Goal: Task Accomplishment & Management: Manage account settings

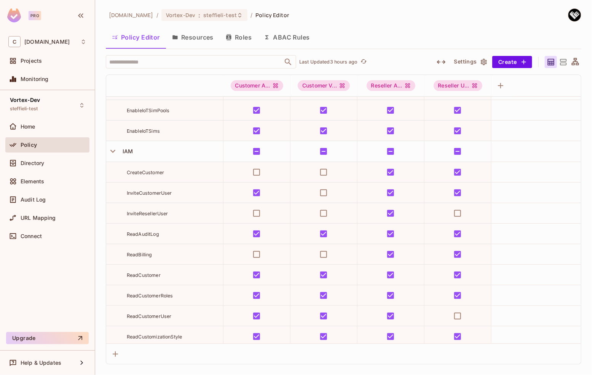
scroll to position [1214, 0]
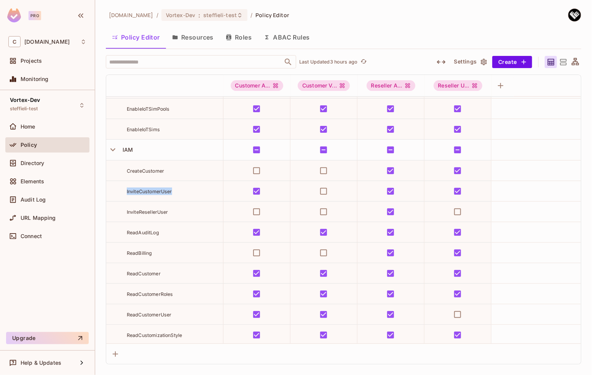
drag, startPoint x: 175, startPoint y: 191, endPoint x: 126, endPoint y: 190, distance: 48.7
click at [126, 190] on div "InviteCustomerUser" at bounding box center [164, 192] width 117 height 8
click at [58, 108] on div "Vortex-Dev steffieli-test" at bounding box center [47, 105] width 84 height 21
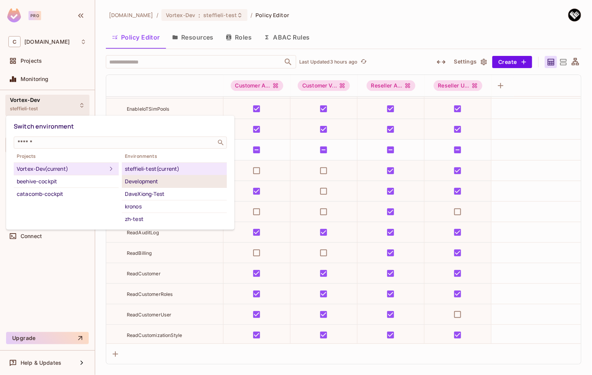
click at [154, 183] on div "Development" at bounding box center [174, 181] width 99 height 9
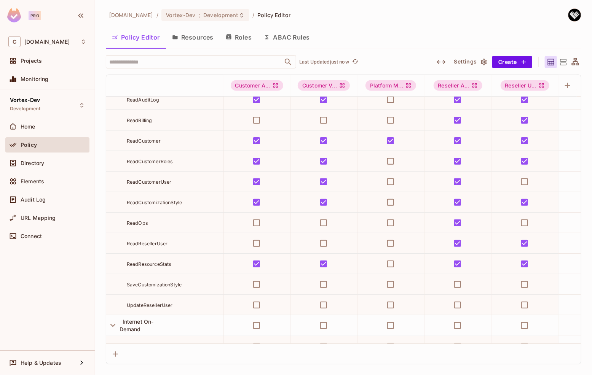
scroll to position [1511, 0]
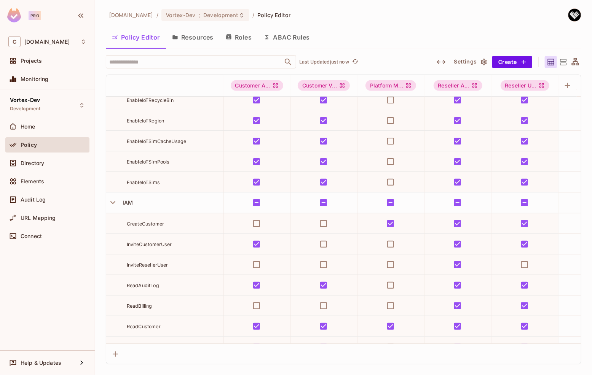
click at [483, 64] on icon "button" at bounding box center [484, 62] width 6 height 6
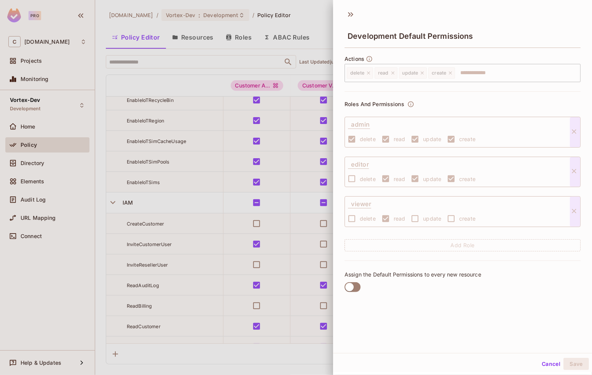
click at [378, 138] on label "read" at bounding box center [392, 139] width 28 height 16
click at [546, 363] on button "Cancel" at bounding box center [551, 364] width 25 height 12
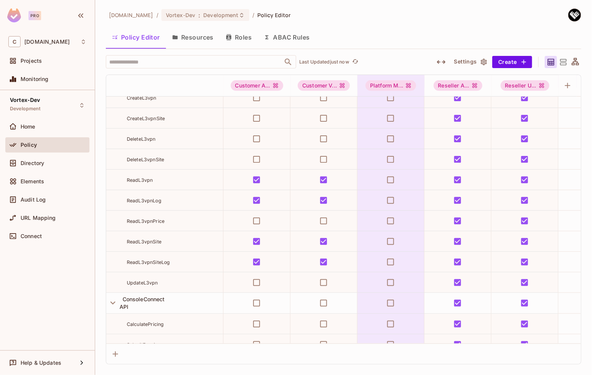
scroll to position [189, 0]
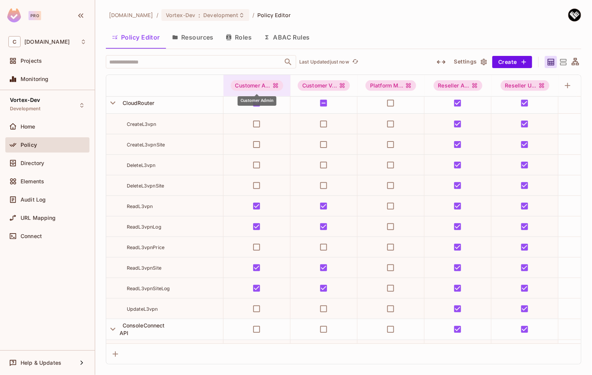
click at [277, 86] on icon "Customer Admin" at bounding box center [276, 86] width 6 height 6
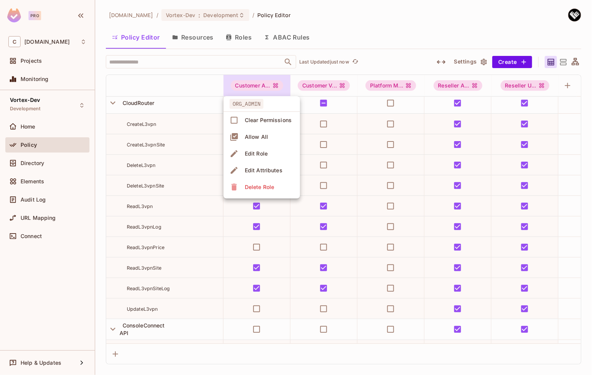
click at [262, 119] on div "Clear Permissions" at bounding box center [268, 120] width 47 height 8
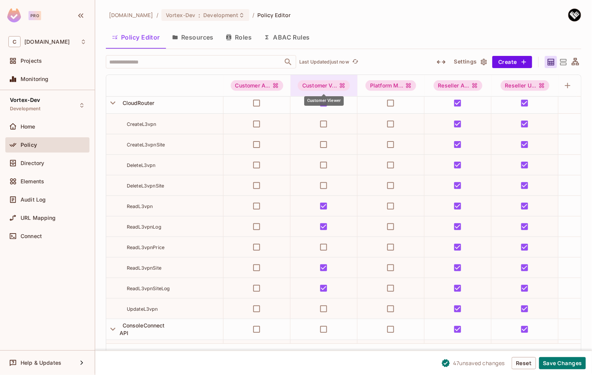
click at [341, 87] on icon "Customer Viewer" at bounding box center [342, 86] width 6 height 6
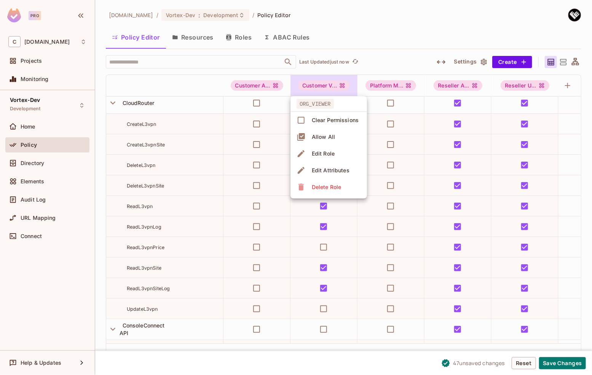
click at [303, 121] on icon at bounding box center [301, 120] width 9 height 9
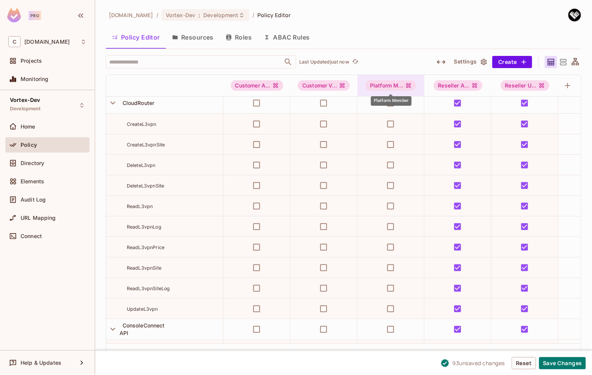
click at [407, 87] on icon "Platform Member" at bounding box center [408, 86] width 6 height 6
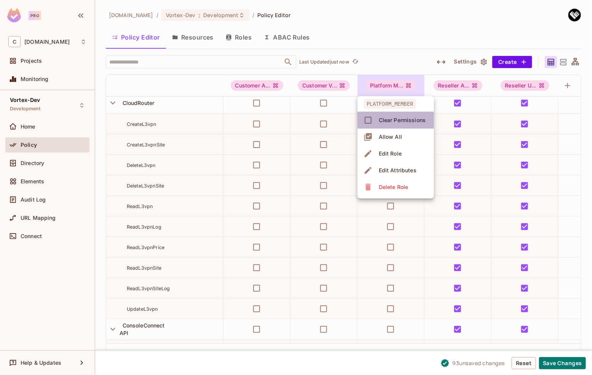
click at [390, 119] on div "Clear Permissions" at bounding box center [402, 120] width 47 height 8
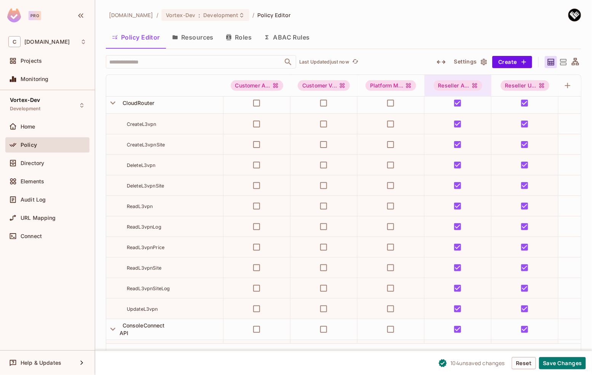
click at [475, 84] on icon "Reseller Admin" at bounding box center [474, 85] width 5 height 5
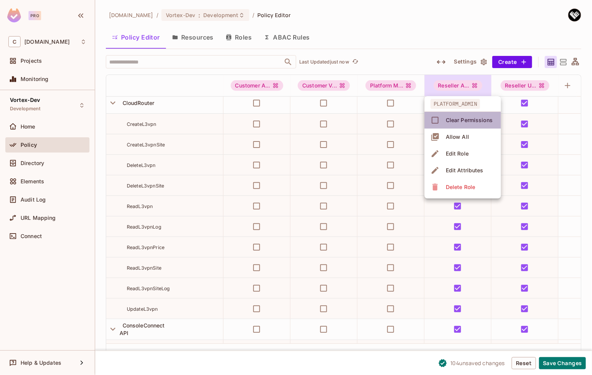
click at [463, 118] on div "Clear Permissions" at bounding box center [469, 120] width 47 height 8
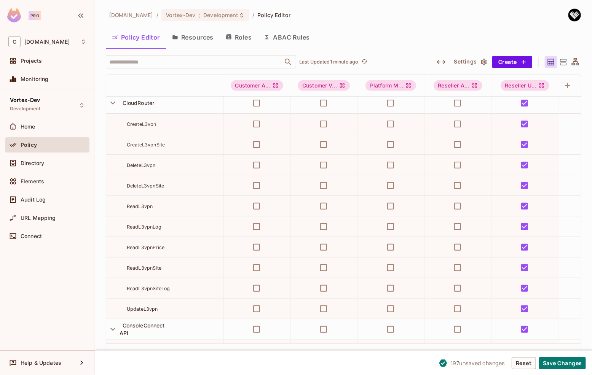
click at [483, 62] on icon "button" at bounding box center [484, 62] width 6 height 6
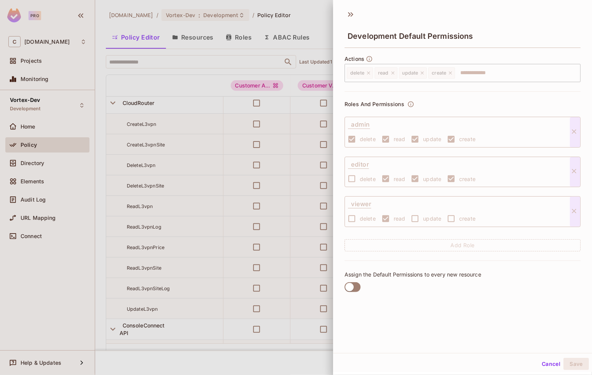
click at [309, 81] on div at bounding box center [296, 187] width 592 height 375
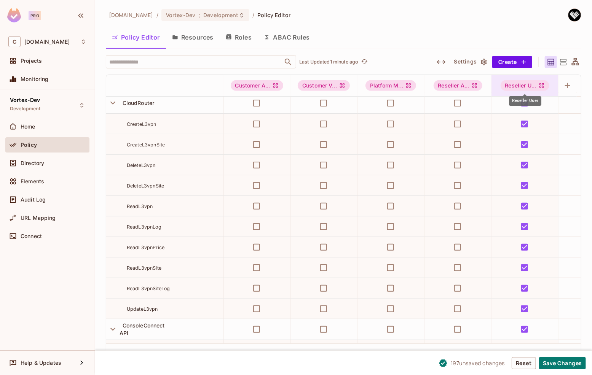
click at [543, 86] on icon "Reseller User" at bounding box center [541, 85] width 5 height 5
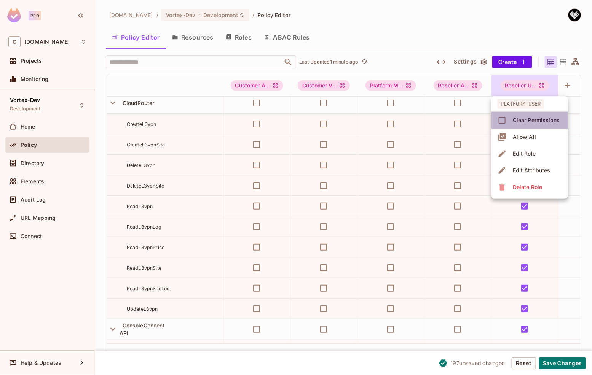
click at [505, 118] on icon at bounding box center [502, 120] width 7 height 7
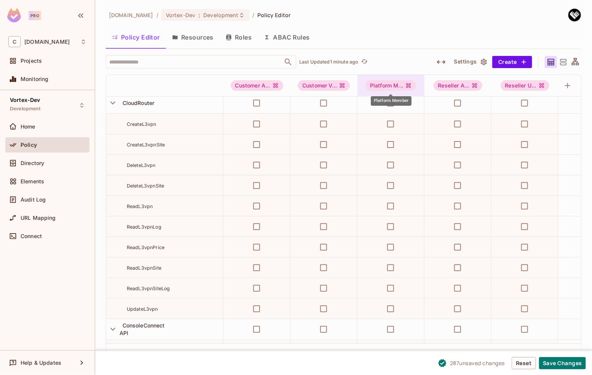
click at [410, 88] on icon "Platform Member" at bounding box center [408, 86] width 6 height 6
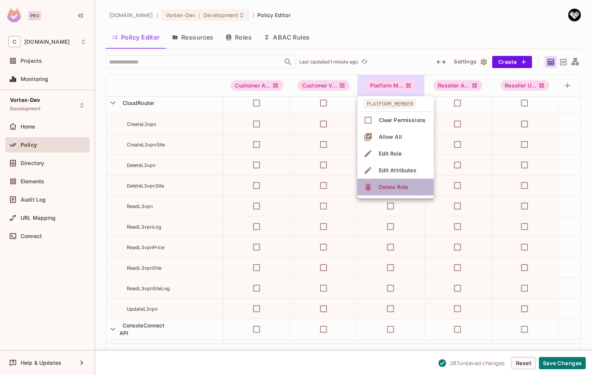
click at [396, 187] on div "Delete Role" at bounding box center [393, 187] width 29 height 8
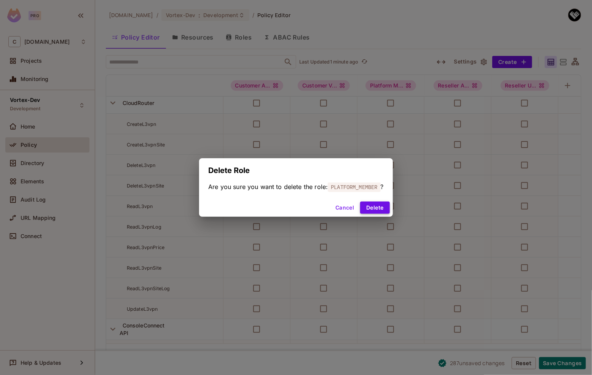
click at [375, 203] on button "Delete" at bounding box center [374, 208] width 29 height 12
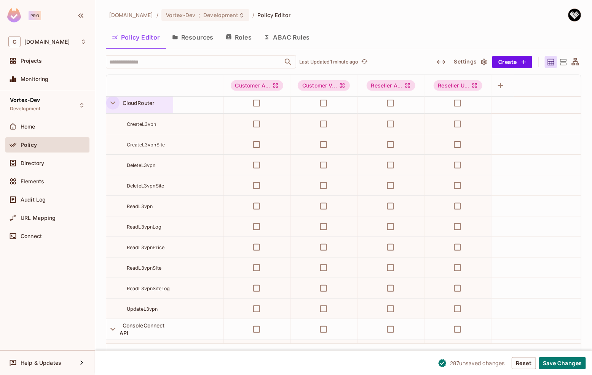
click at [113, 102] on icon "button" at bounding box center [113, 103] width 10 height 10
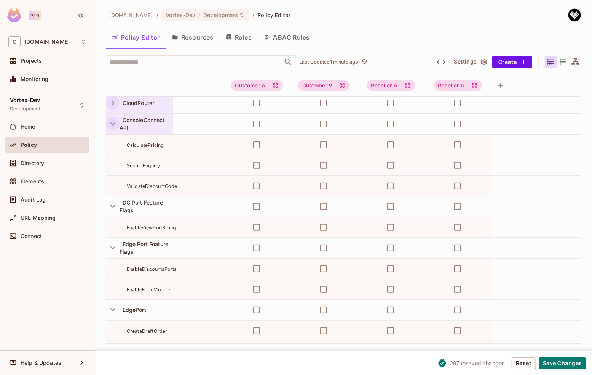
click at [111, 124] on icon "button" at bounding box center [113, 124] width 10 height 10
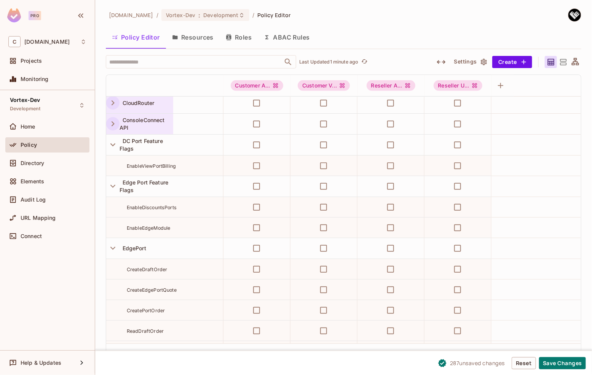
click at [190, 37] on button "Resources" at bounding box center [193, 37] width 54 height 19
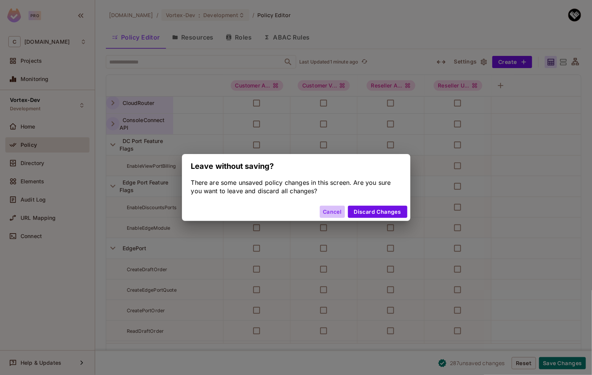
click at [333, 209] on button "Cancel" at bounding box center [332, 212] width 25 height 12
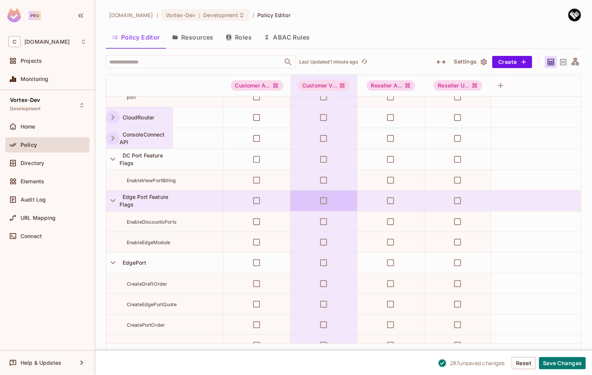
scroll to position [0, 0]
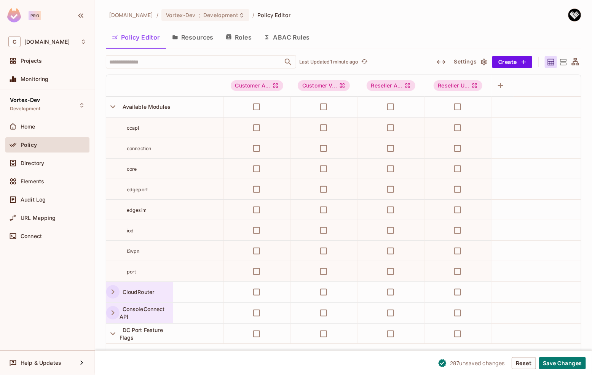
click at [185, 37] on button "Resources" at bounding box center [193, 37] width 54 height 19
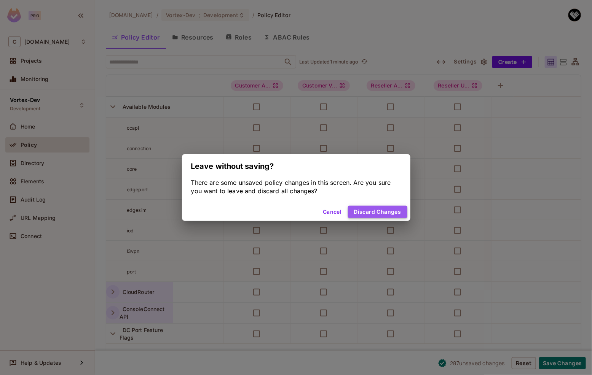
click at [376, 213] on button "Discard Changes" at bounding box center [377, 212] width 59 height 12
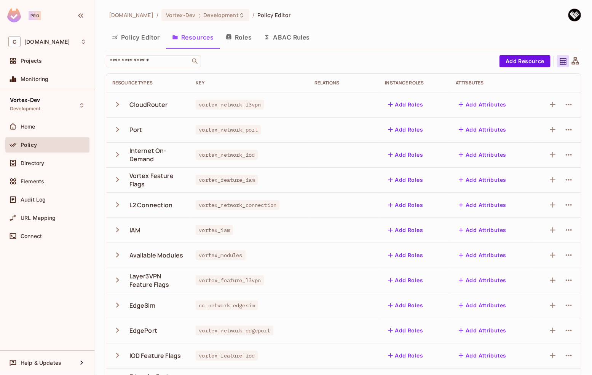
click at [572, 61] on icon at bounding box center [575, 60] width 7 height 7
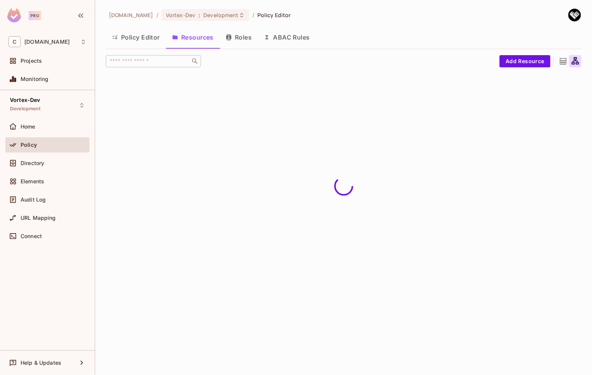
click at [562, 62] on icon at bounding box center [563, 61] width 6 height 6
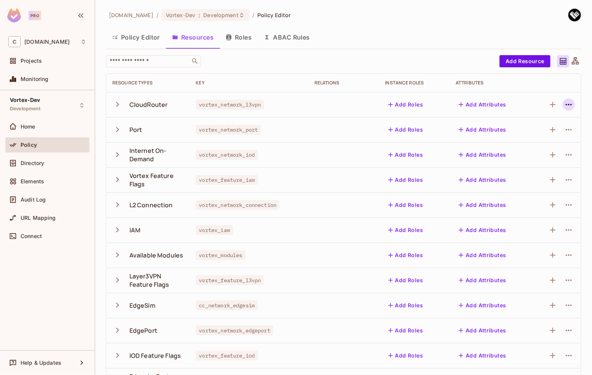
click at [564, 108] on icon "button" at bounding box center [568, 104] width 9 height 9
click at [111, 104] on div at bounding box center [296, 187] width 592 height 375
click at [119, 105] on icon "button" at bounding box center [117, 104] width 10 height 10
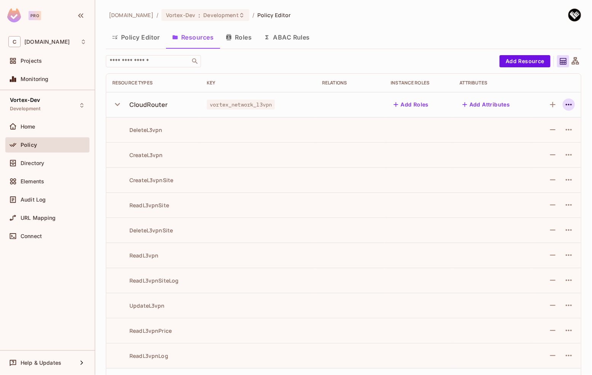
click at [566, 105] on icon "button" at bounding box center [569, 105] width 6 height 2
click at [534, 150] on div "Delete Resource" at bounding box center [523, 152] width 42 height 8
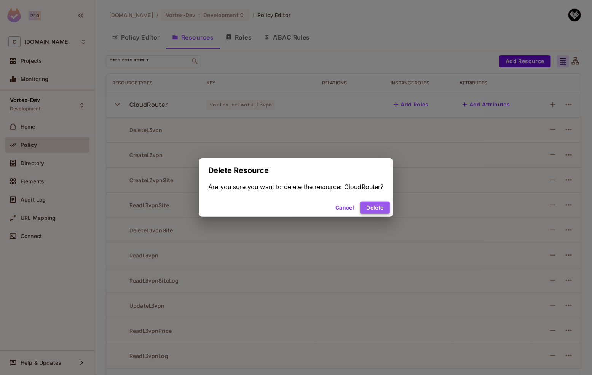
click at [375, 210] on button "Delete" at bounding box center [374, 208] width 29 height 12
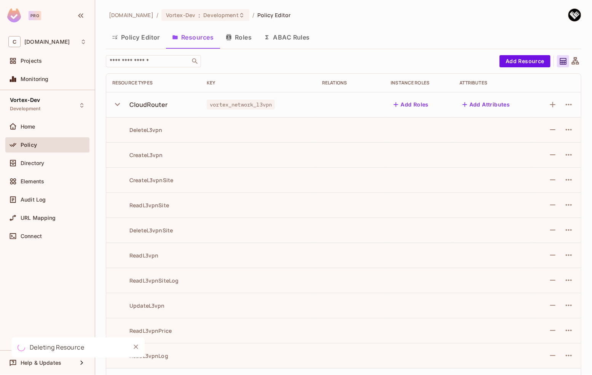
click at [117, 104] on icon "button" at bounding box center [117, 104] width 10 height 10
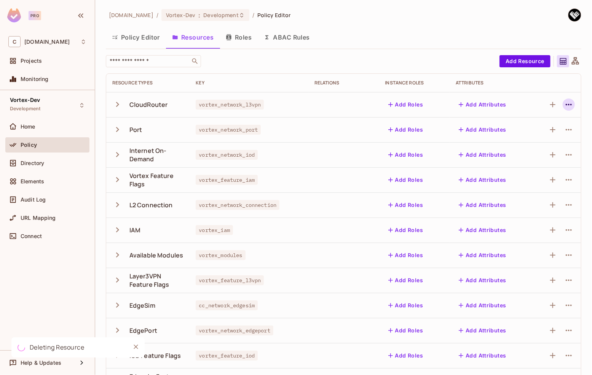
click at [566, 106] on icon "button" at bounding box center [568, 104] width 9 height 9
click at [532, 149] on div "Delete Resource" at bounding box center [523, 152] width 42 height 8
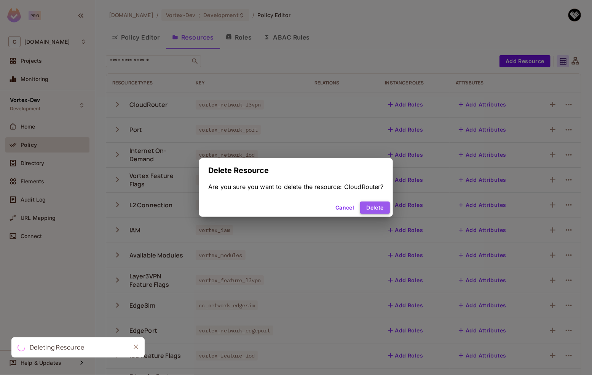
click at [381, 205] on button "Delete" at bounding box center [374, 208] width 29 height 12
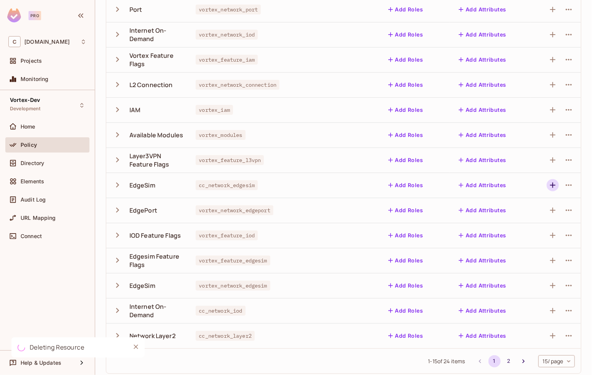
scroll to position [125, 0]
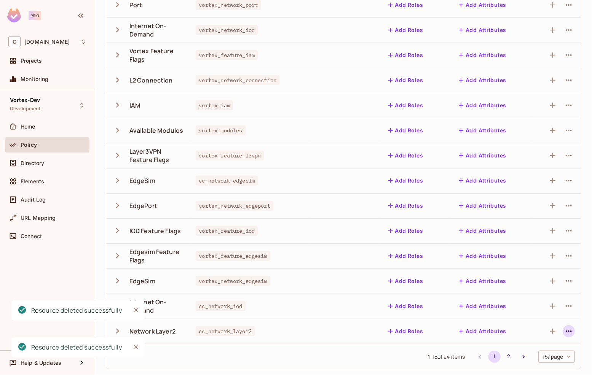
click at [566, 332] on icon "button" at bounding box center [568, 331] width 9 height 9
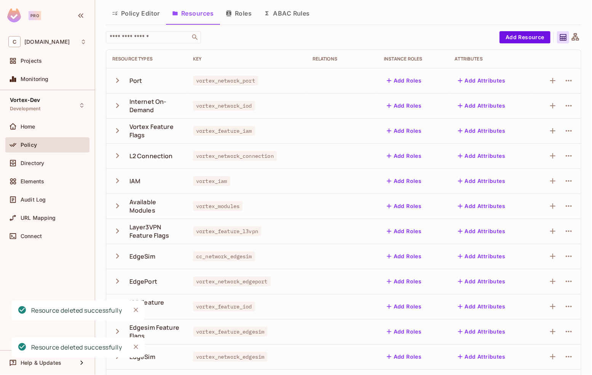
scroll to position [0, 0]
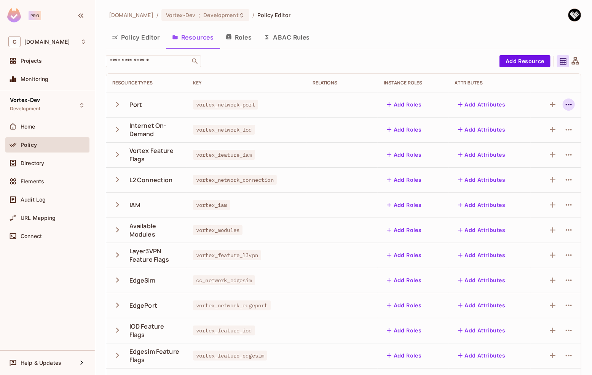
click at [565, 104] on icon "button" at bounding box center [568, 104] width 9 height 9
click at [532, 149] on div "Delete Resource" at bounding box center [526, 152] width 42 height 8
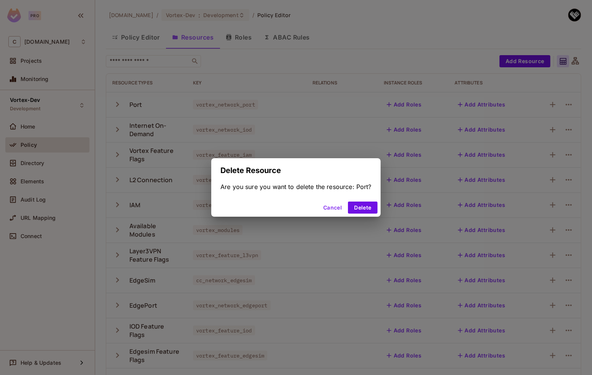
drag, startPoint x: 370, startPoint y: 207, endPoint x: 377, endPoint y: 201, distance: 8.4
click at [370, 207] on button "Delete" at bounding box center [362, 208] width 29 height 12
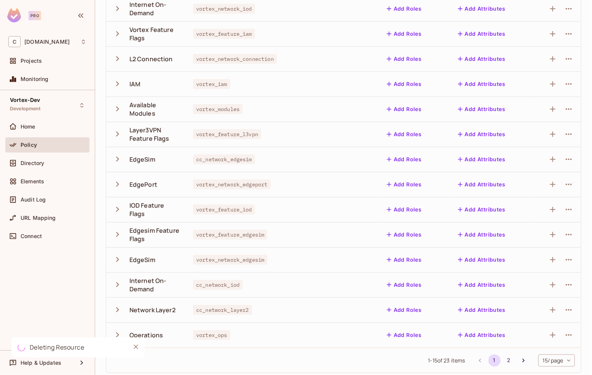
scroll to position [125, 0]
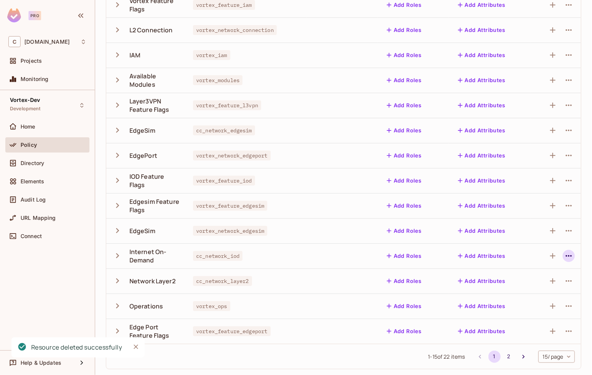
click at [567, 256] on icon "button" at bounding box center [568, 256] width 9 height 9
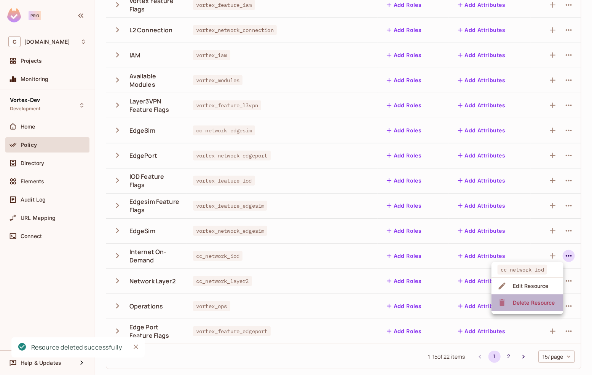
click at [534, 303] on div "Delete Resource" at bounding box center [534, 303] width 42 height 8
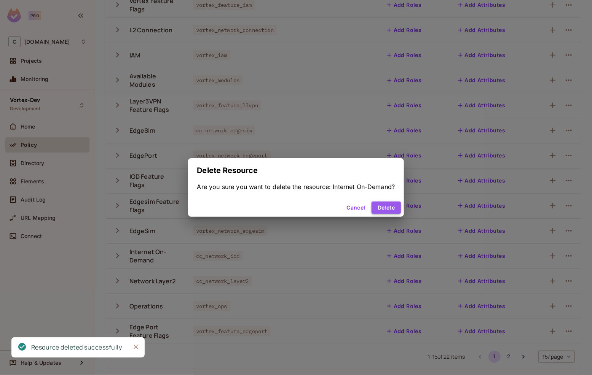
click at [393, 209] on button "Delete" at bounding box center [386, 208] width 29 height 12
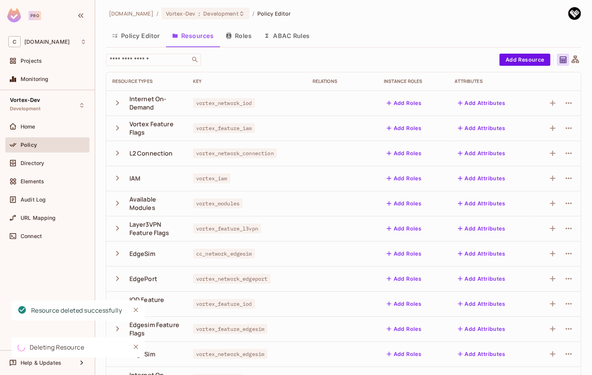
scroll to position [0, 0]
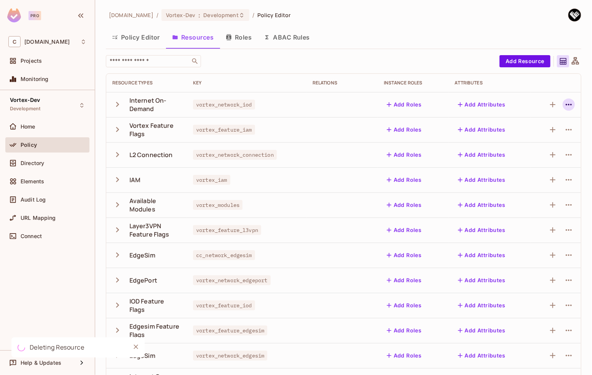
click at [565, 106] on icon "button" at bounding box center [568, 104] width 9 height 9
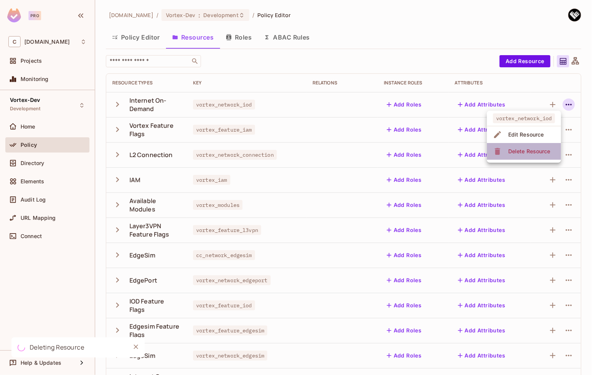
click at [531, 155] on span "Delete Resource" at bounding box center [529, 151] width 47 height 12
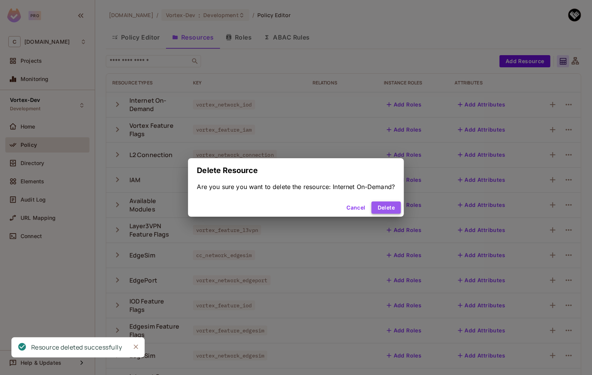
click at [385, 207] on button "Delete" at bounding box center [386, 208] width 29 height 12
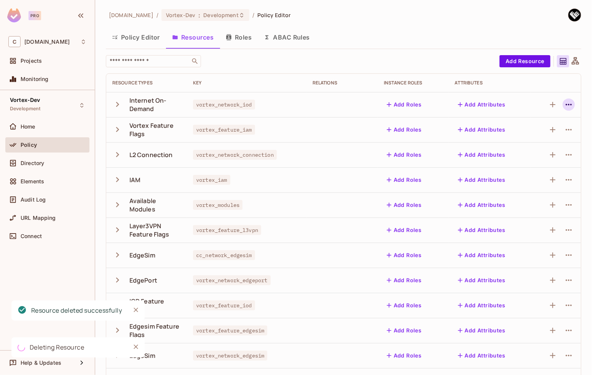
click at [565, 107] on icon "button" at bounding box center [568, 104] width 9 height 9
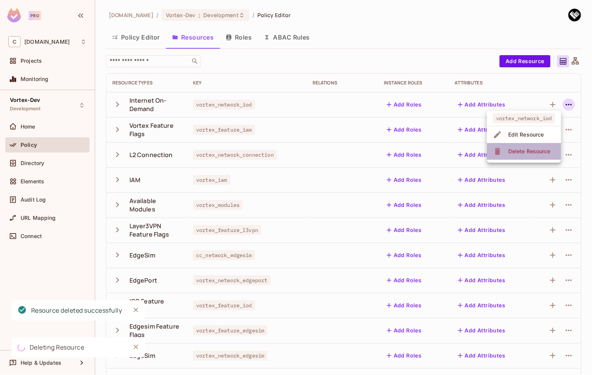
click at [540, 152] on div "Delete Resource" at bounding box center [529, 152] width 42 height 8
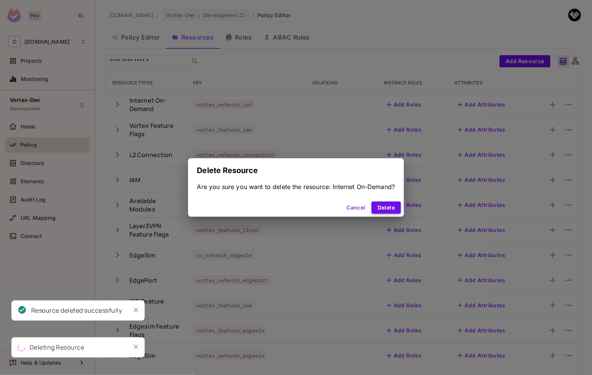
click at [395, 207] on button "Delete" at bounding box center [386, 208] width 29 height 12
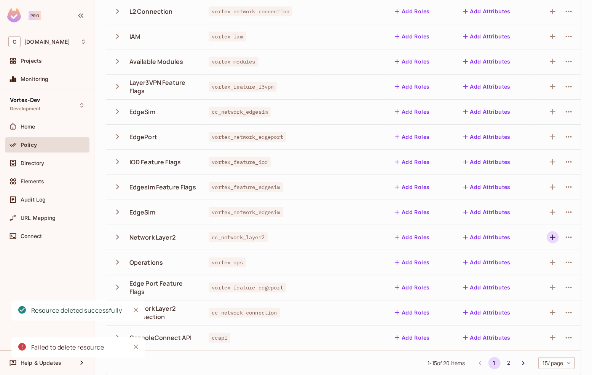
scroll to position [125, 0]
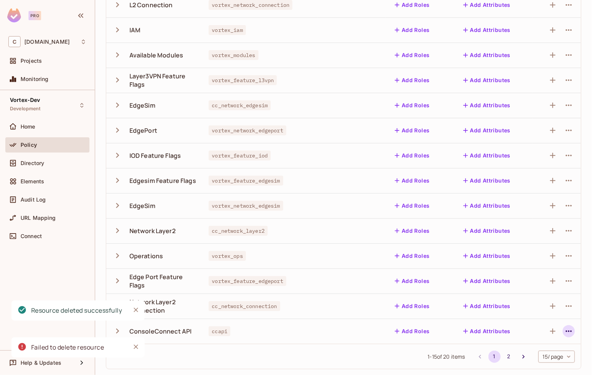
click at [564, 333] on icon "button" at bounding box center [568, 331] width 9 height 9
click at [531, 355] on div "Delete Resource" at bounding box center [534, 358] width 42 height 8
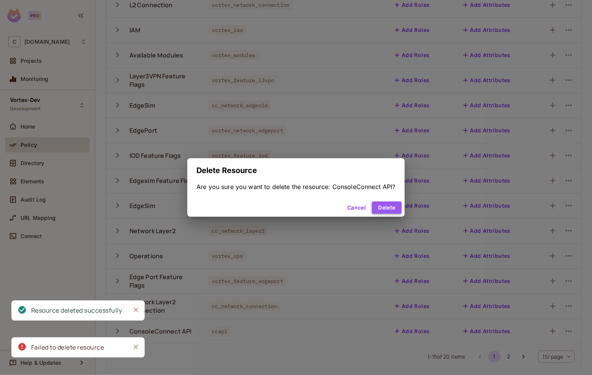
click at [394, 208] on button "Delete" at bounding box center [386, 208] width 29 height 12
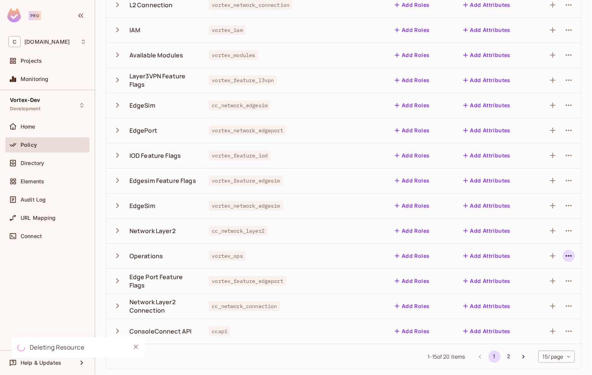
click at [566, 256] on icon "button" at bounding box center [569, 256] width 6 height 2
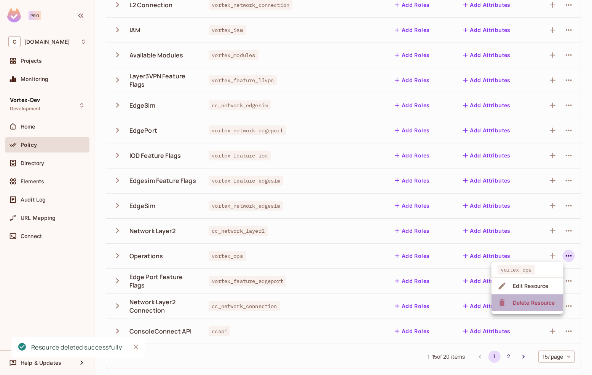
click at [541, 303] on div "Delete Resource" at bounding box center [534, 303] width 42 height 8
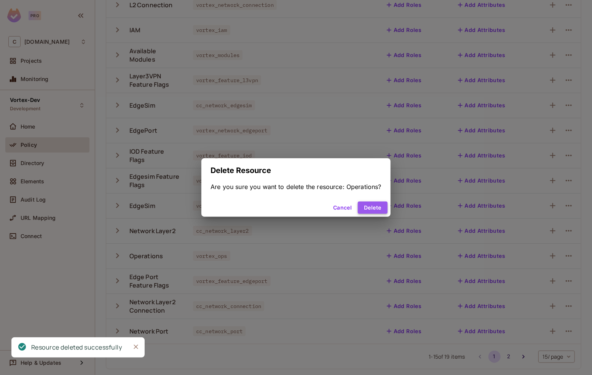
click at [379, 206] on button "Delete" at bounding box center [372, 208] width 29 height 12
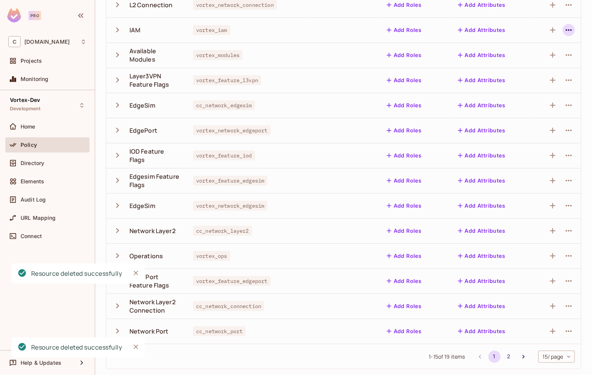
click at [565, 33] on icon "button" at bounding box center [568, 30] width 9 height 9
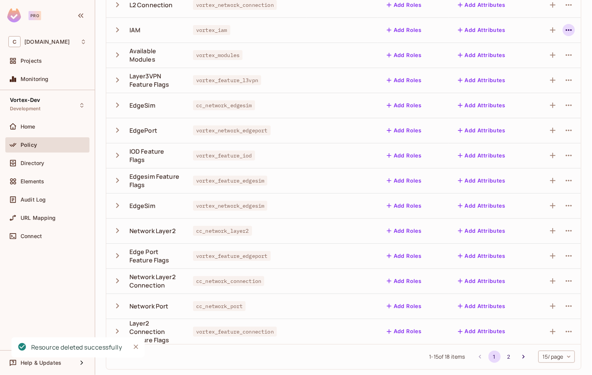
click at [566, 29] on icon "button" at bounding box center [569, 30] width 6 height 2
click at [533, 76] on div "Delete Resource" at bounding box center [534, 77] width 42 height 8
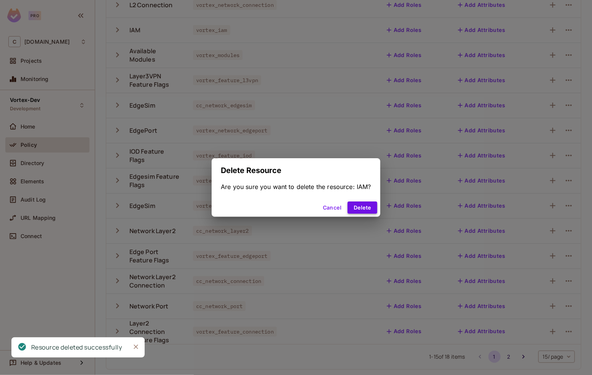
click at [369, 211] on button "Delete" at bounding box center [362, 208] width 29 height 12
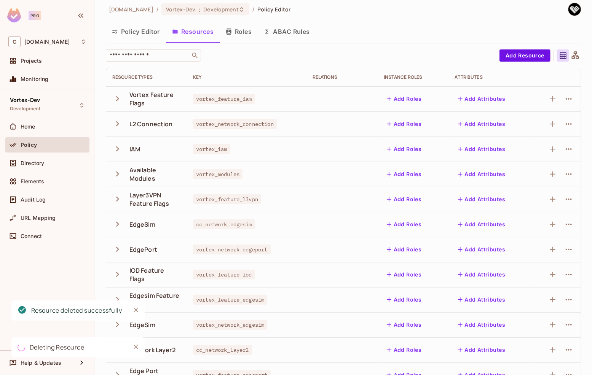
scroll to position [0, 0]
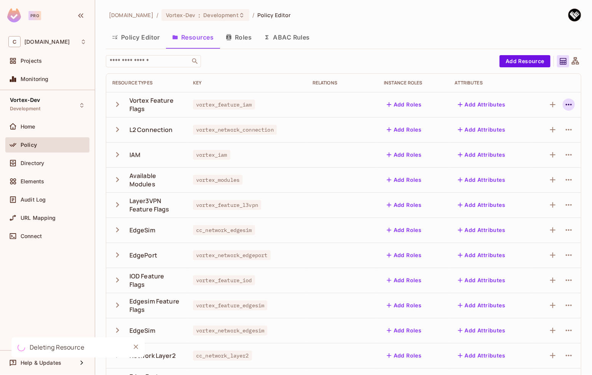
click at [565, 105] on icon "button" at bounding box center [568, 104] width 9 height 9
click at [525, 156] on span "Delete Resource" at bounding box center [529, 151] width 47 height 12
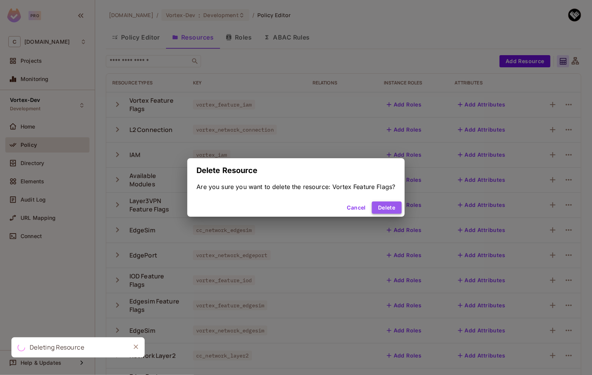
click at [393, 206] on button "Delete" at bounding box center [386, 208] width 29 height 12
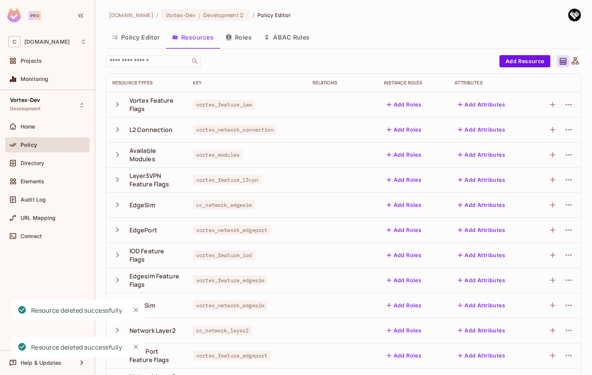
click at [118, 104] on icon "button" at bounding box center [117, 104] width 3 height 5
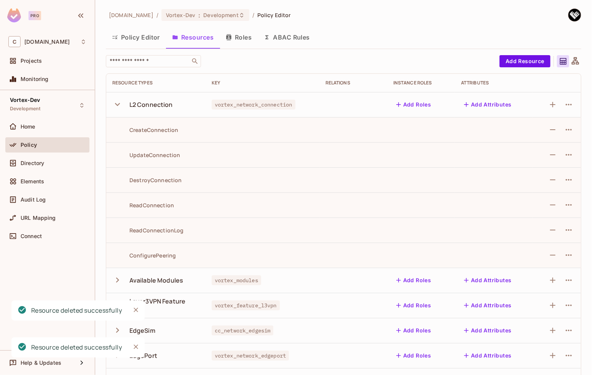
click at [114, 105] on icon "button" at bounding box center [117, 104] width 10 height 10
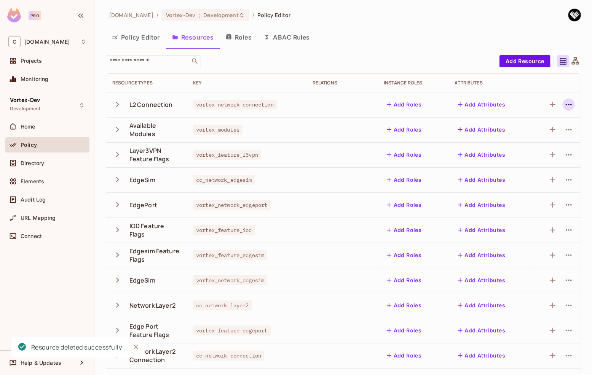
click at [565, 103] on icon "button" at bounding box center [568, 104] width 9 height 9
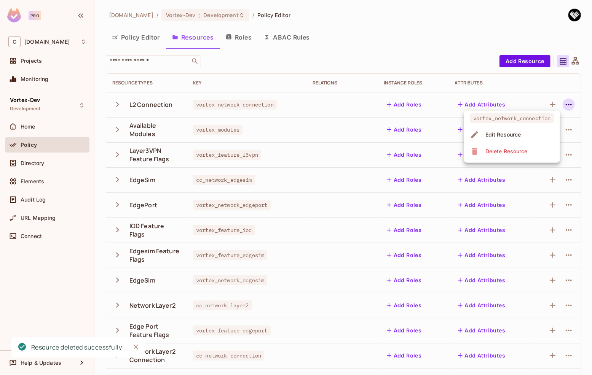
click at [533, 148] on li "Delete Resource" at bounding box center [512, 151] width 96 height 17
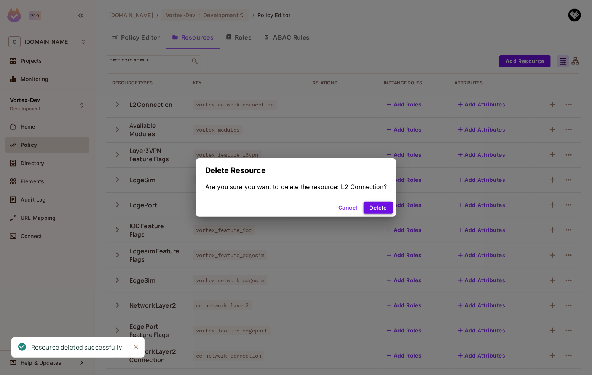
click at [381, 209] on button "Delete" at bounding box center [378, 208] width 29 height 12
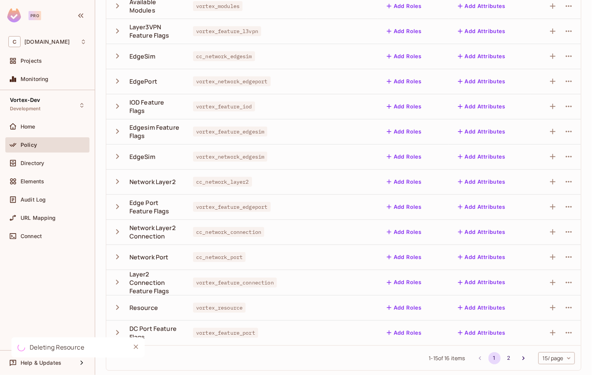
scroll to position [125, 0]
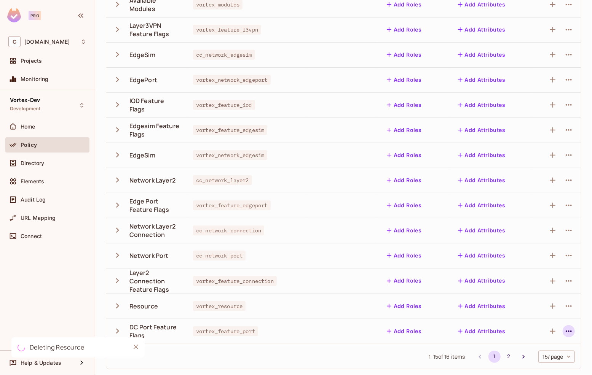
click at [566, 329] on icon "button" at bounding box center [568, 331] width 9 height 9
click at [534, 358] on div "Delete Resource" at bounding box center [526, 358] width 42 height 8
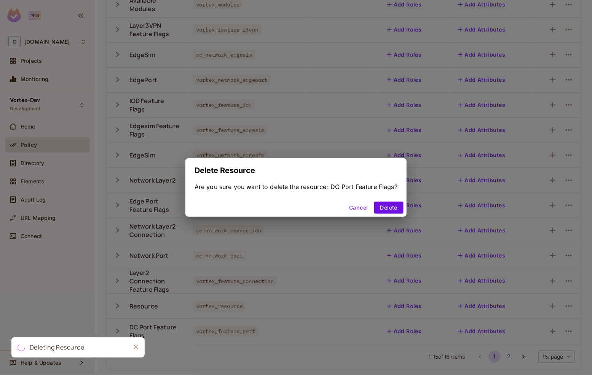
drag, startPoint x: 384, startPoint y: 207, endPoint x: 428, endPoint y: 226, distance: 47.9
click at [384, 207] on button "Delete" at bounding box center [388, 208] width 29 height 12
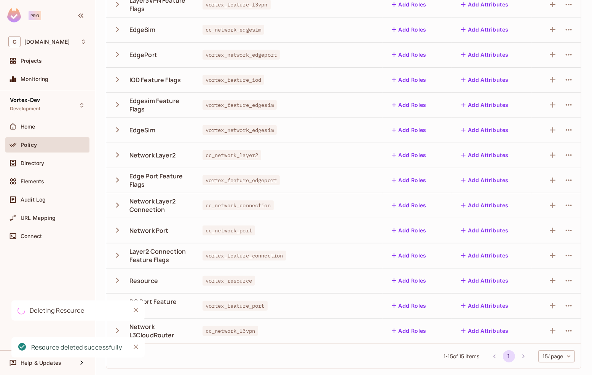
scroll to position [125, 0]
click at [567, 279] on icon "button" at bounding box center [568, 281] width 9 height 9
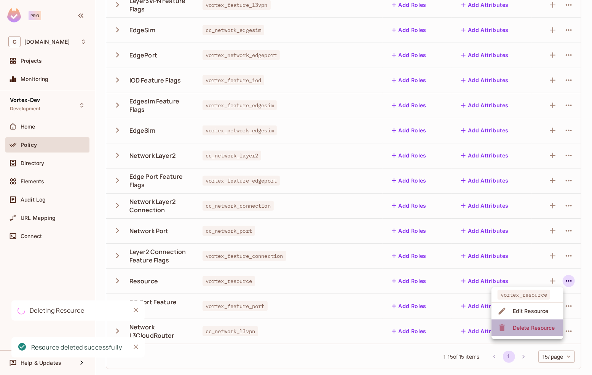
click at [531, 324] on span "Delete Resource" at bounding box center [534, 328] width 47 height 12
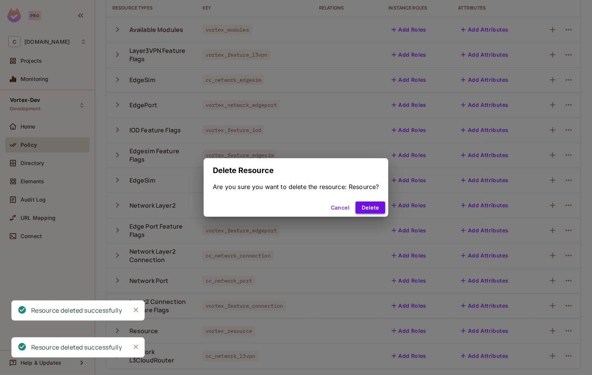
scroll to position [75, 0]
drag, startPoint x: 380, startPoint y: 211, endPoint x: 412, endPoint y: 201, distance: 34.2
click at [380, 211] on button "Delete" at bounding box center [370, 208] width 29 height 12
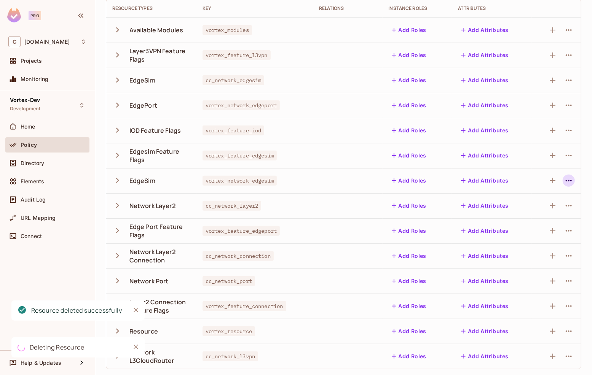
click at [567, 182] on icon "button" at bounding box center [568, 180] width 9 height 9
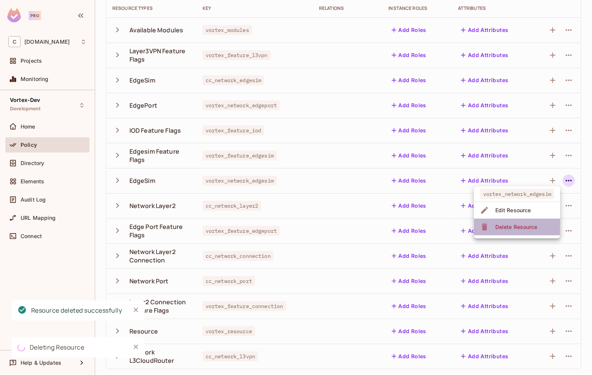
click at [518, 227] on div "Delete Resource" at bounding box center [516, 227] width 42 height 8
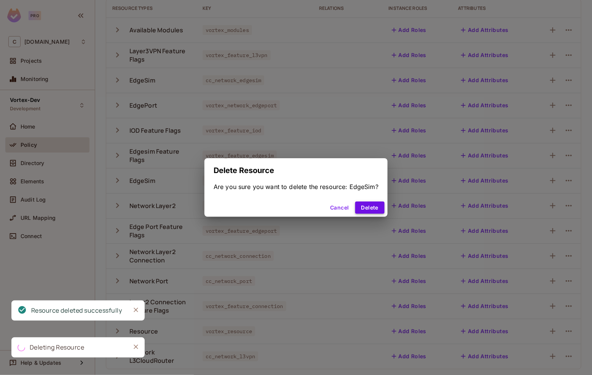
click at [367, 204] on button "Delete" at bounding box center [369, 208] width 29 height 12
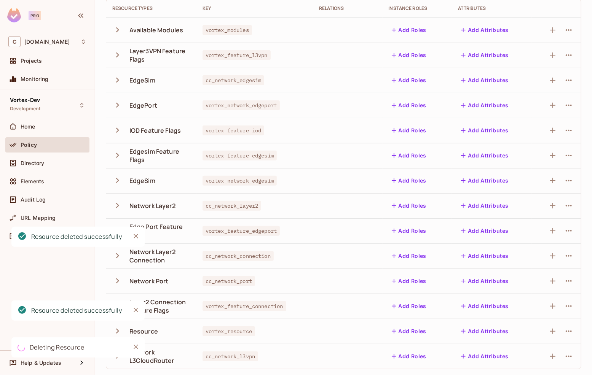
scroll to position [49, 0]
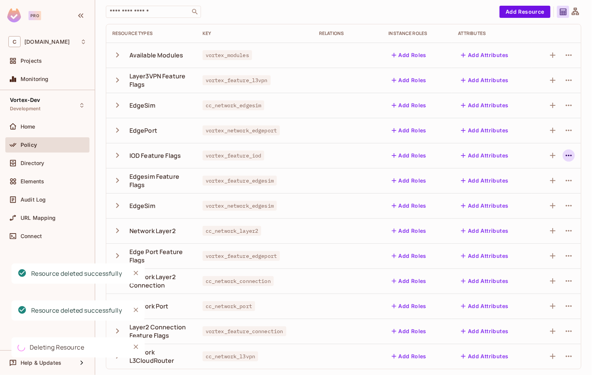
click at [566, 155] on icon "button" at bounding box center [569, 156] width 6 height 2
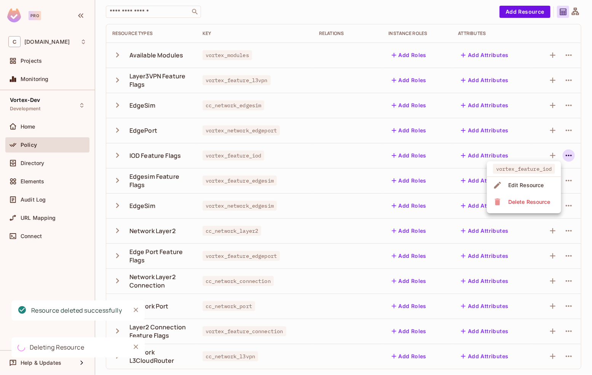
click at [520, 202] on div "Delete Resource" at bounding box center [529, 202] width 42 height 8
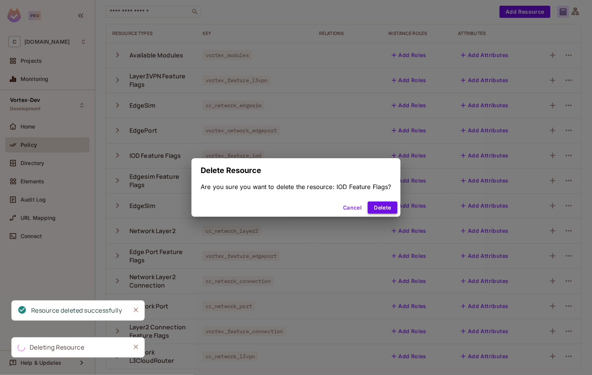
click at [381, 212] on button "Delete" at bounding box center [382, 208] width 29 height 12
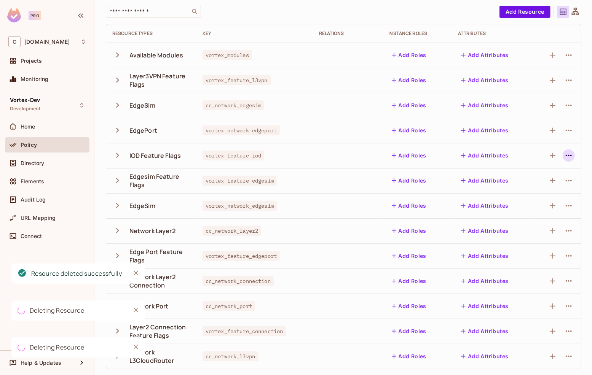
click at [564, 156] on icon "button" at bounding box center [568, 155] width 9 height 9
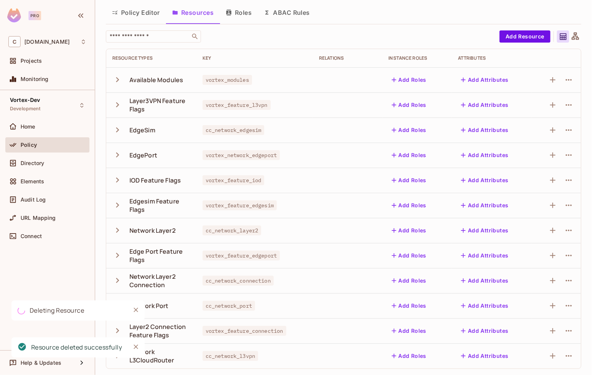
scroll to position [24, 0]
click at [564, 132] on icon "button" at bounding box center [568, 130] width 9 height 9
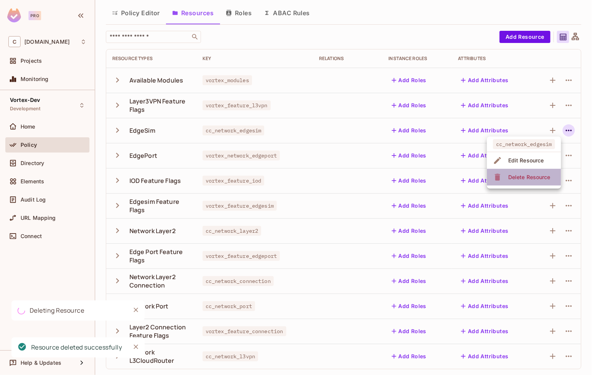
click at [544, 176] on div "Delete Resource" at bounding box center [529, 178] width 42 height 8
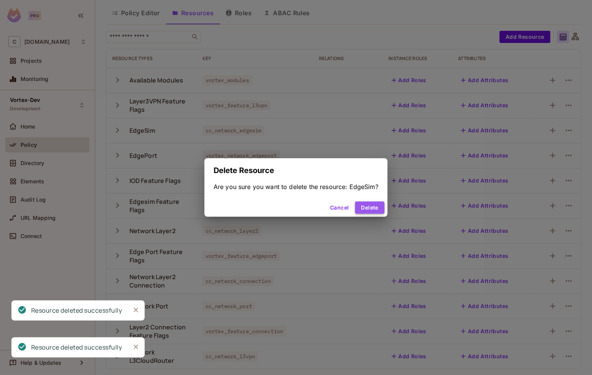
click at [378, 208] on button "Delete" at bounding box center [369, 208] width 29 height 12
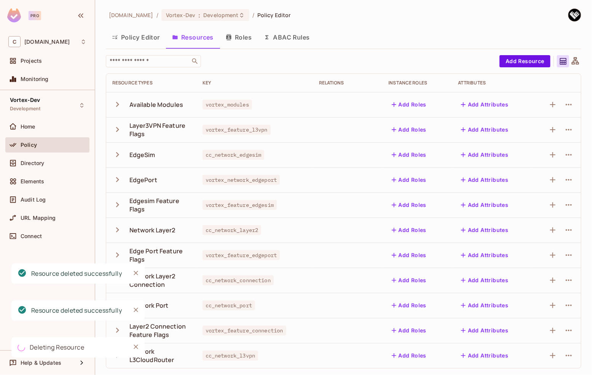
scroll to position [0, 0]
click at [569, 105] on icon "button" at bounding box center [568, 104] width 9 height 9
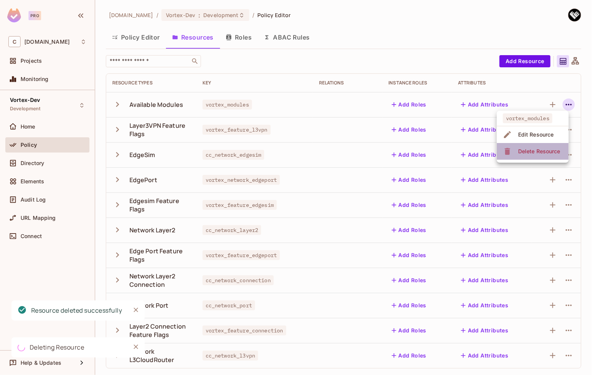
click at [545, 148] on div "Delete Resource" at bounding box center [539, 152] width 42 height 8
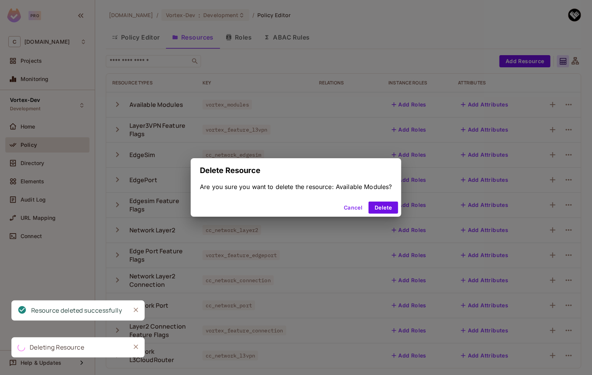
drag, startPoint x: 388, startPoint y: 211, endPoint x: 414, endPoint y: 203, distance: 27.3
click at [388, 211] on button "Delete" at bounding box center [383, 208] width 29 height 12
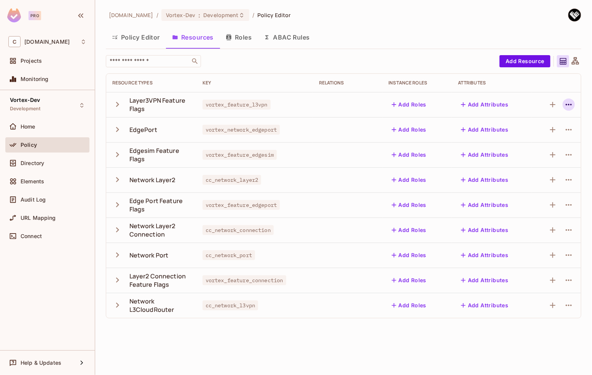
click at [573, 104] on icon "button" at bounding box center [568, 104] width 9 height 9
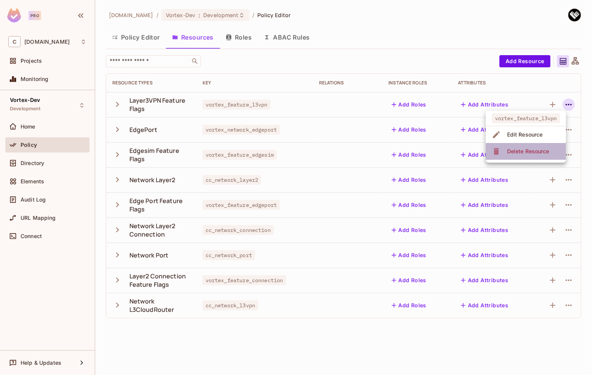
click at [530, 148] on div "Delete Resource" at bounding box center [528, 152] width 42 height 8
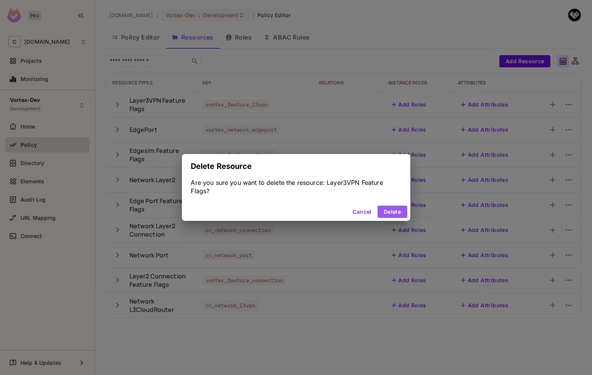
drag, startPoint x: 396, startPoint y: 208, endPoint x: 373, endPoint y: 187, distance: 31.8
click at [396, 208] on button "Delete" at bounding box center [392, 212] width 29 height 12
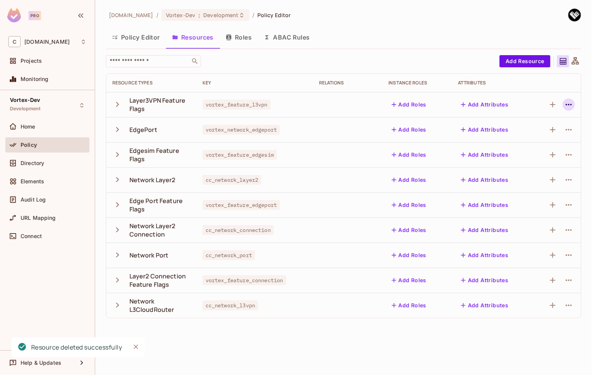
click at [570, 106] on icon "button" at bounding box center [568, 104] width 9 height 9
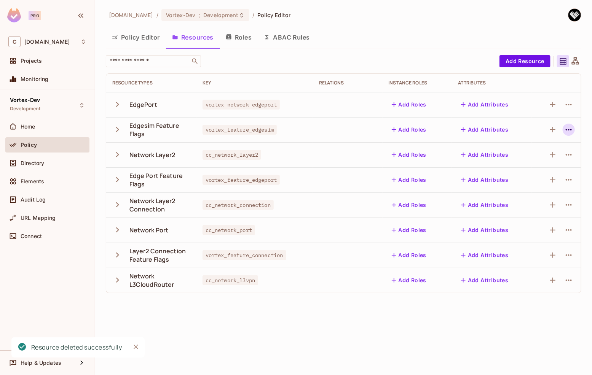
click at [568, 130] on icon "button" at bounding box center [569, 130] width 6 height 2
click at [546, 173] on li "Delete Resource" at bounding box center [522, 176] width 86 height 17
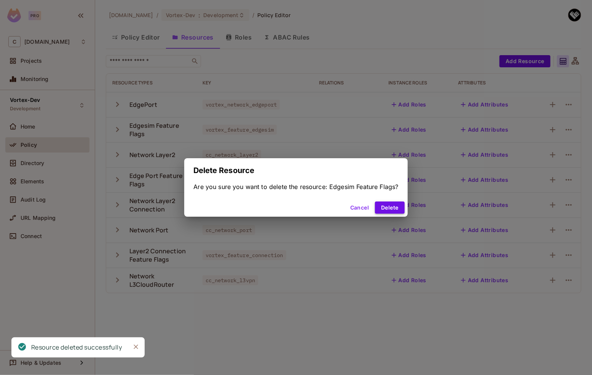
click at [396, 207] on button "Delete" at bounding box center [389, 208] width 29 height 12
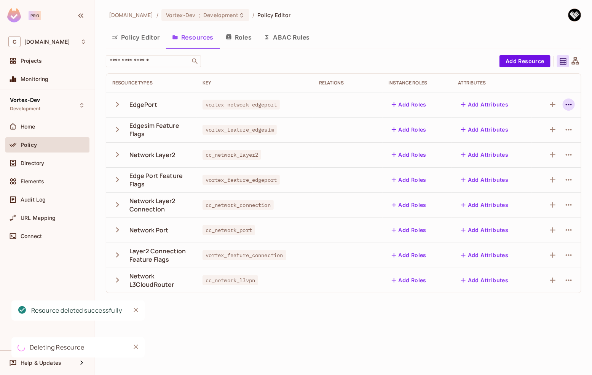
click at [573, 104] on icon "button" at bounding box center [568, 104] width 9 height 9
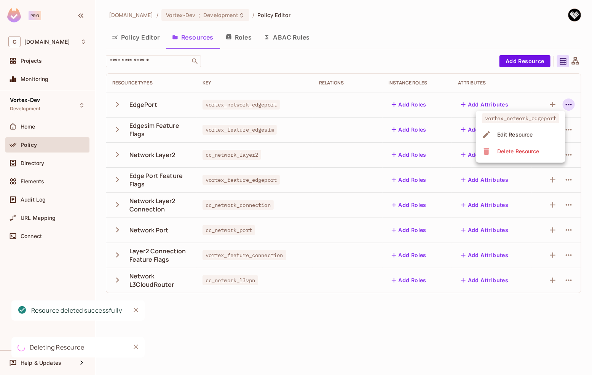
click at [534, 151] on div "Delete Resource" at bounding box center [518, 152] width 42 height 8
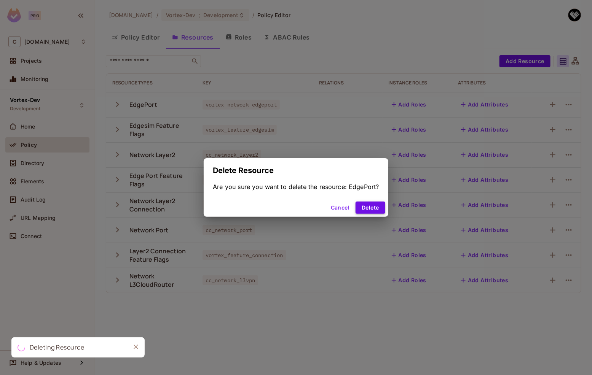
click at [377, 207] on button "Delete" at bounding box center [370, 208] width 29 height 12
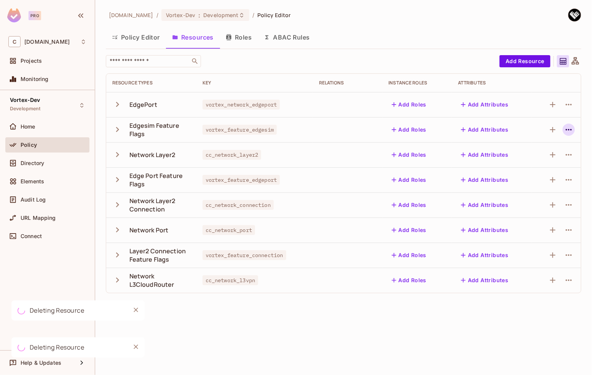
click at [571, 131] on icon "button" at bounding box center [568, 129] width 9 height 9
click at [529, 177] on td "Add Attributes" at bounding box center [492, 180] width 80 height 25
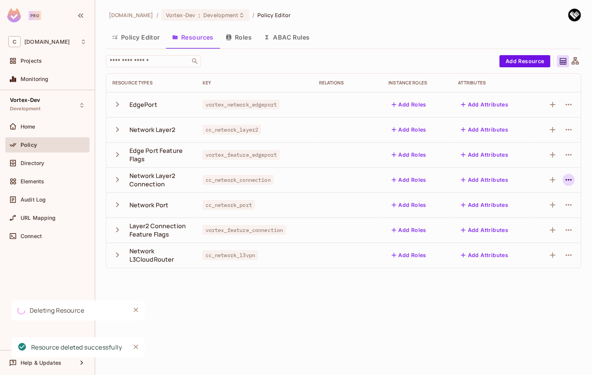
click at [572, 180] on icon "button" at bounding box center [568, 179] width 9 height 9
click at [544, 223] on span "Delete Resource" at bounding box center [524, 227] width 47 height 12
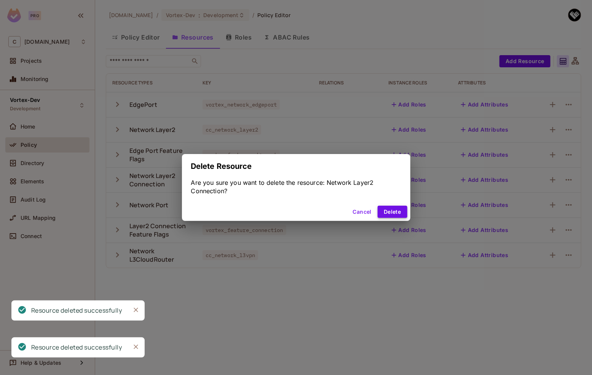
click at [405, 209] on button "Delete" at bounding box center [392, 212] width 29 height 12
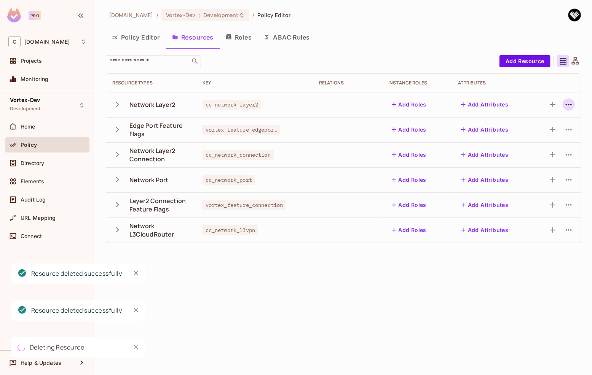
click at [571, 104] on icon "button" at bounding box center [569, 105] width 6 height 2
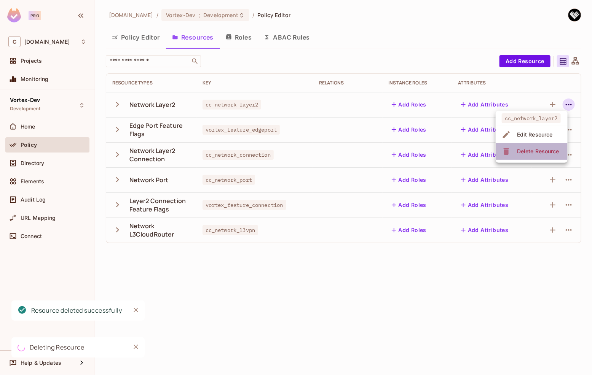
click at [516, 155] on span "Delete Resource" at bounding box center [538, 151] width 47 height 12
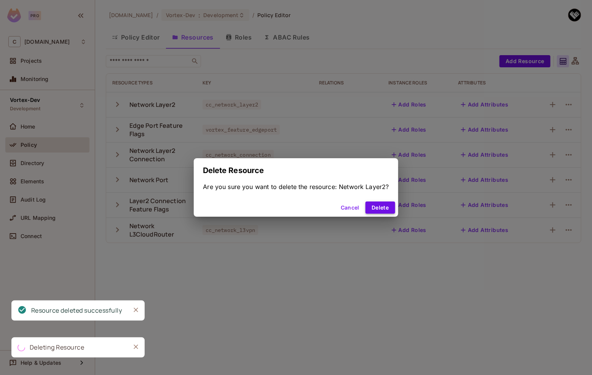
click at [380, 209] on button "Delete" at bounding box center [379, 208] width 29 height 12
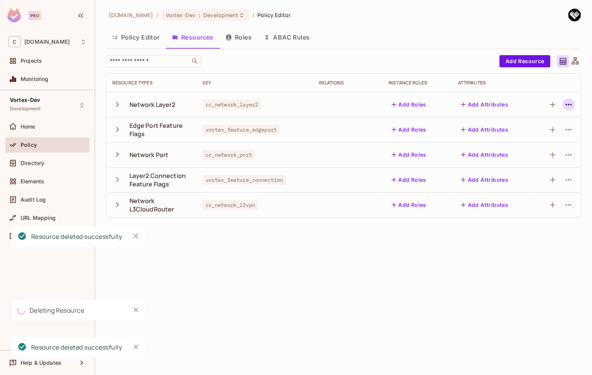
click at [567, 105] on icon "button" at bounding box center [568, 104] width 9 height 9
click at [567, 103] on icon "button" at bounding box center [568, 104] width 9 height 9
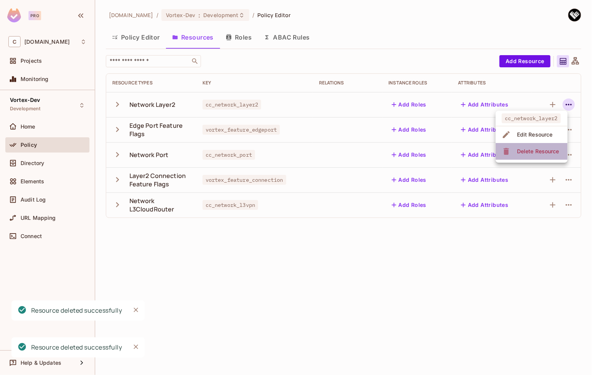
click at [526, 150] on div "Delete Resource" at bounding box center [538, 152] width 42 height 8
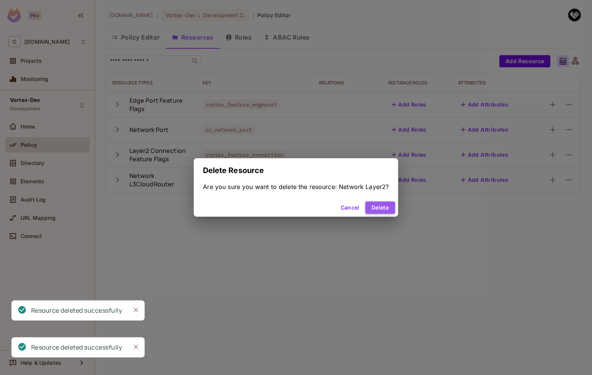
drag, startPoint x: 388, startPoint y: 207, endPoint x: 400, endPoint y: 199, distance: 14.2
click at [388, 207] on button "Delete" at bounding box center [379, 208] width 29 height 12
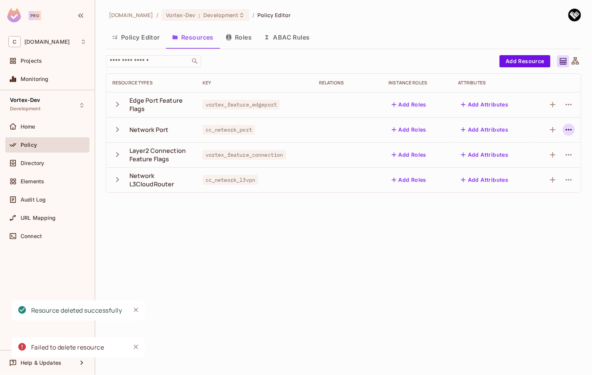
click at [570, 127] on icon "button" at bounding box center [568, 129] width 9 height 9
click at [521, 176] on div "Delete Resource" at bounding box center [539, 177] width 42 height 8
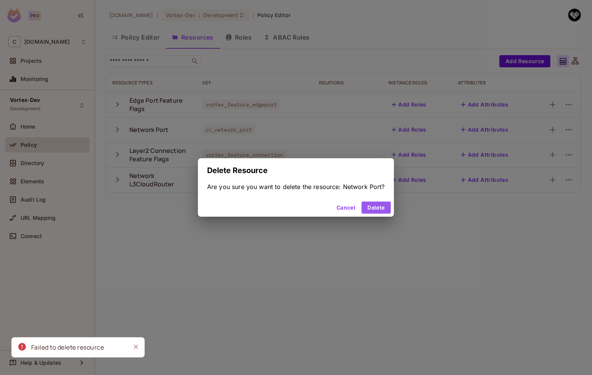
drag, startPoint x: 382, startPoint y: 210, endPoint x: 489, endPoint y: 199, distance: 107.2
click at [382, 210] on button "Delete" at bounding box center [376, 208] width 29 height 12
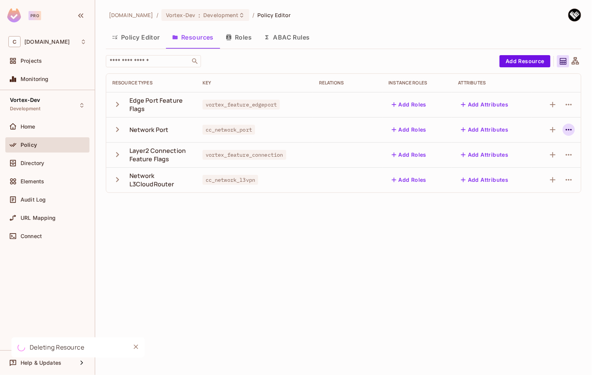
click at [570, 131] on icon "button" at bounding box center [568, 129] width 9 height 9
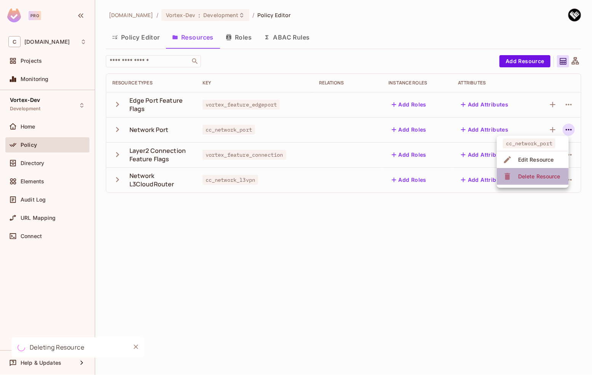
click at [540, 173] on div "Delete Resource" at bounding box center [539, 177] width 42 height 8
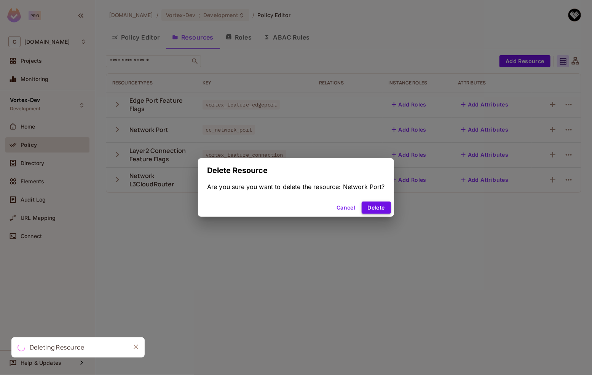
click at [384, 209] on button "Delete" at bounding box center [376, 208] width 29 height 12
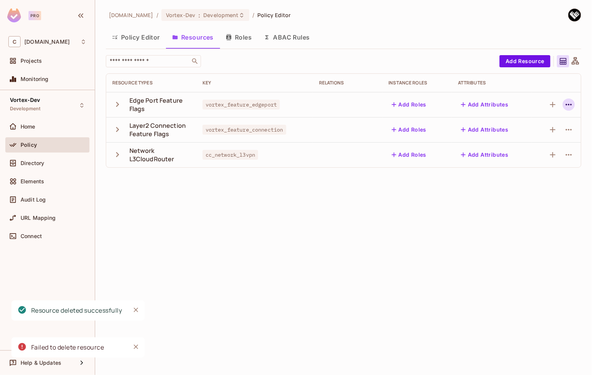
click at [571, 105] on icon "button" at bounding box center [569, 105] width 6 height 2
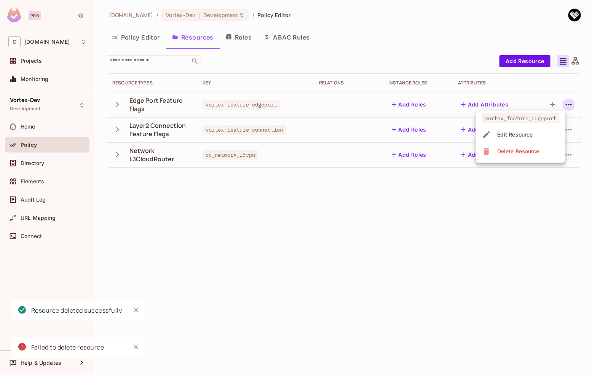
click at [521, 149] on div "Delete Resource" at bounding box center [518, 152] width 42 height 8
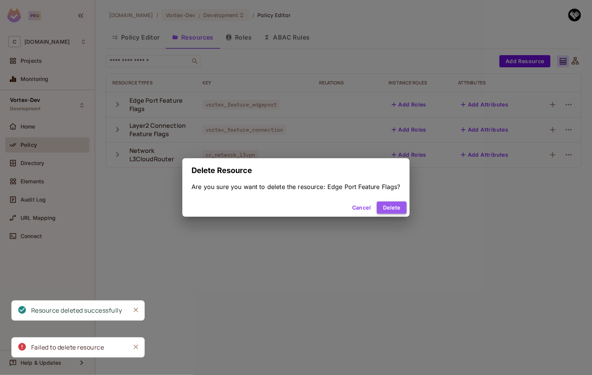
click at [394, 207] on button "Delete" at bounding box center [391, 208] width 29 height 12
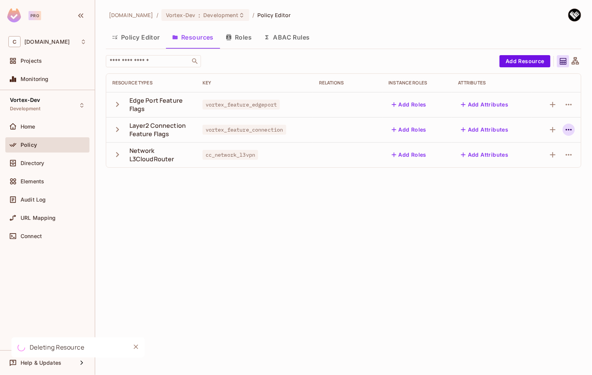
click at [571, 129] on icon "button" at bounding box center [569, 130] width 6 height 2
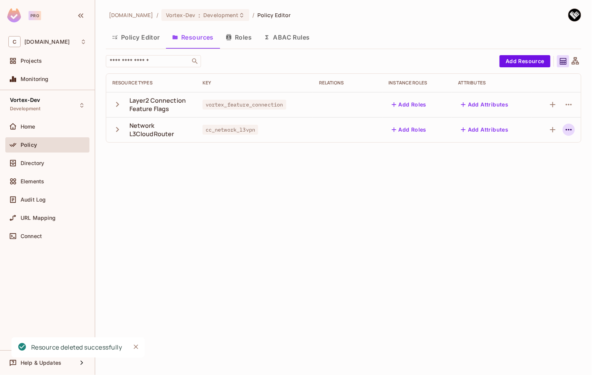
click at [569, 130] on icon "button" at bounding box center [569, 130] width 6 height 2
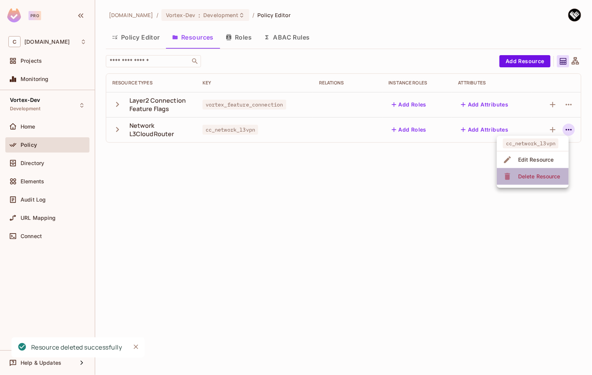
click at [527, 177] on div "Delete Resource" at bounding box center [539, 177] width 42 height 8
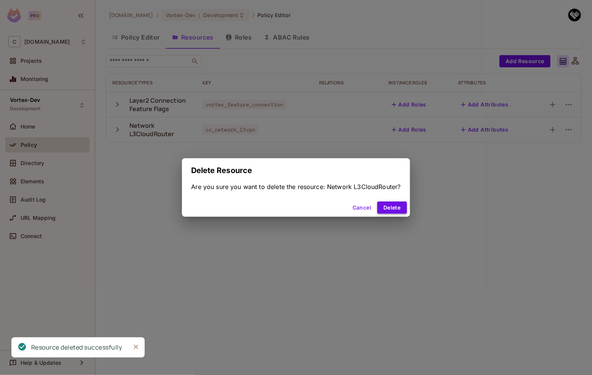
drag, startPoint x: 402, startPoint y: 208, endPoint x: 379, endPoint y: 204, distance: 23.6
click at [402, 208] on button "Delete" at bounding box center [391, 208] width 29 height 12
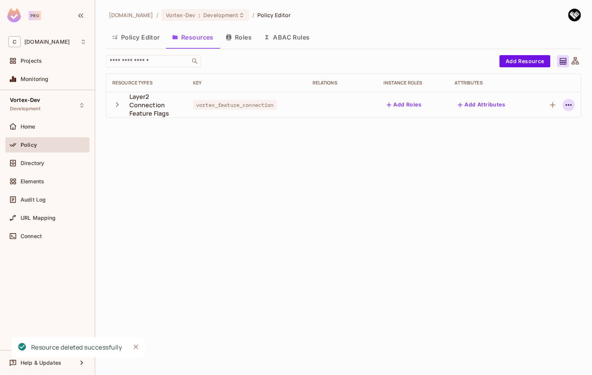
click at [570, 105] on icon "button" at bounding box center [569, 105] width 6 height 2
click at [520, 153] on div "Delete Resource" at bounding box center [512, 152] width 42 height 8
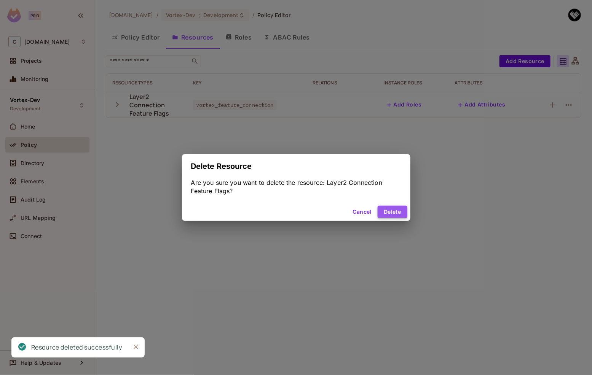
click at [388, 212] on button "Delete" at bounding box center [392, 212] width 29 height 12
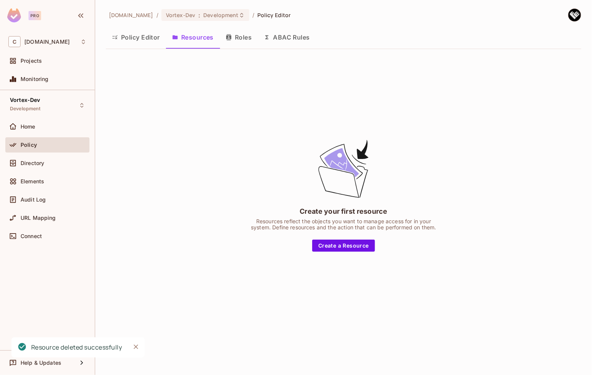
click at [572, 106] on div "Create your first resource Resources reflect the objects you want to manage acc…" at bounding box center [343, 195] width 475 height 280
click at [150, 39] on button "Policy Editor" at bounding box center [136, 37] width 60 height 19
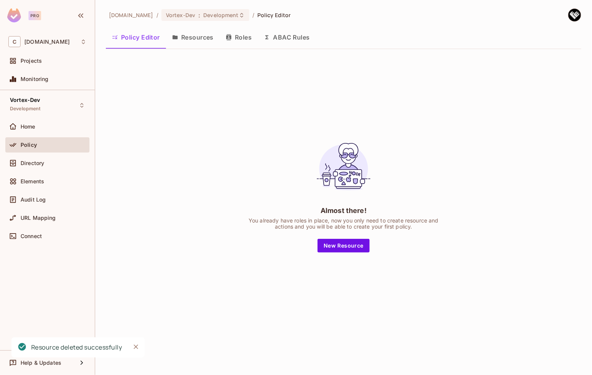
click at [200, 38] on button "Resources" at bounding box center [193, 37] width 54 height 19
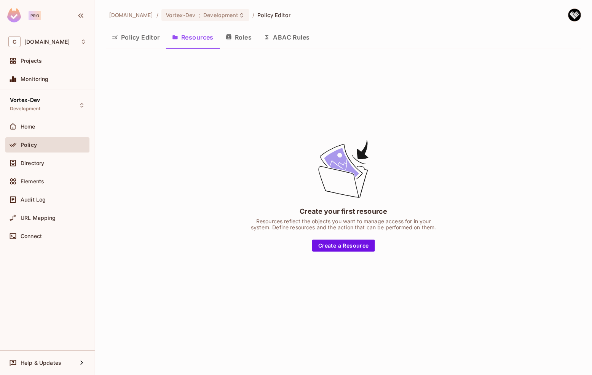
drag, startPoint x: 145, startPoint y: 40, endPoint x: 191, endPoint y: 38, distance: 46.1
click at [146, 40] on button "Policy Editor" at bounding box center [136, 37] width 60 height 19
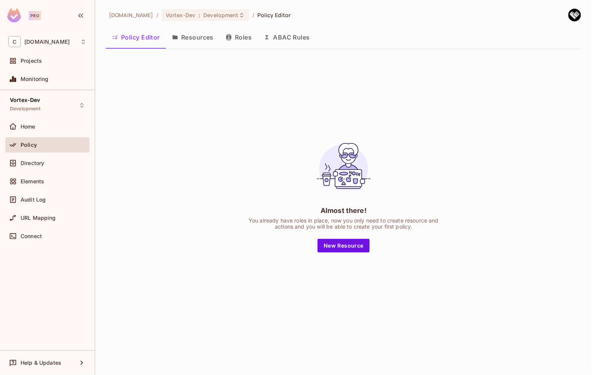
click at [233, 38] on button "Roles" at bounding box center [239, 37] width 38 height 19
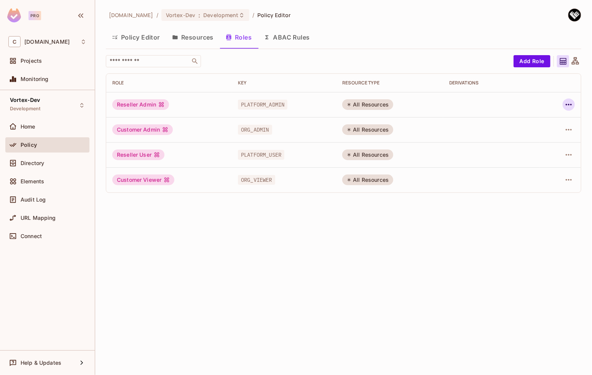
click at [568, 105] on icon "button" at bounding box center [568, 104] width 9 height 9
click at [539, 154] on div "Delete Role" at bounding box center [538, 156] width 29 height 8
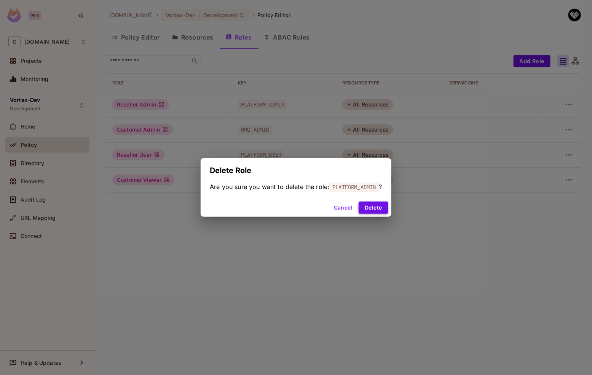
click at [369, 207] on button "Delete" at bounding box center [373, 208] width 29 height 12
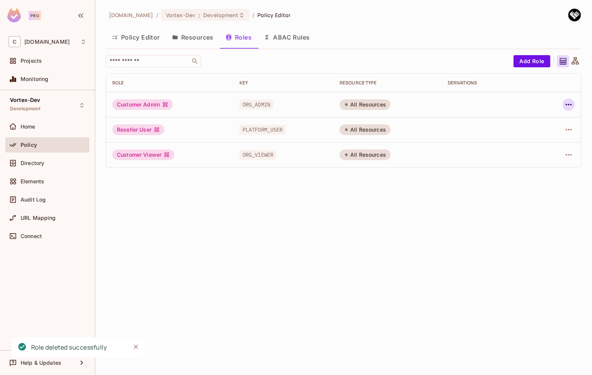
click at [568, 103] on icon "button" at bounding box center [568, 104] width 9 height 9
click at [545, 158] on div "Delete Role" at bounding box center [538, 156] width 29 height 8
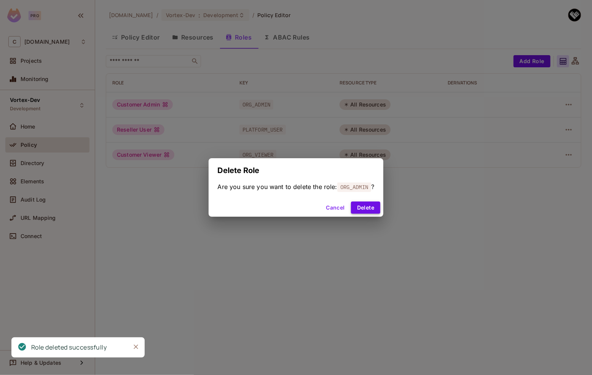
click at [373, 205] on button "Delete" at bounding box center [365, 208] width 29 height 12
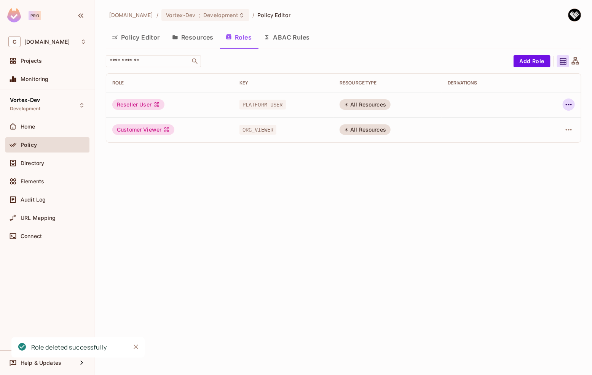
click at [571, 105] on icon "button" at bounding box center [568, 104] width 9 height 9
click at [522, 155] on span "Delete Role" at bounding box center [539, 156] width 34 height 12
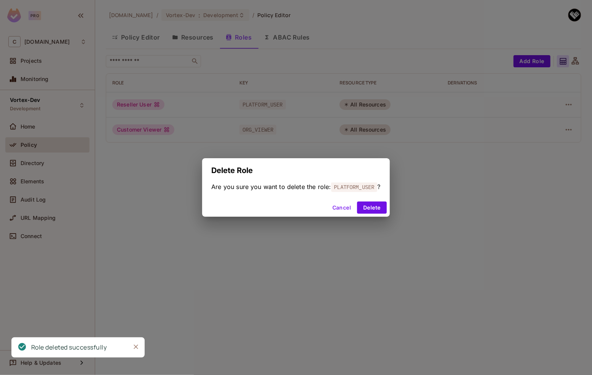
drag, startPoint x: 380, startPoint y: 210, endPoint x: 436, endPoint y: 181, distance: 63.2
click at [380, 210] on button "Delete" at bounding box center [371, 208] width 29 height 12
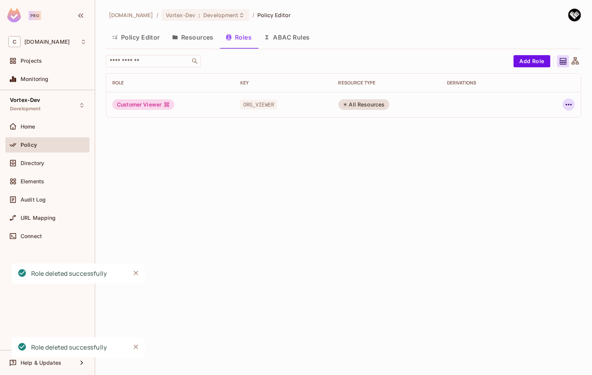
click at [570, 105] on icon "button" at bounding box center [568, 104] width 9 height 9
click at [531, 159] on div "Delete Role" at bounding box center [538, 156] width 29 height 8
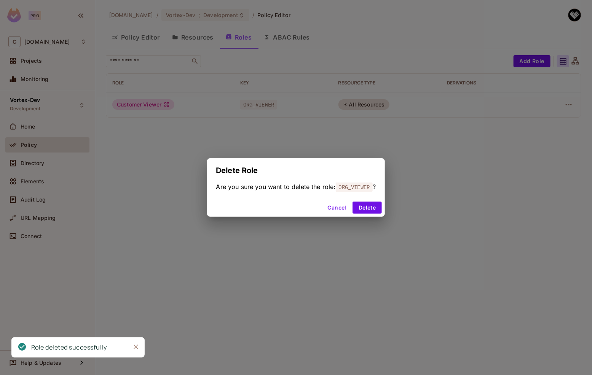
drag, startPoint x: 374, startPoint y: 206, endPoint x: 296, endPoint y: 183, distance: 81.3
click at [374, 206] on button "Delete" at bounding box center [367, 208] width 29 height 12
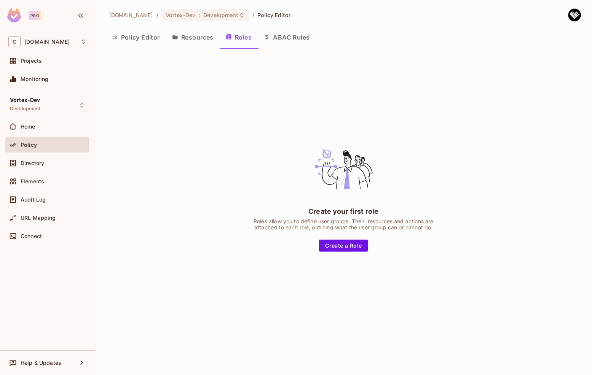
click at [200, 40] on button "Resources" at bounding box center [193, 37] width 54 height 19
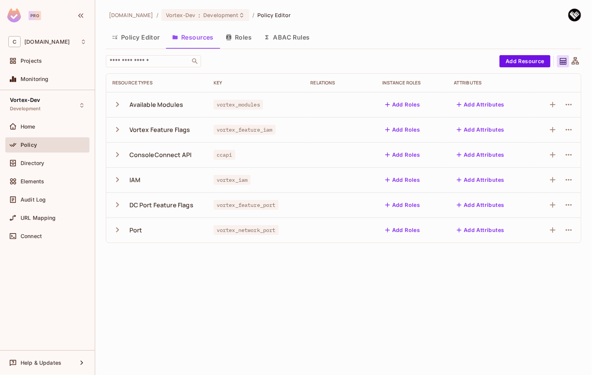
click at [137, 43] on button "Policy Editor" at bounding box center [136, 37] width 60 height 19
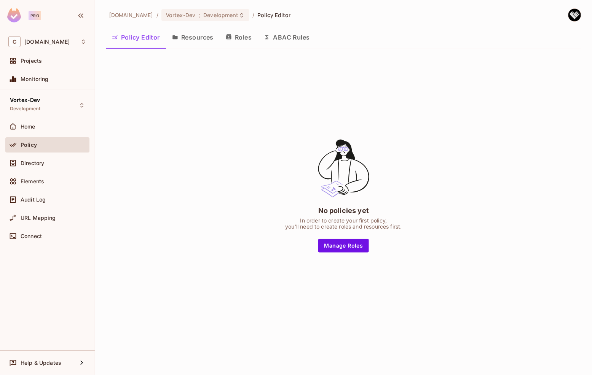
click at [195, 40] on button "Resources" at bounding box center [193, 37] width 54 height 19
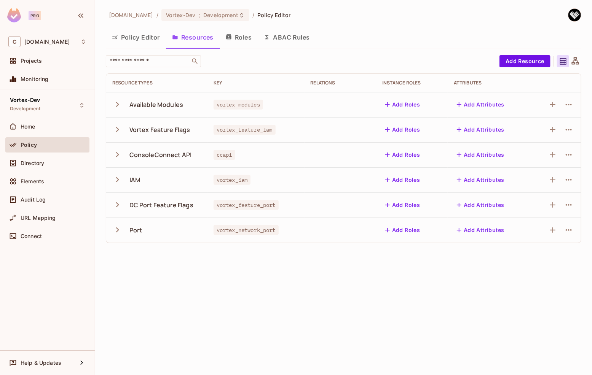
click at [227, 38] on icon "button" at bounding box center [229, 37] width 6 height 6
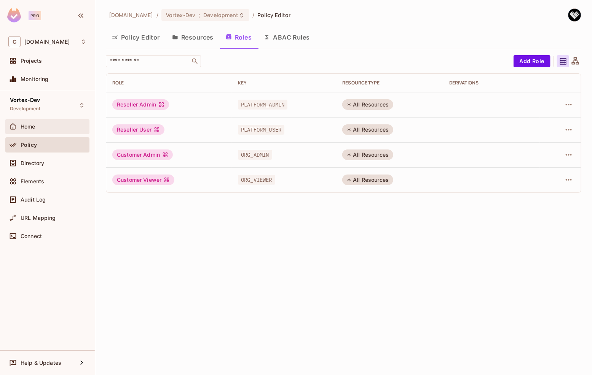
click at [49, 128] on div "Home" at bounding box center [54, 127] width 66 height 6
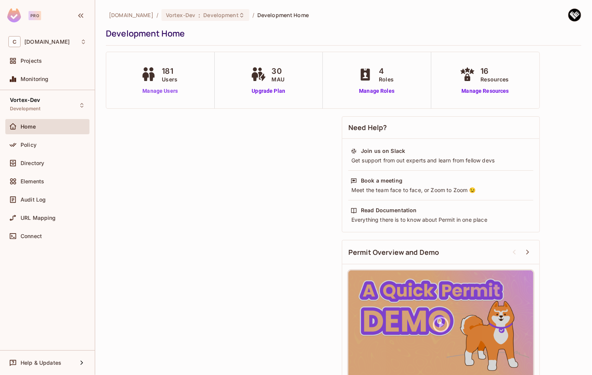
click at [168, 91] on link "Manage Users" at bounding box center [160, 91] width 42 height 8
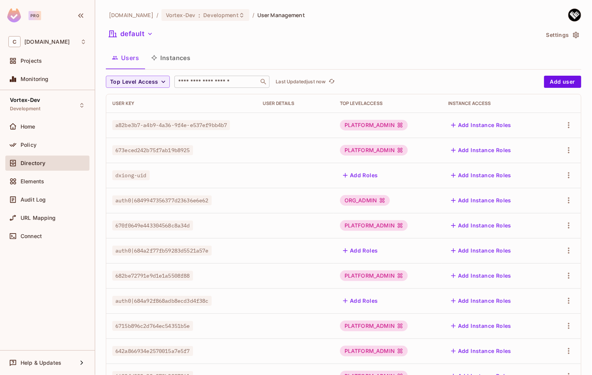
click at [199, 83] on input "text" at bounding box center [217, 82] width 80 height 8
paste input "**********"
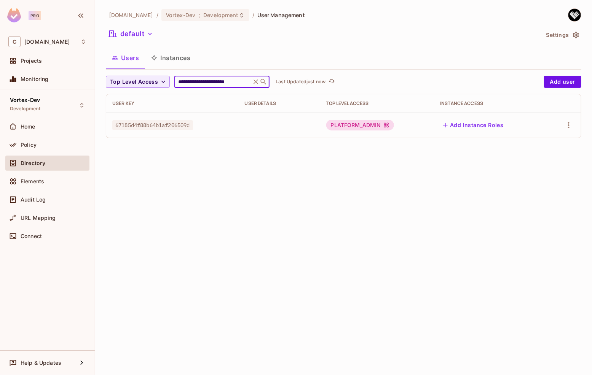
type input "**********"
click at [386, 126] on div "PLATFORM_ADMIN" at bounding box center [360, 125] width 68 height 11
click at [464, 124] on button "Add Instance Roles" at bounding box center [473, 125] width 66 height 12
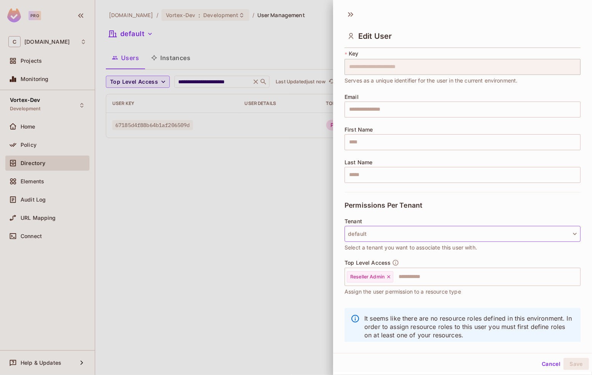
scroll to position [36, 0]
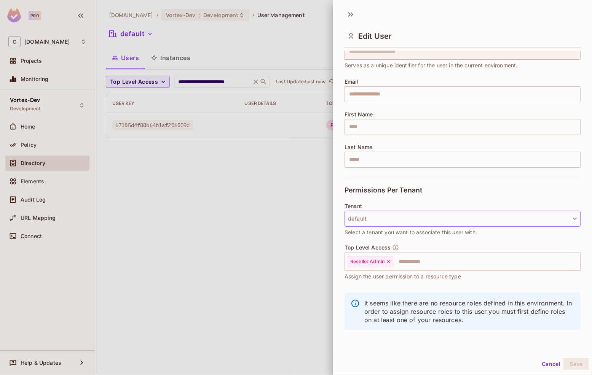
click at [373, 221] on button "default" at bounding box center [463, 219] width 236 height 16
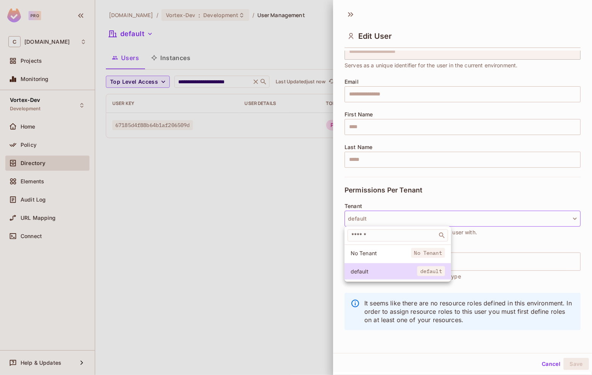
click at [376, 217] on div at bounding box center [296, 187] width 592 height 375
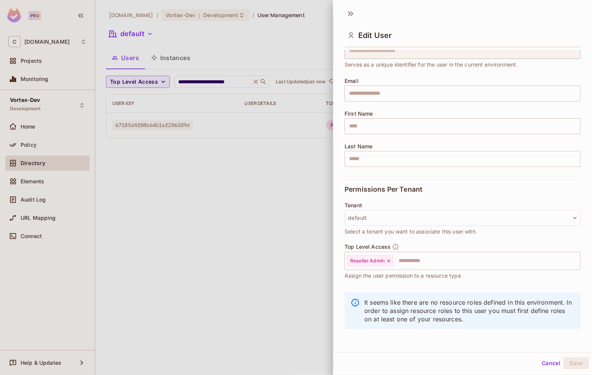
scroll to position [1, 0]
click at [542, 365] on button "Cancel" at bounding box center [551, 363] width 25 height 12
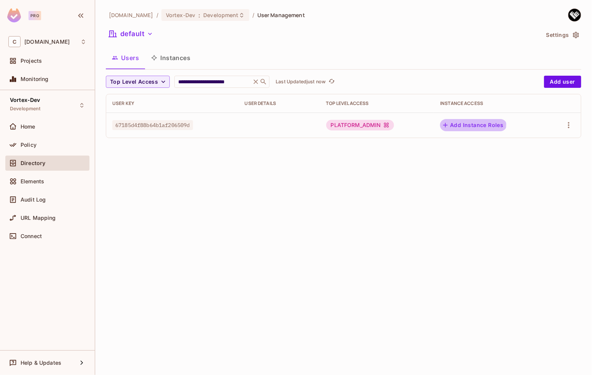
click at [472, 124] on button "Add Instance Roles" at bounding box center [473, 125] width 66 height 12
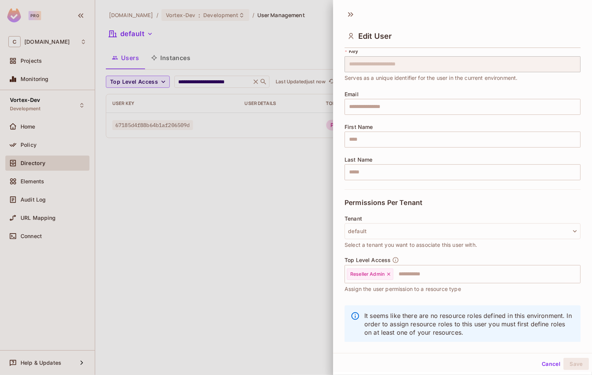
scroll to position [36, 0]
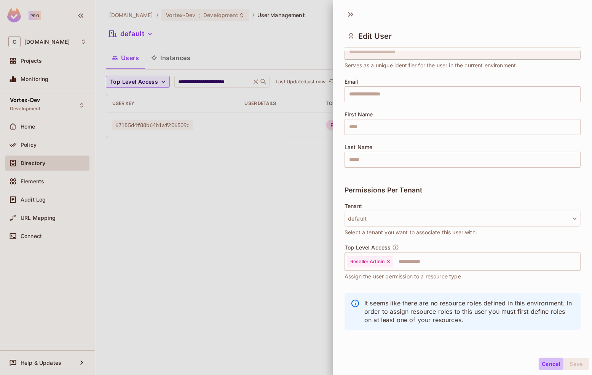
drag, startPoint x: 542, startPoint y: 364, endPoint x: 267, endPoint y: 251, distance: 297.8
click at [542, 364] on button "Cancel" at bounding box center [551, 364] width 25 height 12
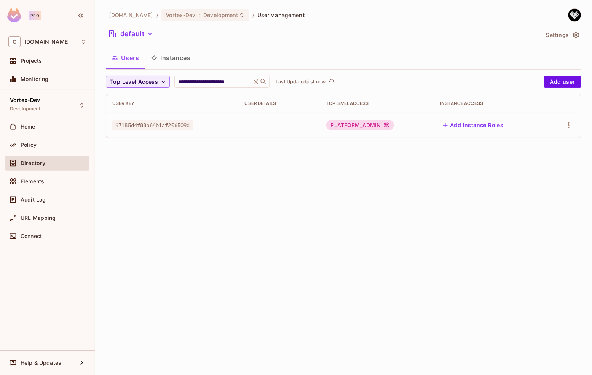
drag, startPoint x: 208, startPoint y: 227, endPoint x: 114, endPoint y: 100, distance: 157.6
click at [208, 226] on div "**********" at bounding box center [343, 187] width 497 height 375
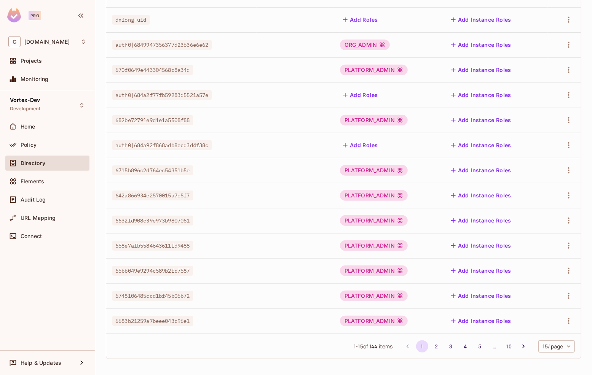
scroll to position [156, 0]
click at [403, 296] on icon at bounding box center [400, 296] width 6 height 6
click at [401, 296] on icon at bounding box center [400, 296] width 6 height 6
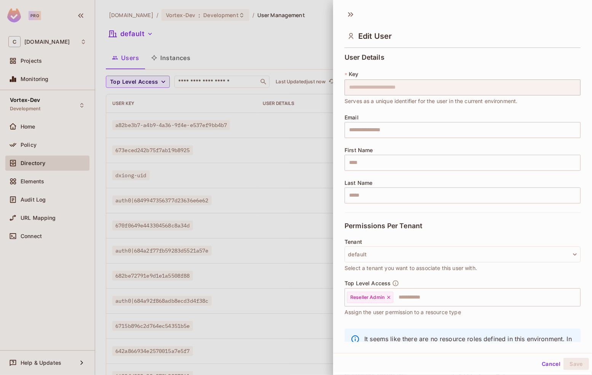
scroll to position [36, 0]
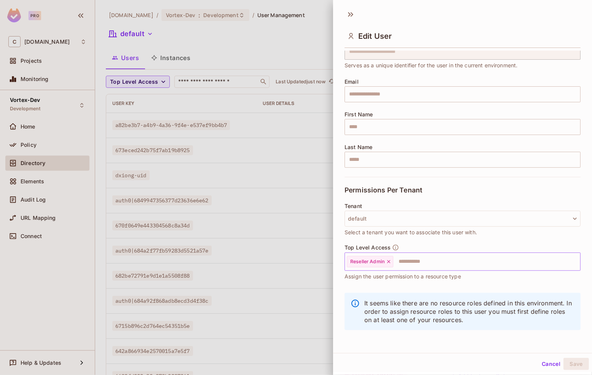
click at [434, 259] on input "text" at bounding box center [480, 261] width 172 height 15
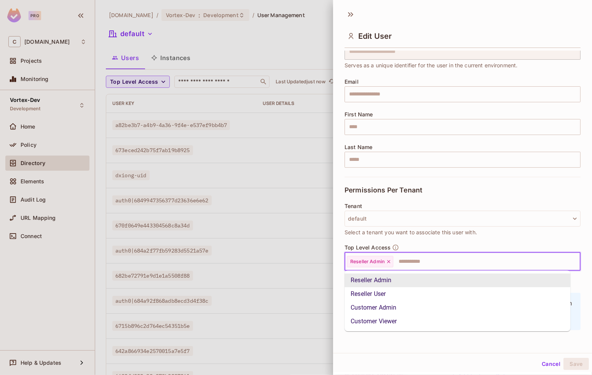
click at [400, 281] on li "Reseller Admin" at bounding box center [458, 281] width 226 height 14
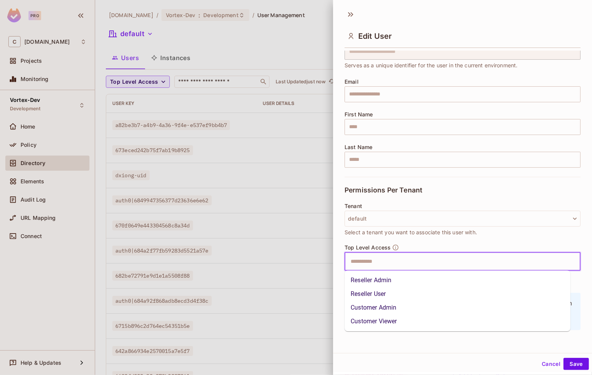
click at [389, 263] on input "text" at bounding box center [456, 261] width 220 height 15
click at [391, 278] on li "Reseller Admin" at bounding box center [458, 281] width 226 height 14
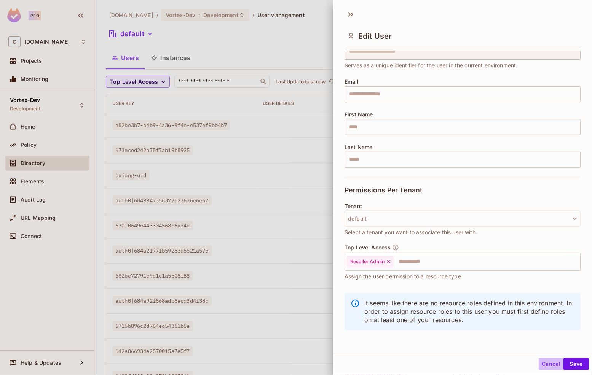
drag, startPoint x: 542, startPoint y: 366, endPoint x: 509, endPoint y: 333, distance: 46.3
click at [542, 366] on button "Cancel" at bounding box center [551, 364] width 25 height 12
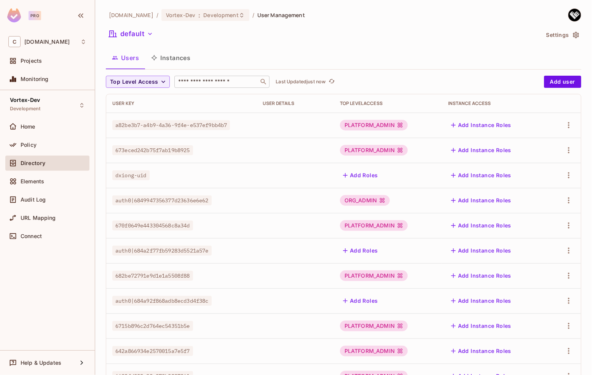
click at [236, 84] on input "text" at bounding box center [217, 82] width 80 height 8
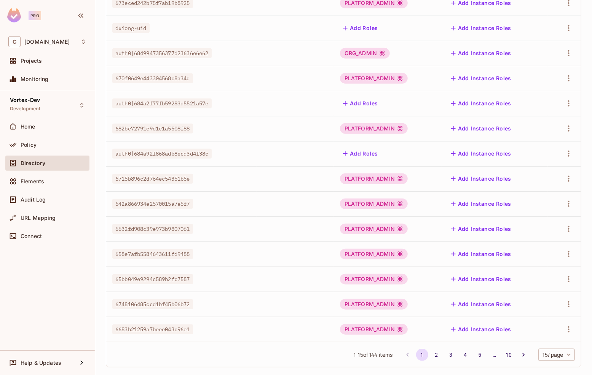
scroll to position [156, 0]
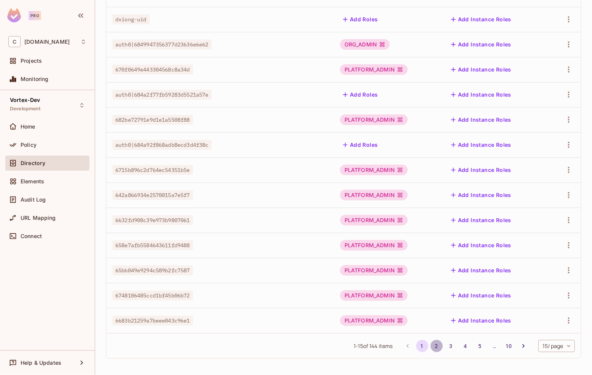
click at [432, 348] on button "2" at bounding box center [437, 346] width 12 height 12
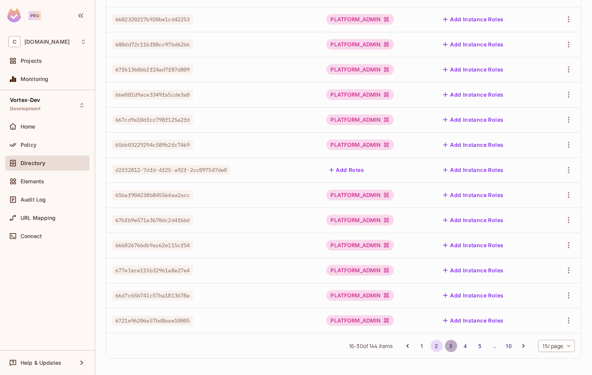
click at [445, 348] on button "3" at bounding box center [451, 346] width 12 height 12
click at [459, 347] on button "4" at bounding box center [465, 346] width 12 height 12
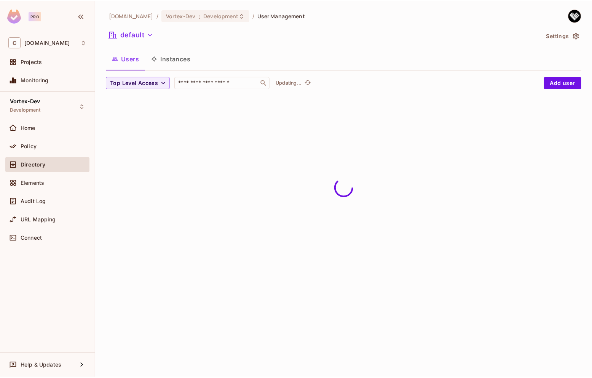
scroll to position [0, 0]
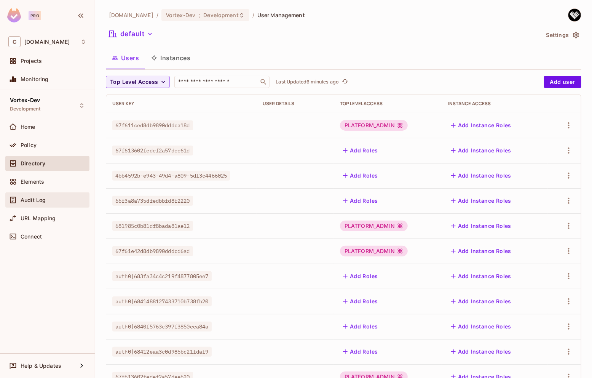
click at [43, 195] on div "Audit Log" at bounding box center [47, 199] width 78 height 9
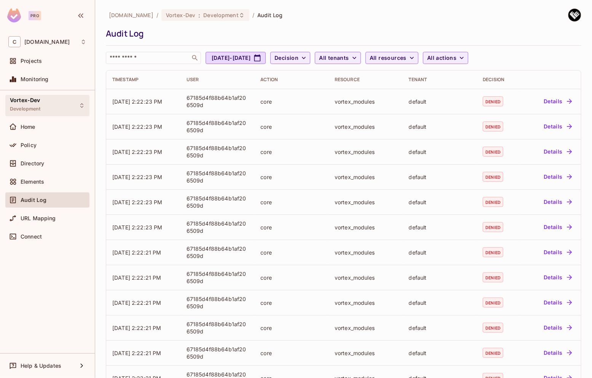
click at [40, 107] on span "Development" at bounding box center [25, 109] width 31 height 6
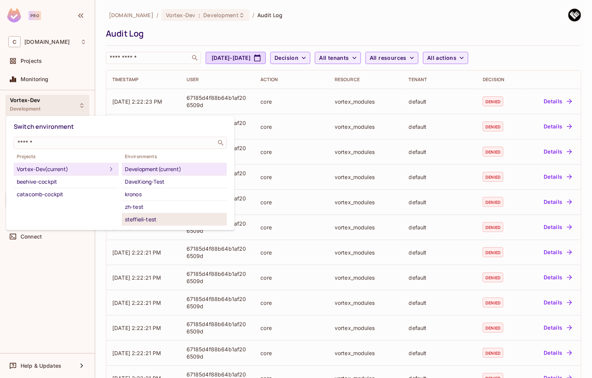
click at [164, 219] on div "steffieli-test" at bounding box center [174, 219] width 99 height 9
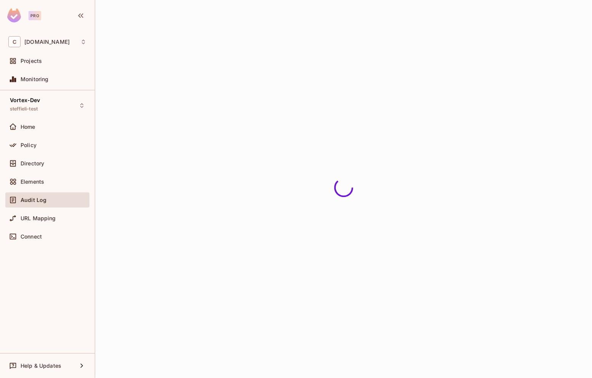
drag, startPoint x: 45, startPoint y: 61, endPoint x: 104, endPoint y: 81, distance: 62.7
click at [45, 61] on div "Projects" at bounding box center [54, 61] width 66 height 6
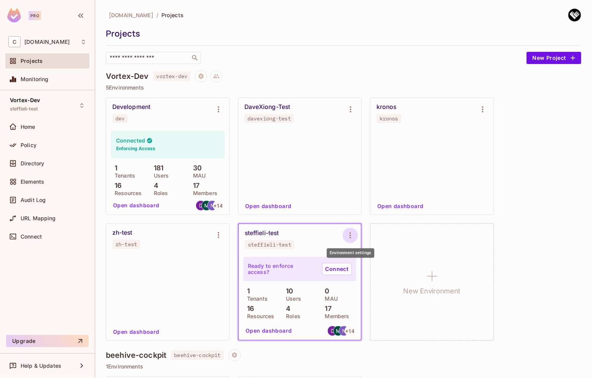
click at [351, 234] on icon "Environment settings" at bounding box center [350, 235] width 9 height 9
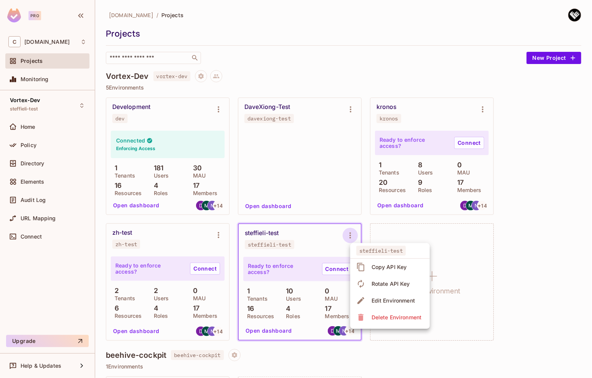
click at [374, 265] on div "Copy API Key" at bounding box center [389, 267] width 35 height 8
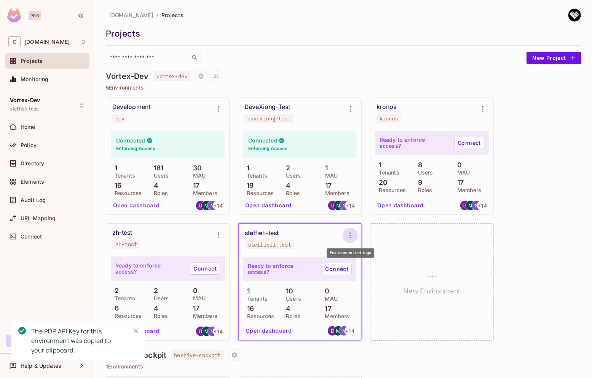
click at [346, 235] on icon "Environment settings" at bounding box center [350, 235] width 9 height 9
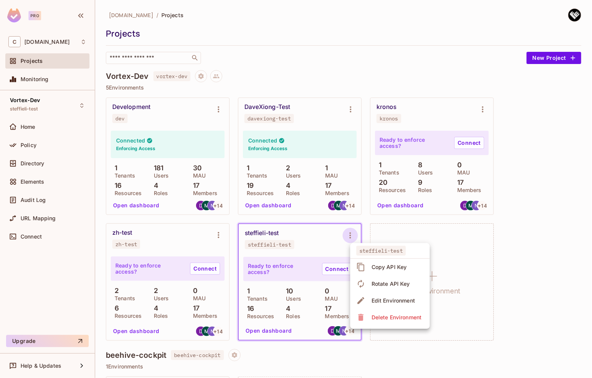
click at [46, 252] on div at bounding box center [296, 189] width 592 height 378
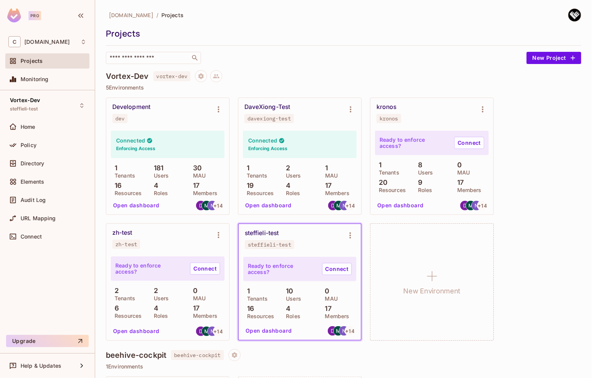
click at [38, 236] on span "Connect" at bounding box center [31, 236] width 21 height 6
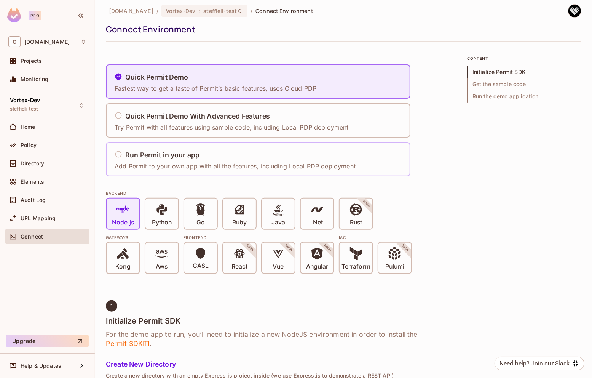
scroll to position [4, 0]
click at [226, 156] on div "Run Permit in your app" at bounding box center [235, 156] width 241 height 10
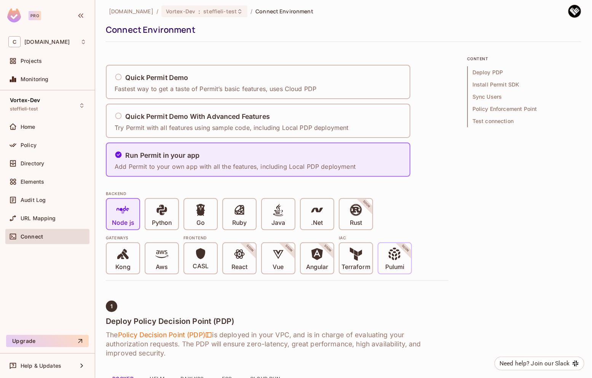
click at [398, 253] on icon at bounding box center [394, 253] width 13 height 13
click at [366, 257] on span "Terraform" at bounding box center [355, 258] width 29 height 23
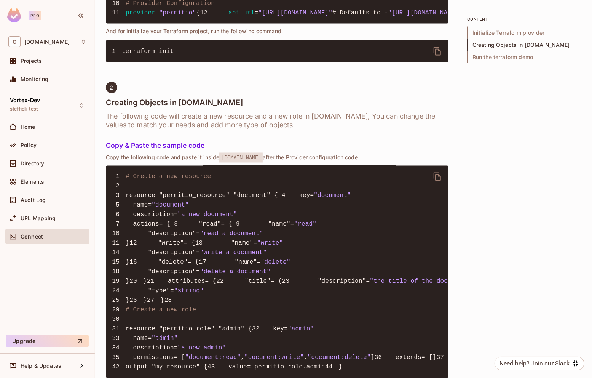
scroll to position [530, 0]
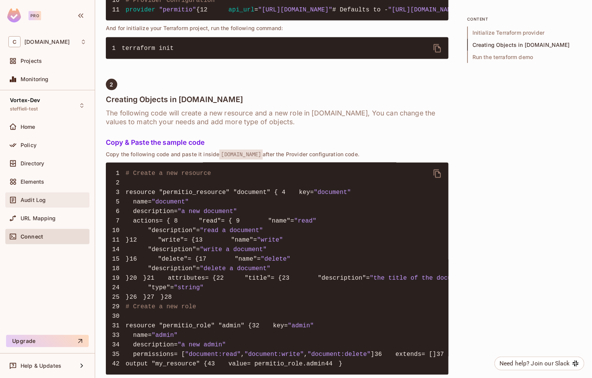
click at [44, 204] on div "Audit Log" at bounding box center [47, 199] width 84 height 15
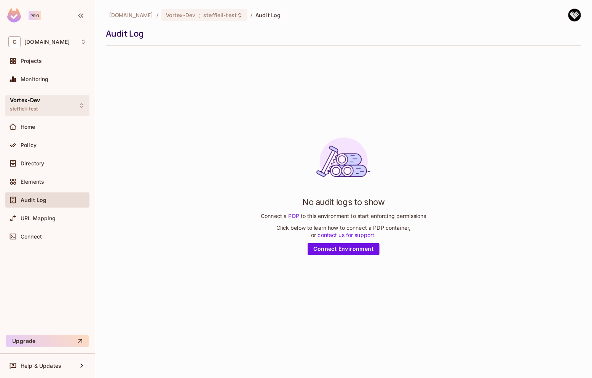
click at [42, 108] on div "Vortex-Dev steffieli-test" at bounding box center [47, 105] width 84 height 21
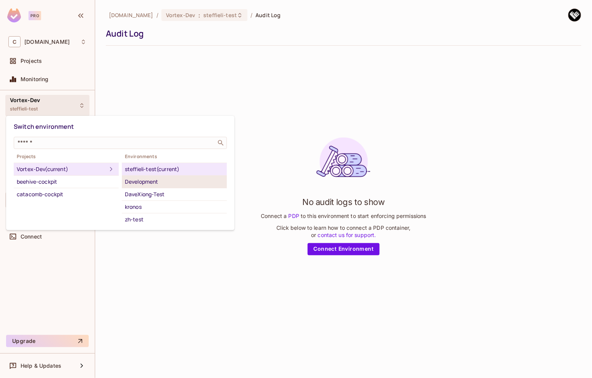
click at [157, 183] on div "Development" at bounding box center [174, 181] width 99 height 9
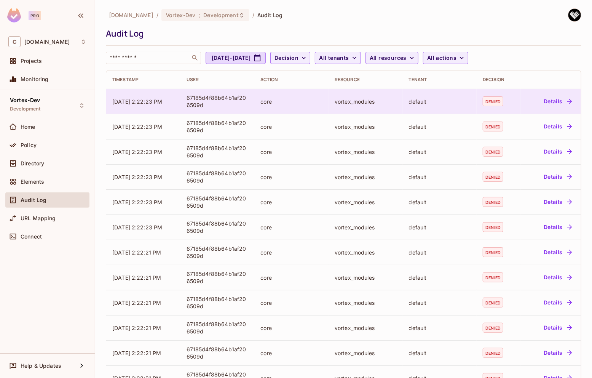
click at [558, 102] on button "Details" at bounding box center [558, 101] width 34 height 12
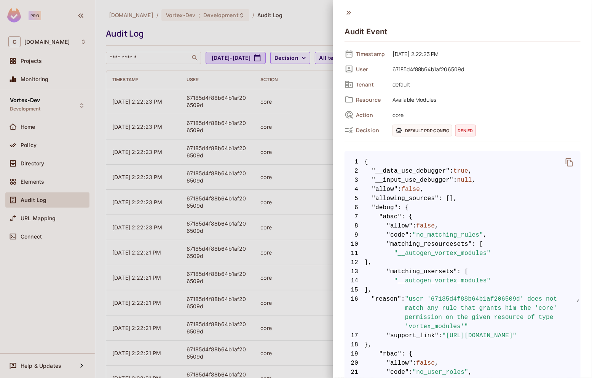
click at [566, 160] on icon "delete" at bounding box center [569, 162] width 7 height 8
click at [349, 12] on icon at bounding box center [349, 12] width 8 height 8
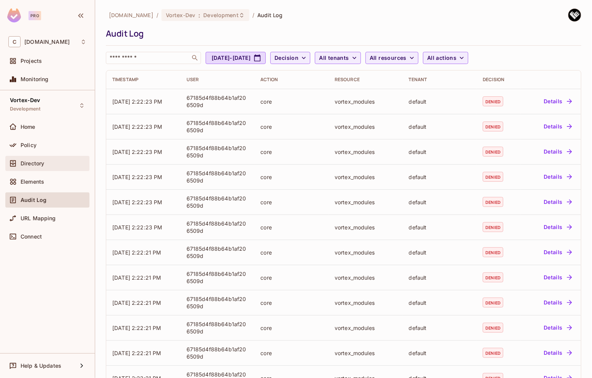
click at [27, 168] on div "Directory" at bounding box center [47, 163] width 84 height 15
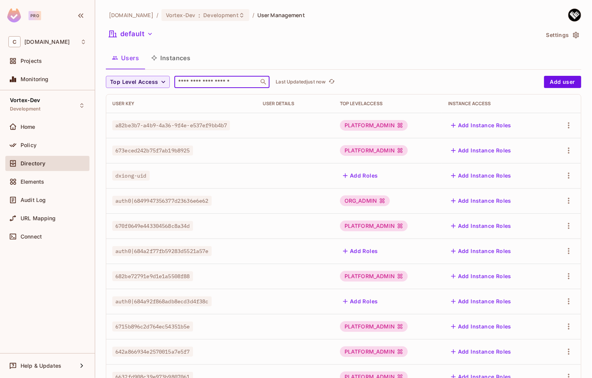
click at [223, 83] on input "text" at bounding box center [217, 82] width 80 height 8
type input "*"
click at [230, 80] on input "text" at bounding box center [217, 82] width 80 height 8
paste input "**********"
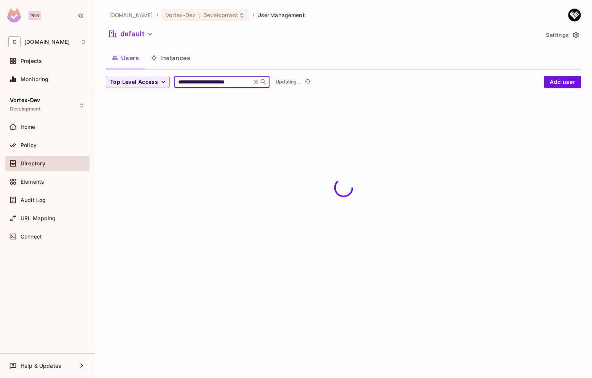
type input "**********"
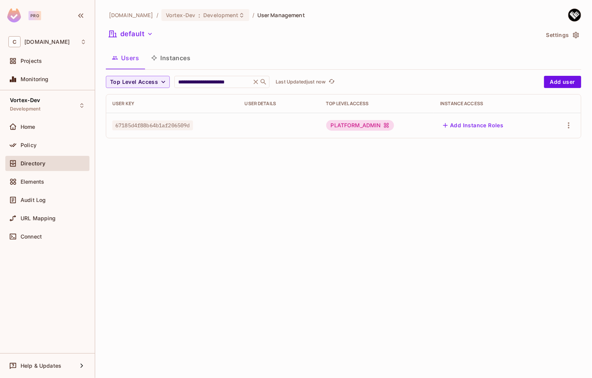
scroll to position [0, 0]
drag, startPoint x: 193, startPoint y: 125, endPoint x: 115, endPoint y: 126, distance: 78.1
click at [115, 126] on span "67185d4f88b64b1af206509d" at bounding box center [152, 125] width 81 height 10
copy span "67185d4f88b64b1af206509d"
click at [474, 126] on button "Add Instance Roles" at bounding box center [473, 125] width 66 height 12
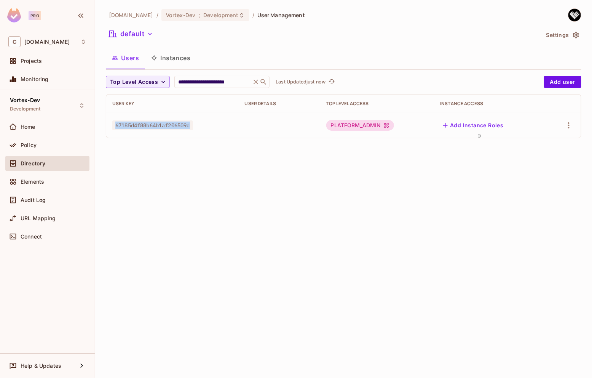
click at [460, 125] on button "Add Instance Roles" at bounding box center [473, 125] width 66 height 12
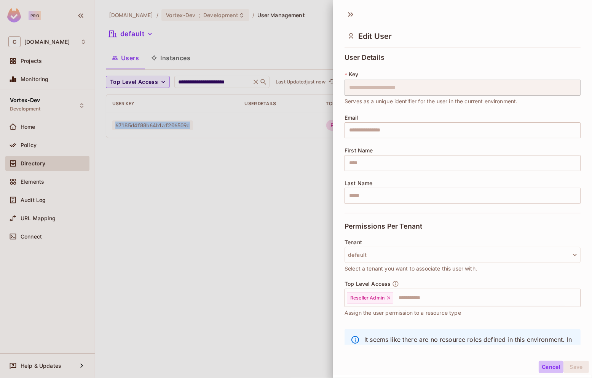
click at [539, 365] on button "Cancel" at bounding box center [551, 367] width 25 height 12
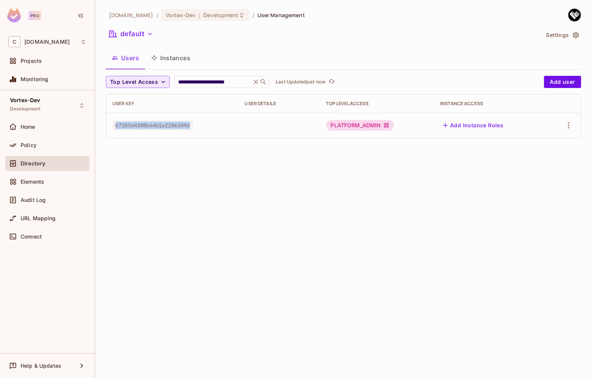
click at [155, 85] on span "Top Level Access" at bounding box center [134, 82] width 48 height 10
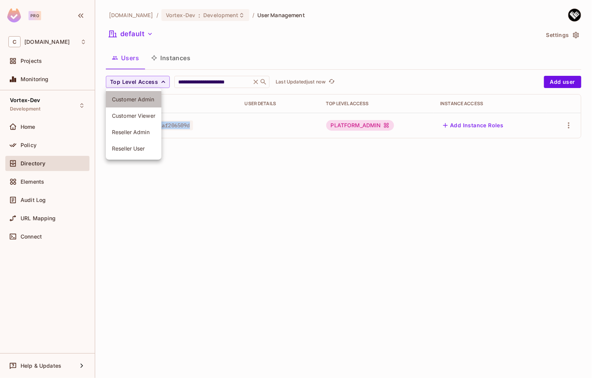
click at [144, 100] on span "Customer Admin" at bounding box center [133, 99] width 43 height 7
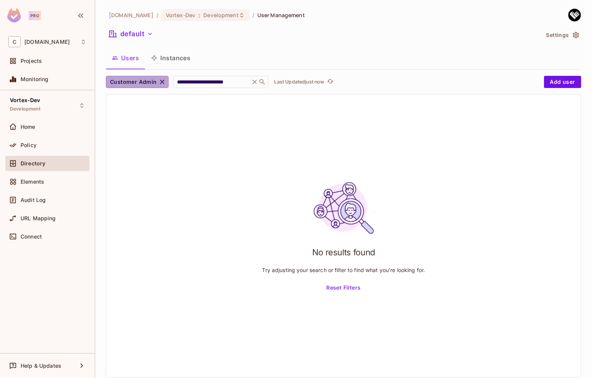
click at [148, 83] on span "Customer Admin" at bounding box center [133, 82] width 47 height 10
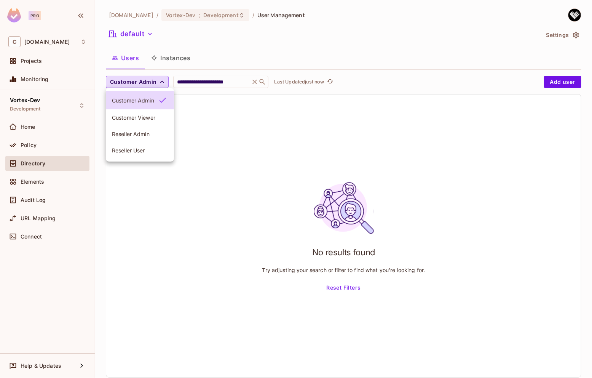
click at [131, 132] on span "Reseller Admin" at bounding box center [140, 133] width 56 height 7
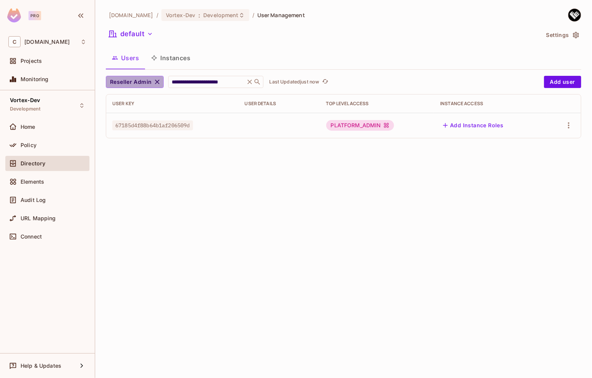
click at [158, 82] on icon "button" at bounding box center [157, 82] width 8 height 8
click at [43, 176] on div "Elements" at bounding box center [47, 181] width 84 height 15
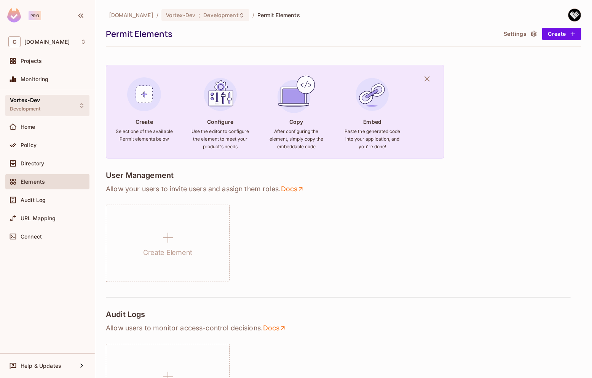
click at [37, 110] on span "Development" at bounding box center [25, 109] width 31 height 6
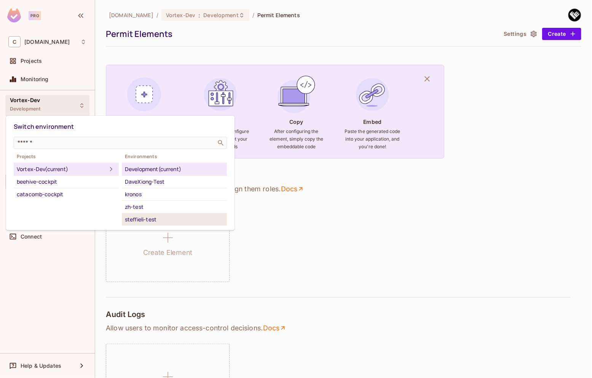
click at [151, 217] on div "steffieli-test" at bounding box center [174, 219] width 99 height 9
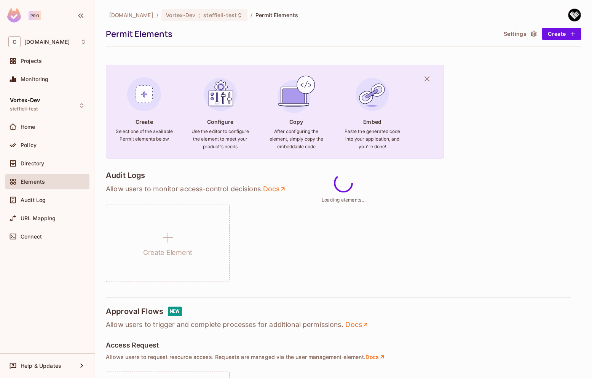
click at [34, 204] on div "Audit Log" at bounding box center [47, 199] width 78 height 9
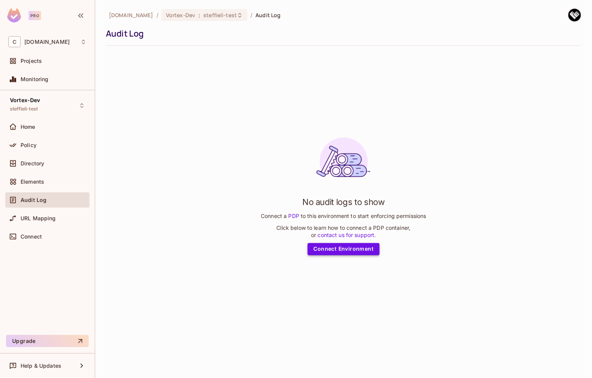
click at [356, 245] on link "Connect Environment" at bounding box center [344, 249] width 72 height 12
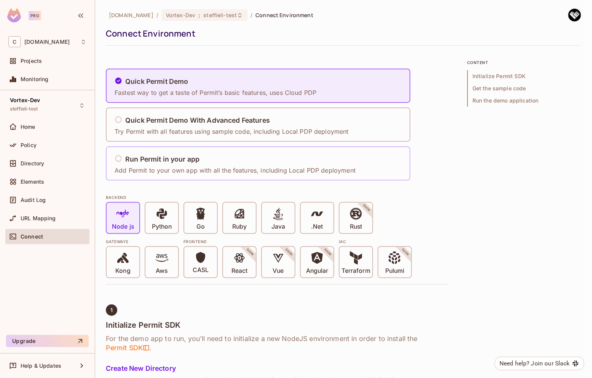
click at [251, 167] on p "Add Permit to your own app with all the features, including Local PDP deployment" at bounding box center [235, 170] width 241 height 8
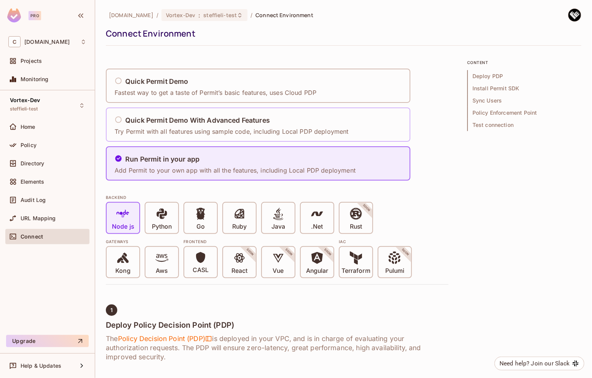
click at [211, 133] on p "Try Permit with all features using sample code, including Local PDP deployment" at bounding box center [232, 131] width 234 height 8
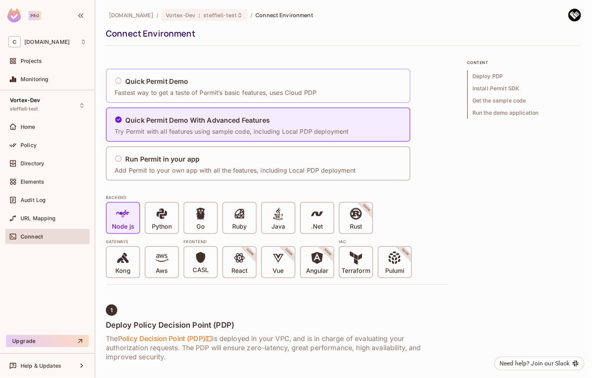
click at [217, 91] on p "Fastest way to get a taste of Permit’s basic features, uses Cloud PDP" at bounding box center [216, 92] width 202 height 8
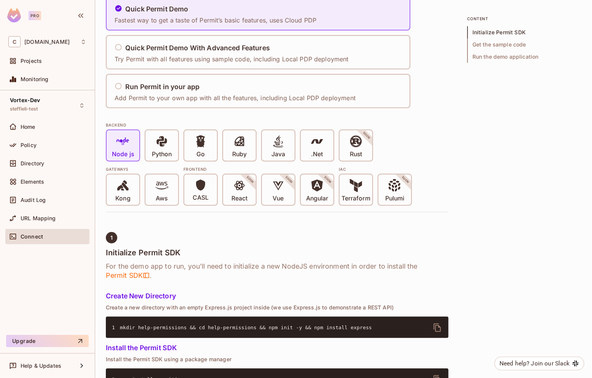
scroll to position [69, 0]
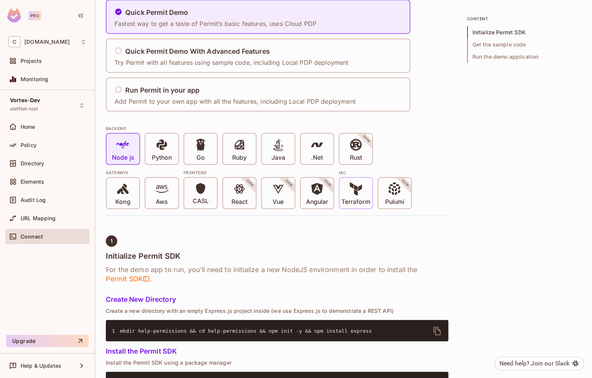
click at [354, 188] on icon at bounding box center [354, 189] width 8 height 14
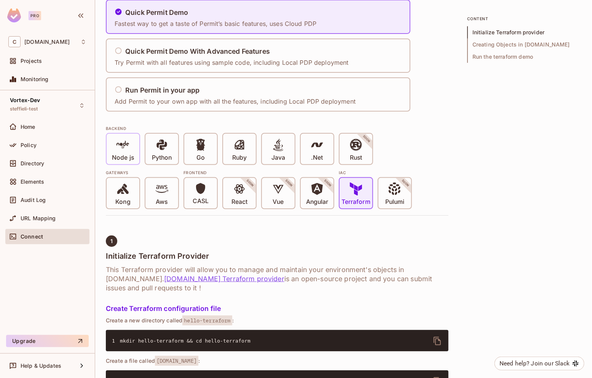
click at [116, 154] on p "Node js" at bounding box center [123, 158] width 22 height 8
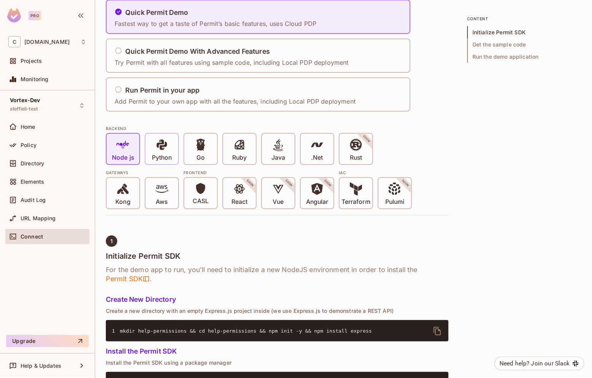
click at [166, 156] on p "Python" at bounding box center [162, 158] width 20 height 8
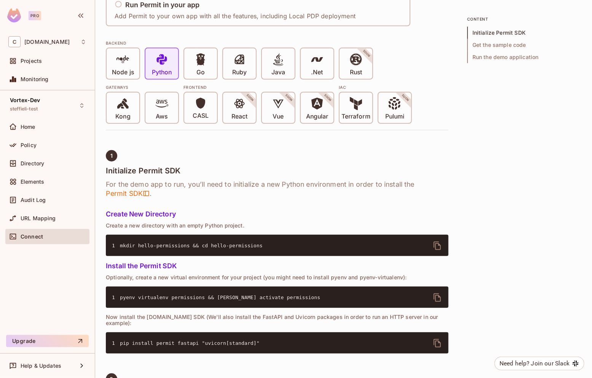
scroll to position [106, 0]
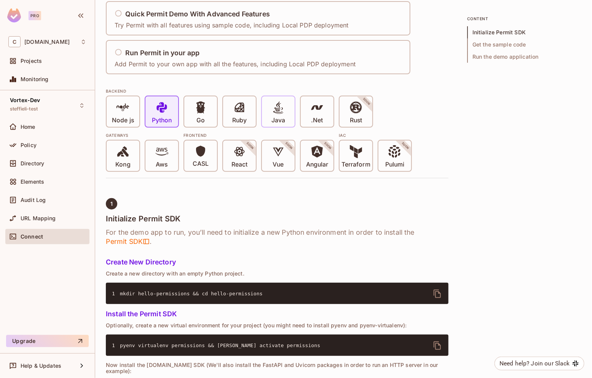
click at [274, 115] on span at bounding box center [278, 109] width 13 height 16
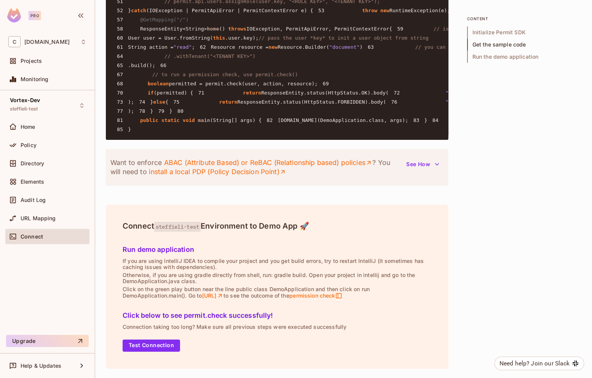
scroll to position [1331, 0]
click at [161, 345] on button "Test Connection" at bounding box center [151, 345] width 57 height 12
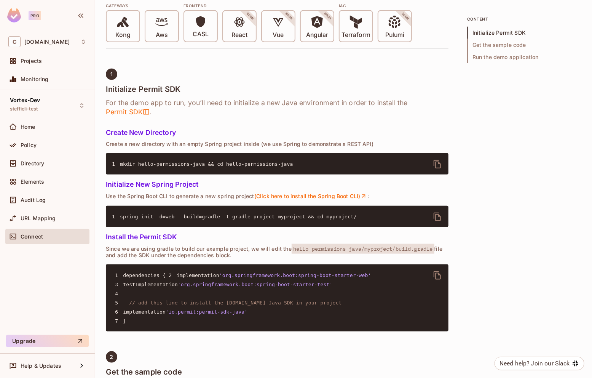
scroll to position [0, 0]
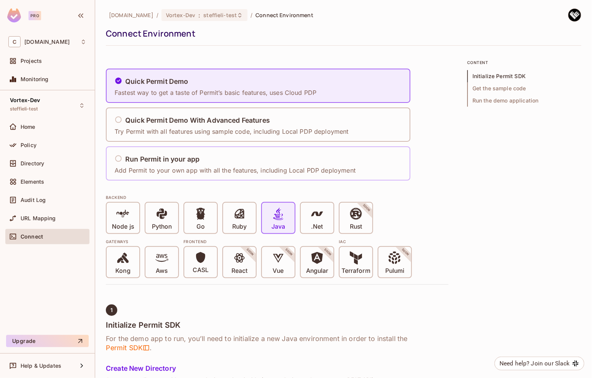
click at [188, 168] on p "Add Permit to your own app with all the features, including Local PDP deployment" at bounding box center [235, 170] width 241 height 8
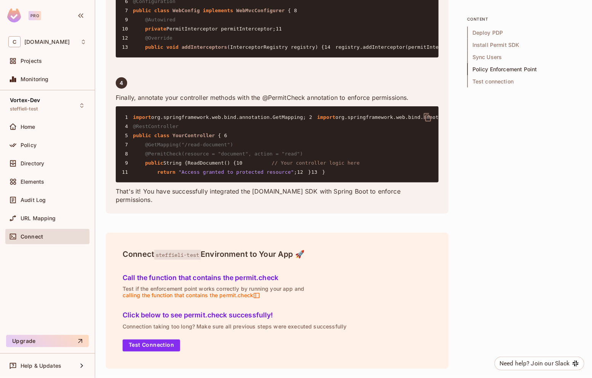
scroll to position [2318, 0]
click at [156, 347] on button "Test Connection" at bounding box center [151, 345] width 57 height 12
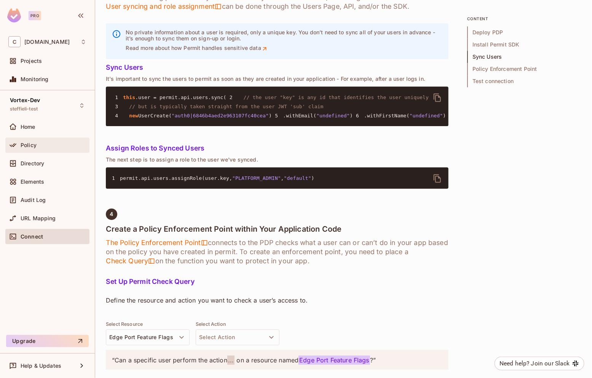
scroll to position [755, 0]
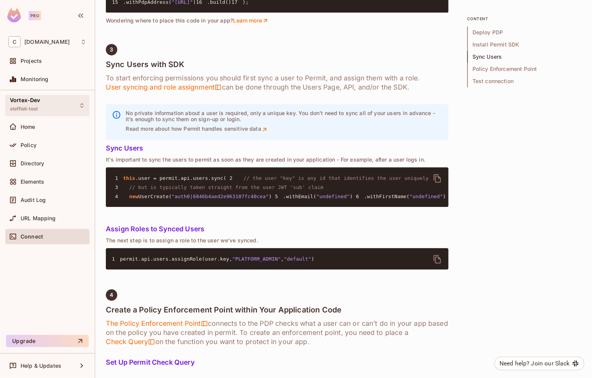
click at [32, 105] on div "Vortex-Dev steffieli-test" at bounding box center [25, 105] width 30 height 16
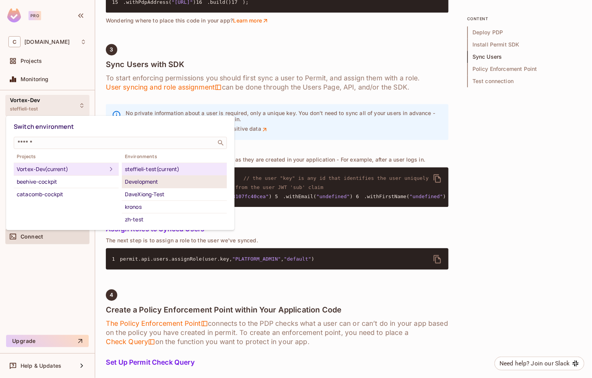
click at [155, 180] on div "Development" at bounding box center [174, 181] width 99 height 9
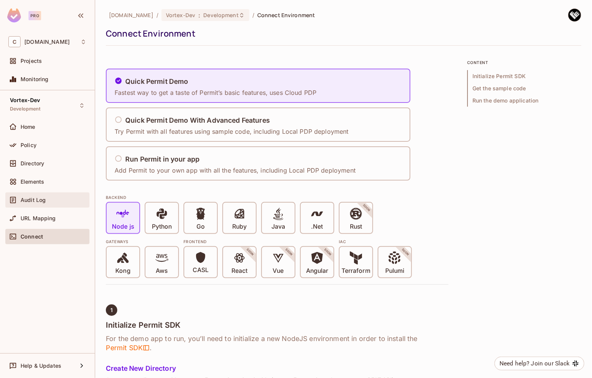
click at [34, 200] on span "Audit Log" at bounding box center [33, 200] width 25 height 6
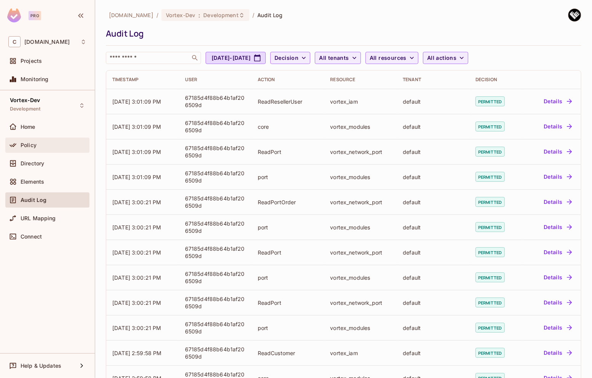
click at [41, 144] on div "Policy" at bounding box center [54, 145] width 66 height 6
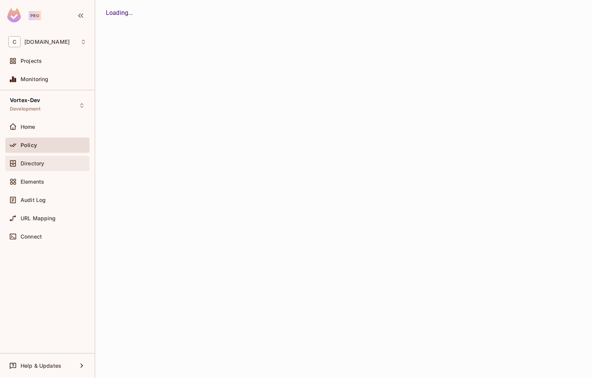
click at [44, 163] on span "Directory" at bounding box center [33, 163] width 24 height 6
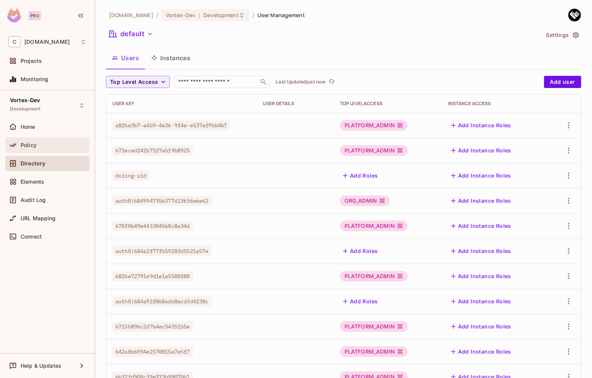
click at [36, 145] on div "Policy" at bounding box center [54, 145] width 66 height 6
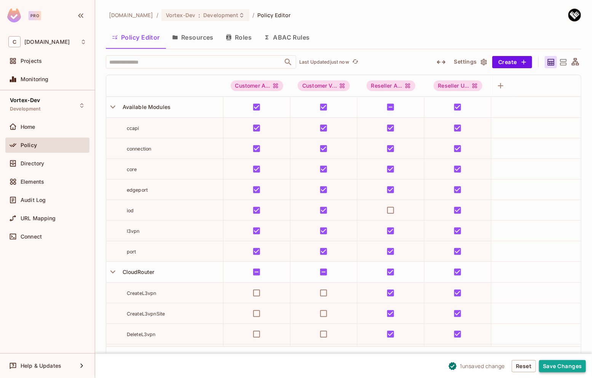
click at [564, 367] on button "Save Changes" at bounding box center [562, 366] width 47 height 12
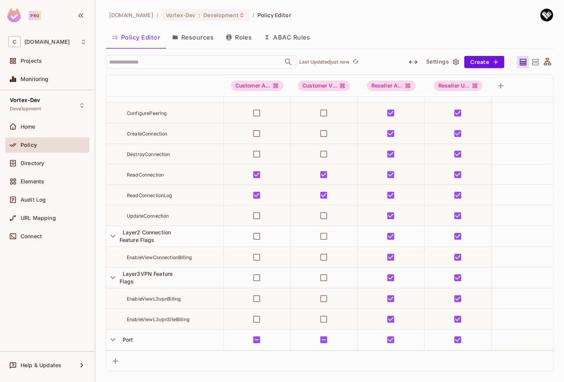
scroll to position [2162, 0]
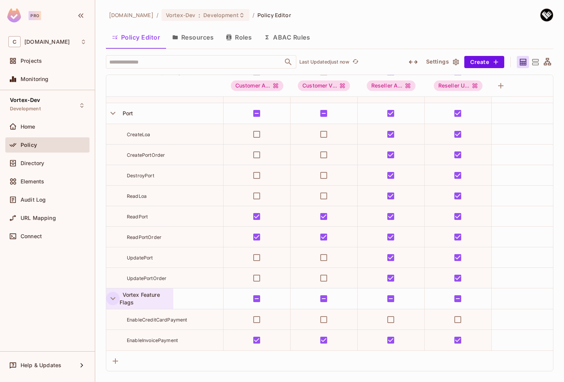
click at [116, 294] on icon "button" at bounding box center [113, 299] width 10 height 10
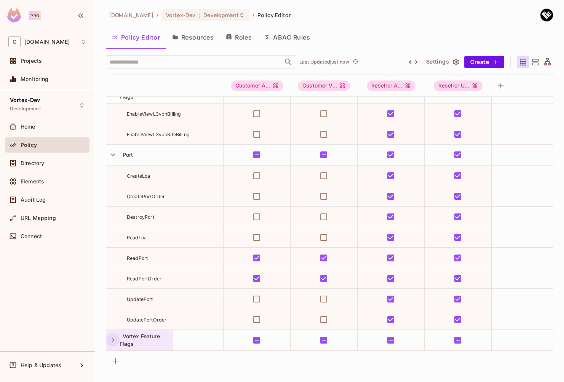
scroll to position [2120, 0]
click at [115, 150] on icon "button" at bounding box center [113, 155] width 10 height 10
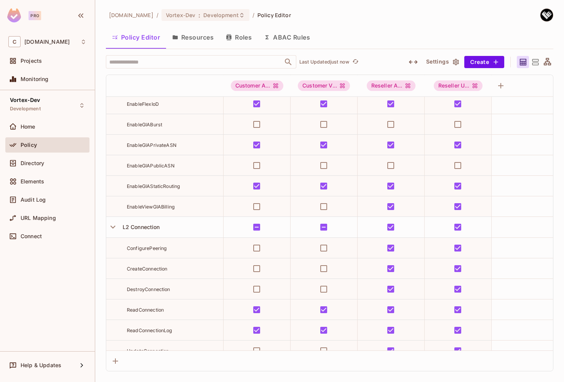
scroll to position [1776, 0]
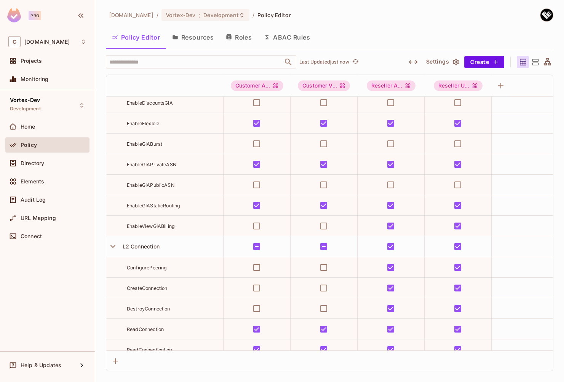
click at [114, 247] on icon "button" at bounding box center [113, 246] width 10 height 10
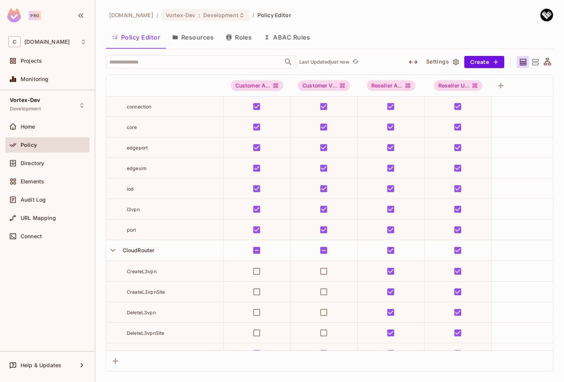
scroll to position [0, 0]
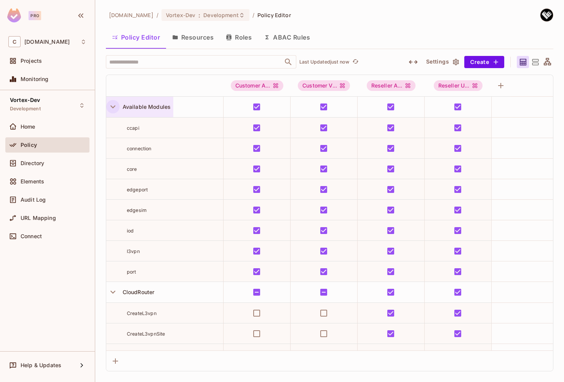
click at [110, 106] on icon "button" at bounding box center [113, 107] width 10 height 10
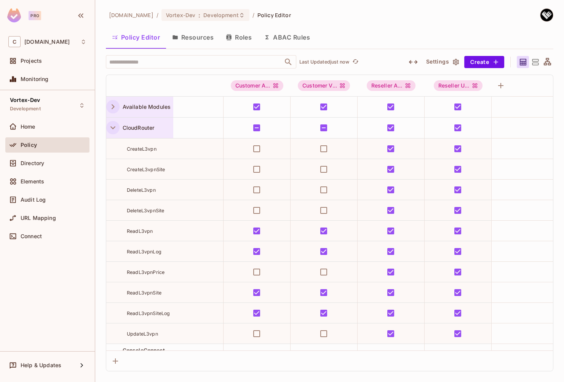
click at [113, 126] on icon "button" at bounding box center [113, 128] width 10 height 10
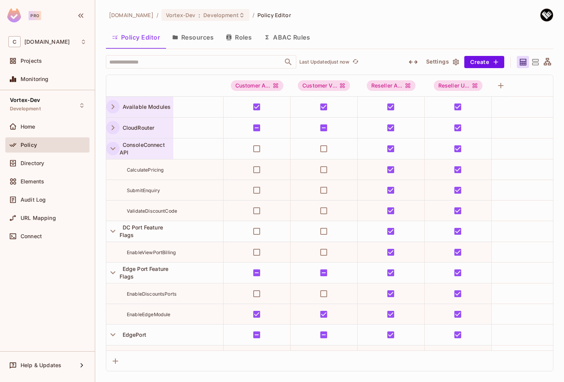
click at [113, 148] on icon "button" at bounding box center [112, 148] width 5 height 3
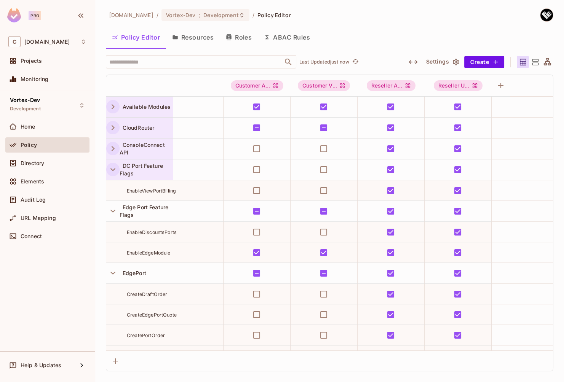
click at [112, 171] on icon "button" at bounding box center [113, 169] width 10 height 10
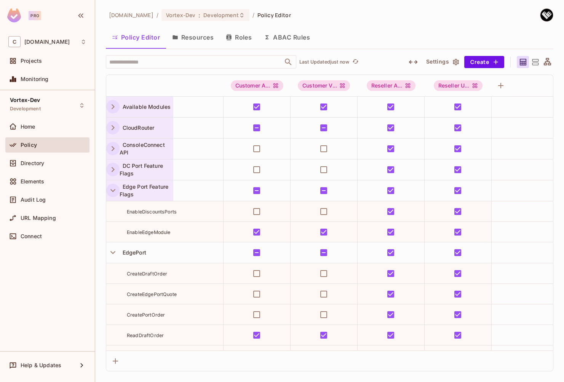
click at [111, 195] on icon "button" at bounding box center [113, 190] width 10 height 10
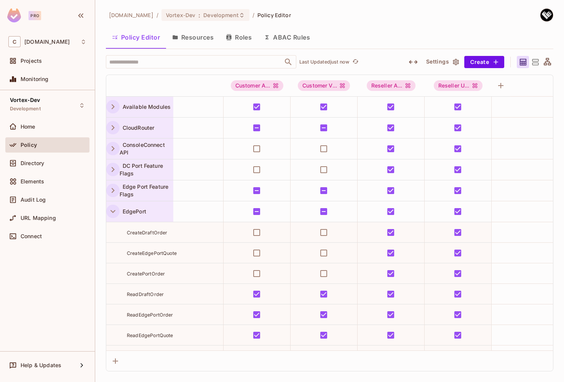
click at [116, 214] on icon "button" at bounding box center [113, 211] width 10 height 10
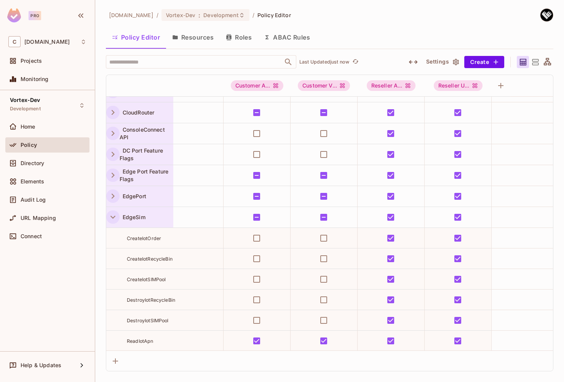
scroll to position [16, 0]
click at [115, 217] on icon "button" at bounding box center [113, 217] width 10 height 10
drag, startPoint x: 114, startPoint y: 239, endPoint x: 115, endPoint y: 246, distance: 7.7
click at [114, 239] on icon "button" at bounding box center [113, 238] width 10 height 10
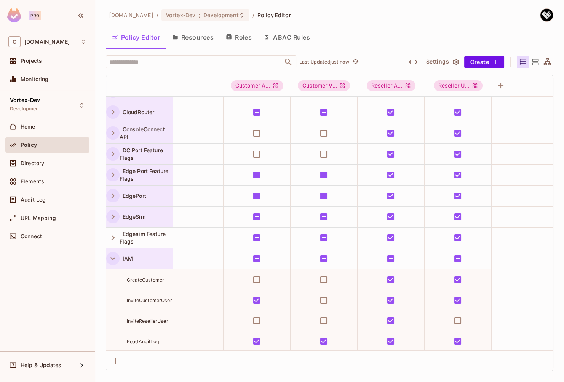
click at [114, 258] on icon "button" at bounding box center [113, 259] width 10 height 10
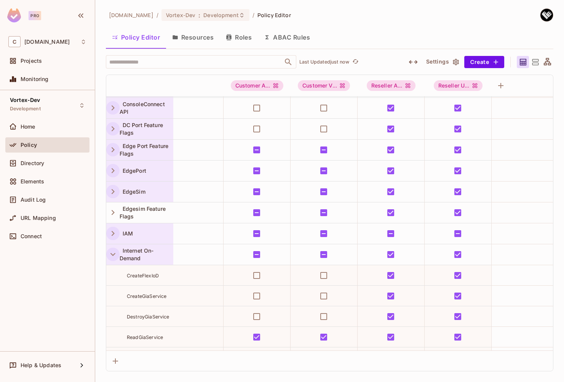
click at [112, 256] on icon "button" at bounding box center [113, 254] width 10 height 10
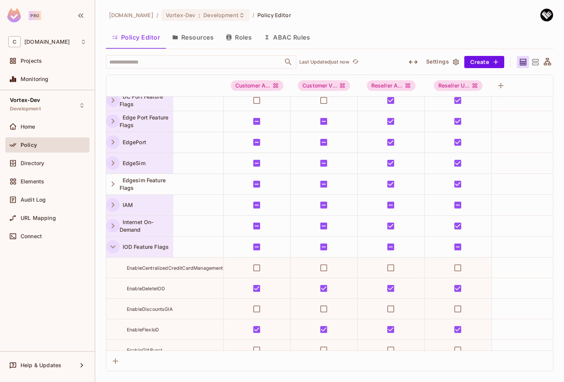
click at [115, 249] on icon "button" at bounding box center [113, 247] width 10 height 10
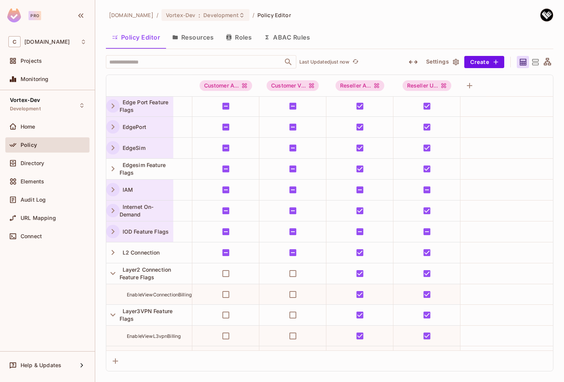
scroll to position [141, 0]
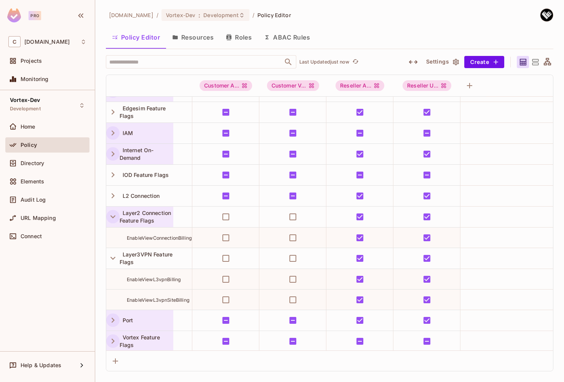
click at [113, 218] on icon "button" at bounding box center [113, 217] width 10 height 10
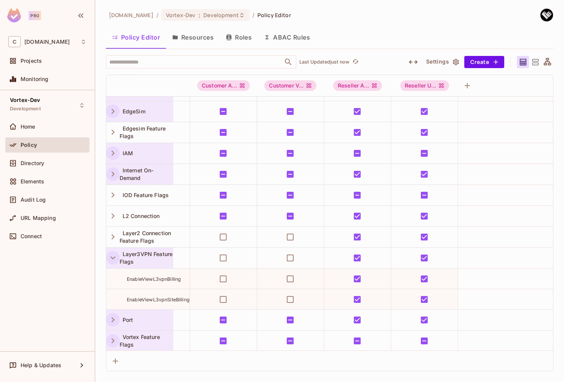
click at [115, 258] on icon "button" at bounding box center [113, 258] width 10 height 10
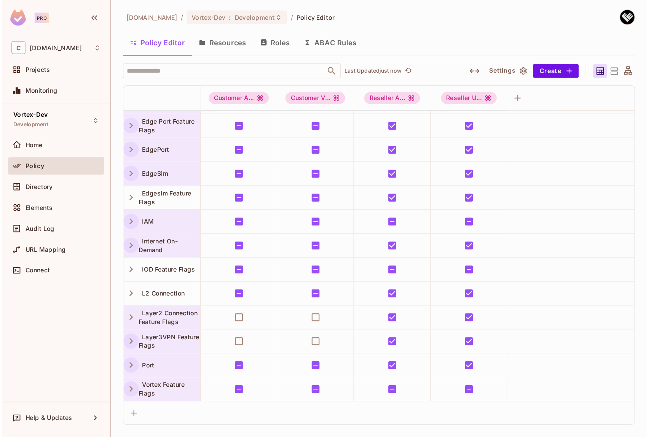
scroll to position [80, 0]
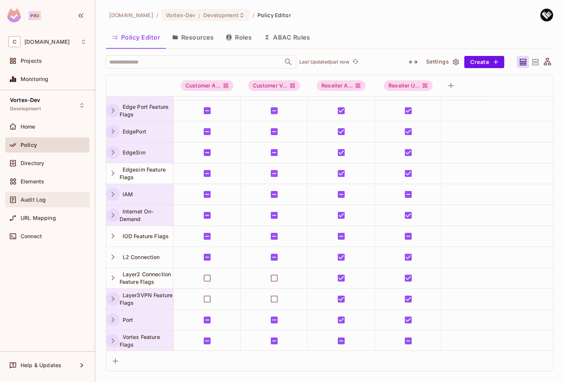
click at [37, 200] on span "Audit Log" at bounding box center [33, 200] width 25 height 6
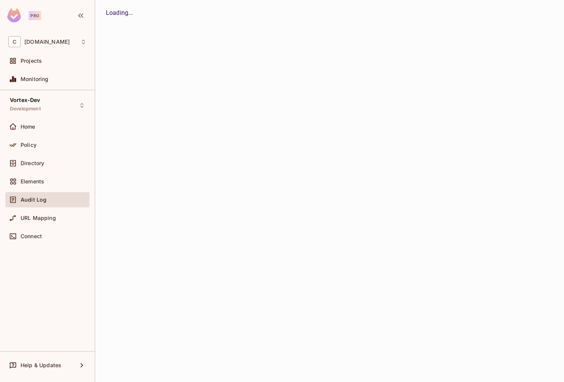
click at [563, 377] on html "Pro C [DOMAIN_NAME] Projects Monitoring Vortex-Dev Development Home Policy Dire…" at bounding box center [282, 191] width 564 height 382
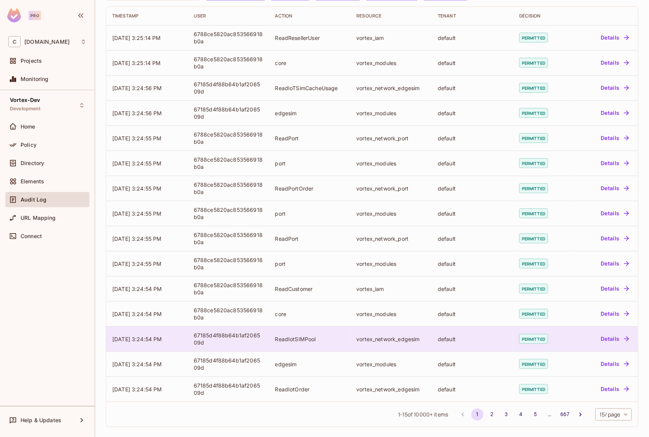
scroll to position [64, 0]
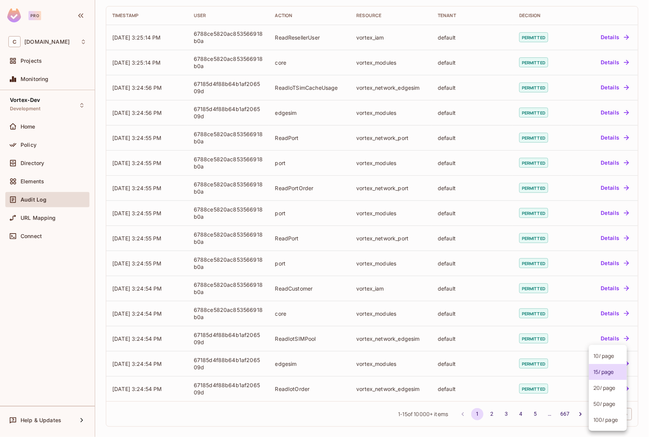
click at [563, 382] on body "Pro C [DOMAIN_NAME] Projects Monitoring Vortex-Dev Development Home Policy Dire…" at bounding box center [324, 218] width 649 height 437
click at [563, 382] on li "100 / page" at bounding box center [608, 420] width 38 height 16
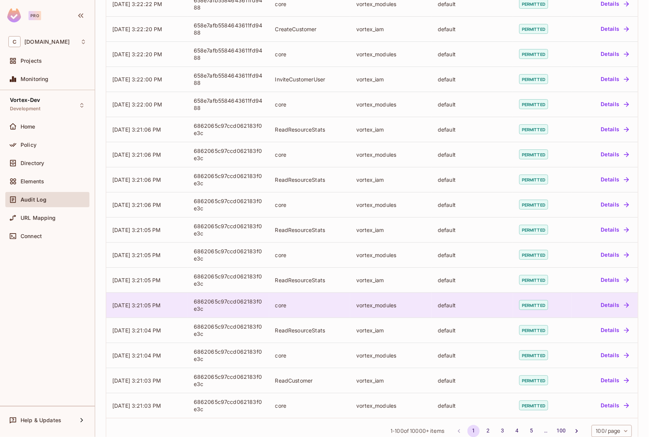
scroll to position [2200, 0]
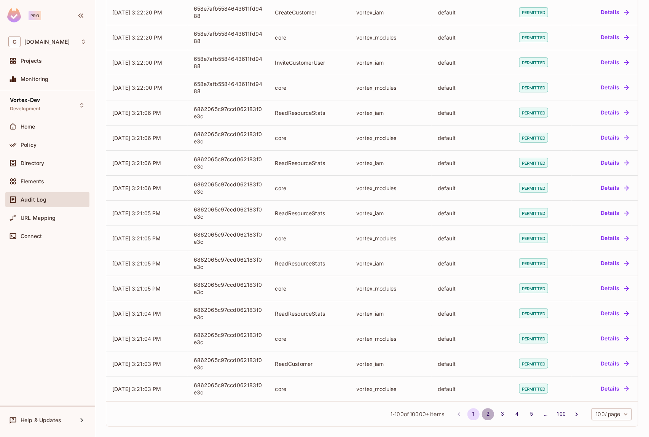
click at [483, 382] on button "2" at bounding box center [488, 414] width 12 height 12
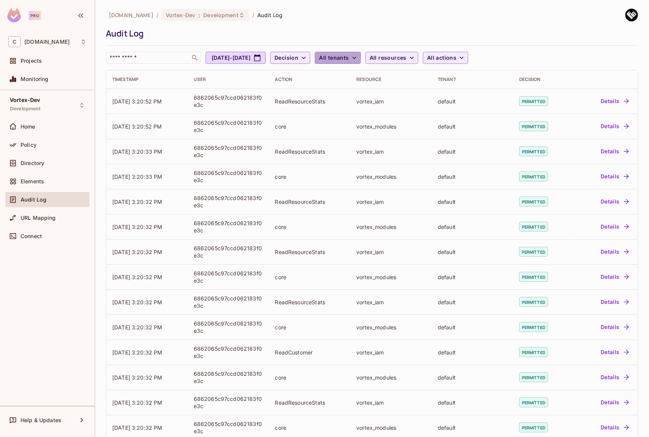
click at [349, 56] on span "All tenants" at bounding box center [334, 58] width 30 height 10
click at [426, 59] on div at bounding box center [324, 218] width 649 height 437
click at [407, 56] on span "All resources" at bounding box center [388, 58] width 37 height 10
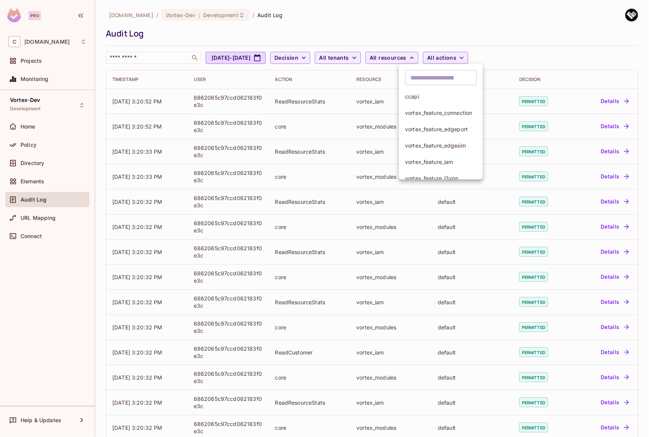
click at [466, 58] on div at bounding box center [324, 218] width 649 height 437
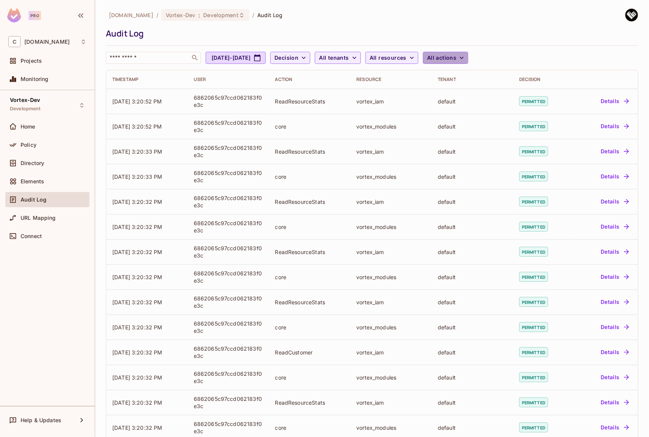
click at [456, 58] on span "All actions" at bounding box center [441, 58] width 29 height 10
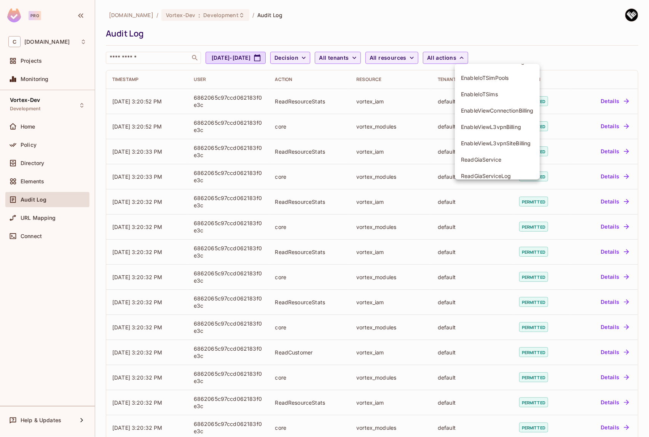
scroll to position [503, 0]
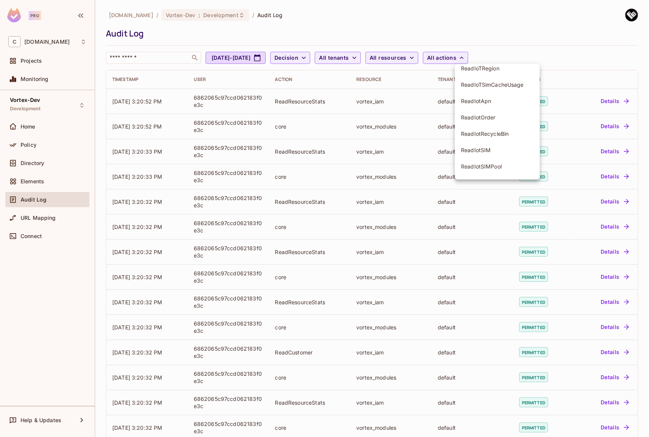
click at [548, 27] on div at bounding box center [324, 218] width 649 height 437
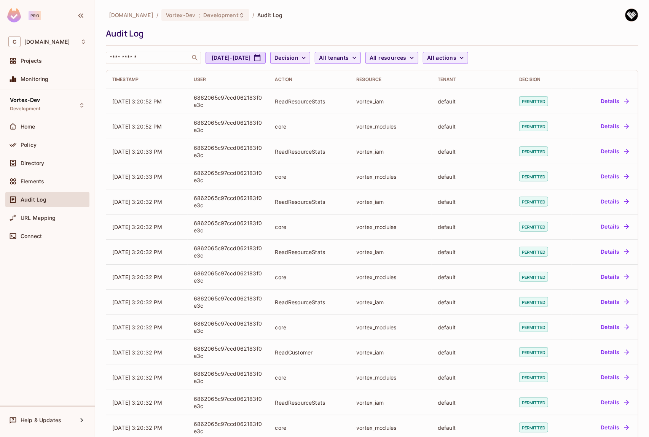
click at [298, 60] on span "Decision" at bounding box center [286, 58] width 24 height 10
click at [320, 90] on span "Denied" at bounding box center [324, 91] width 26 height 7
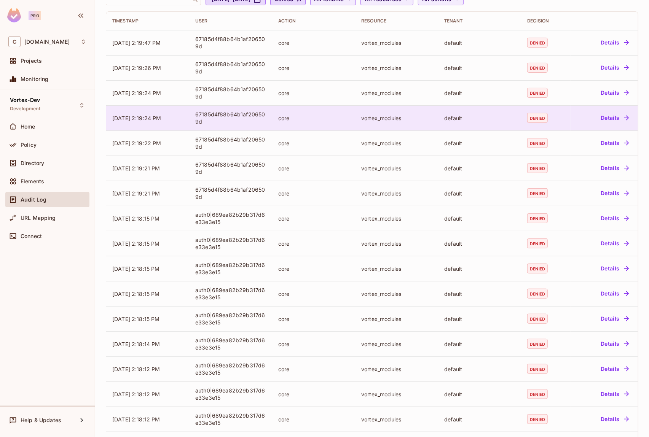
scroll to position [0, 0]
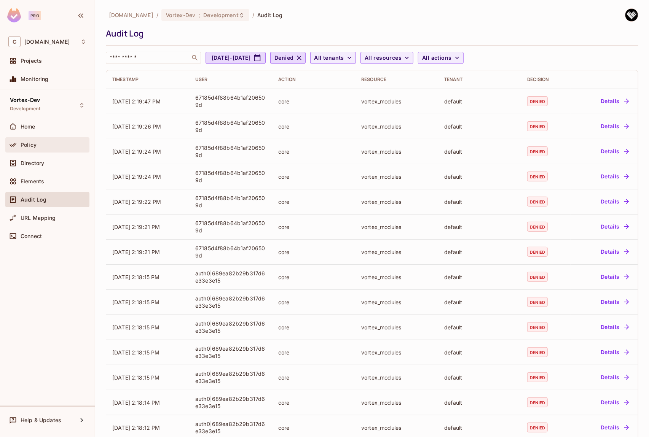
click at [41, 146] on div "Policy" at bounding box center [54, 145] width 66 height 6
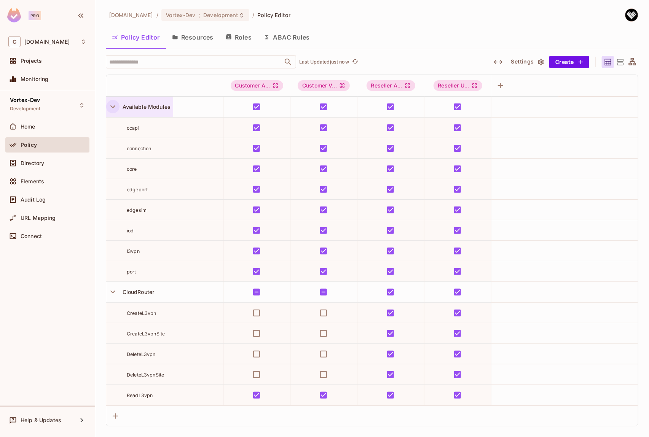
click at [113, 108] on icon "button" at bounding box center [113, 107] width 10 height 10
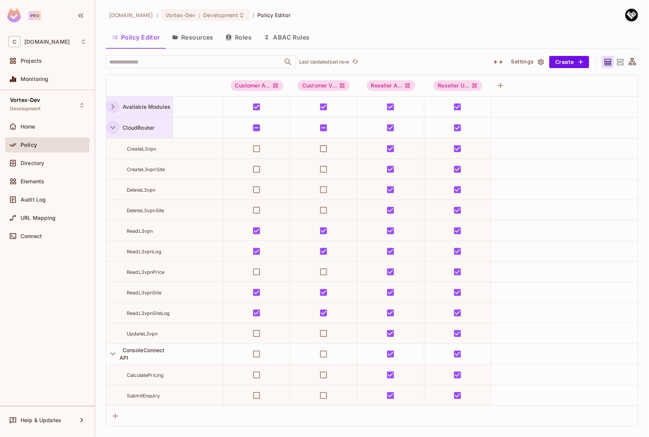
click at [113, 126] on icon "button" at bounding box center [113, 128] width 10 height 10
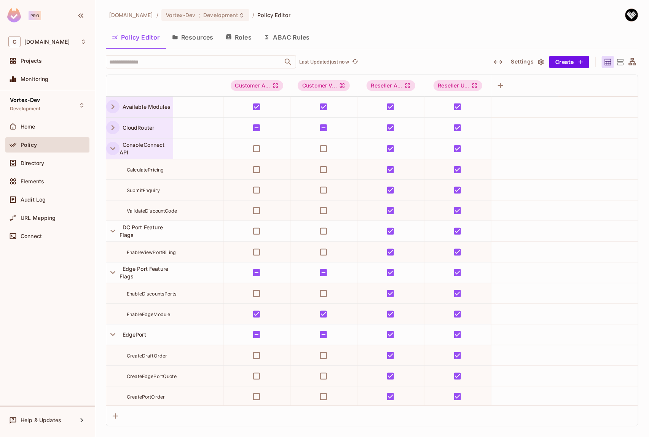
click at [113, 150] on icon "button" at bounding box center [113, 149] width 10 height 10
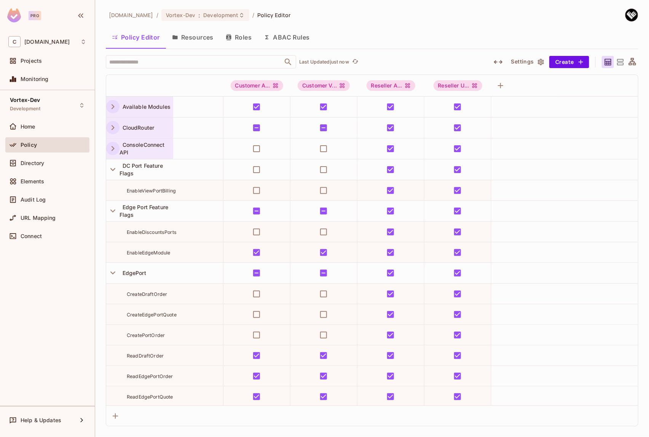
click at [196, 37] on button "Resources" at bounding box center [193, 37] width 54 height 19
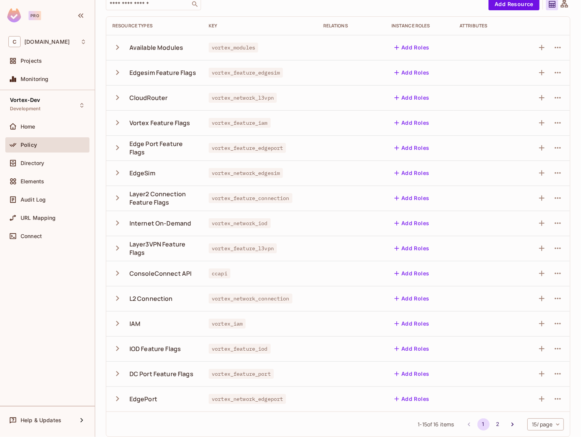
scroll to position [63, 0]
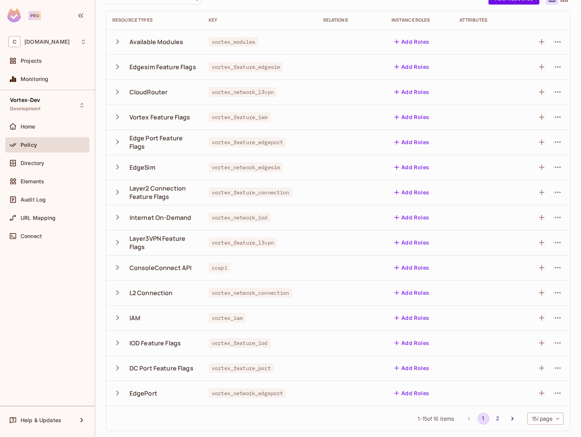
click at [121, 268] on icon "button" at bounding box center [117, 268] width 10 height 10
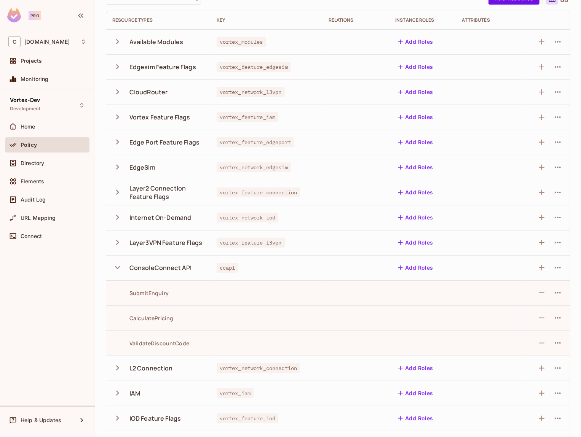
click at [120, 270] on icon "button" at bounding box center [117, 268] width 10 height 10
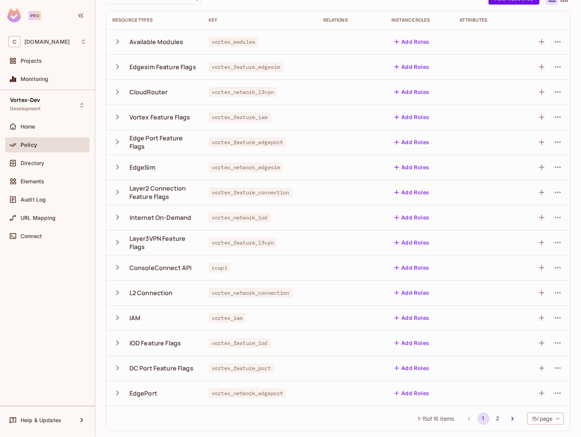
click at [118, 317] on icon "button" at bounding box center [117, 318] width 10 height 10
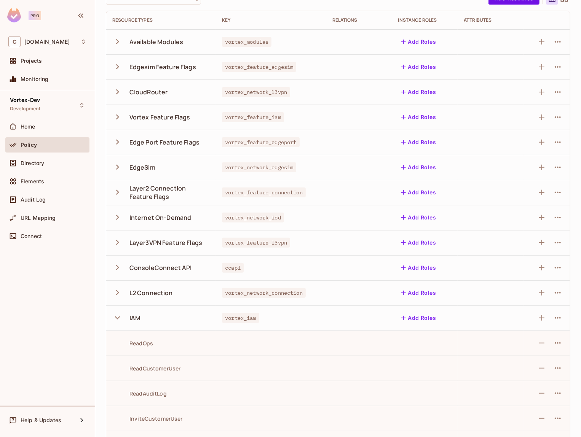
click at [118, 317] on icon "button" at bounding box center [117, 318] width 5 height 3
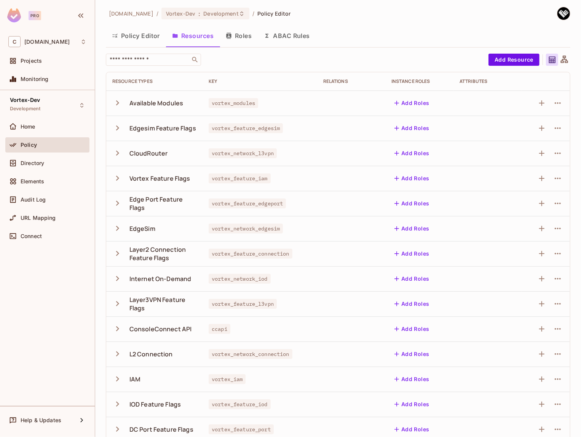
scroll to position [0, 0]
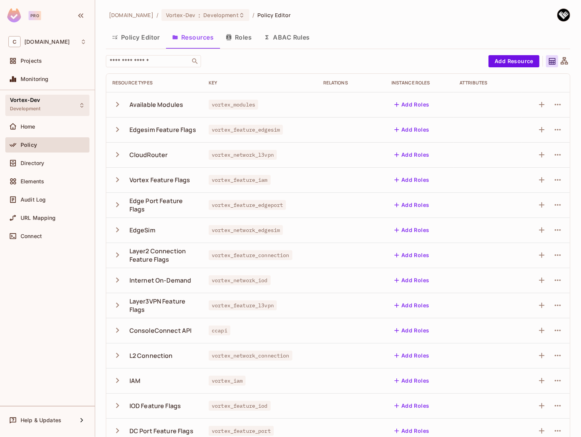
click at [59, 104] on div "Vortex-Dev Development" at bounding box center [47, 105] width 84 height 21
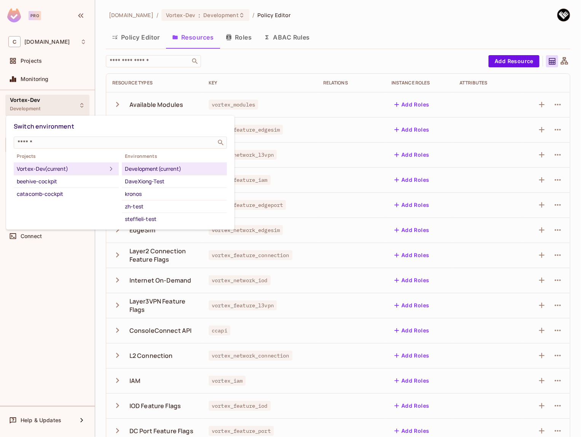
click at [64, 312] on div at bounding box center [290, 218] width 581 height 437
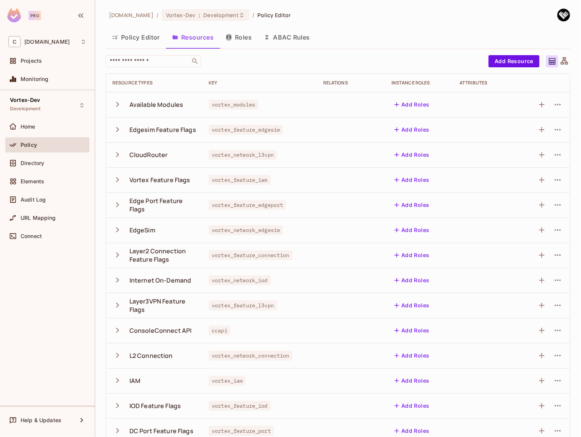
scroll to position [63, 0]
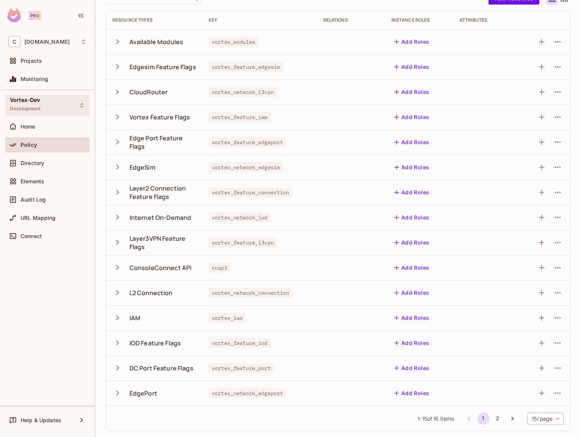
click at [45, 106] on div "Vortex-Dev Development" at bounding box center [47, 105] width 84 height 21
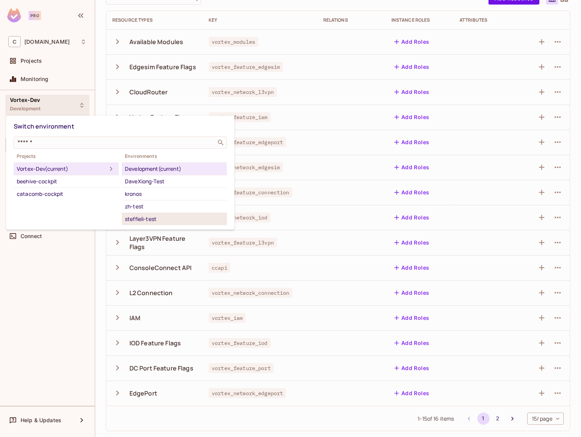
click at [152, 215] on div "steffieli-test" at bounding box center [174, 219] width 99 height 9
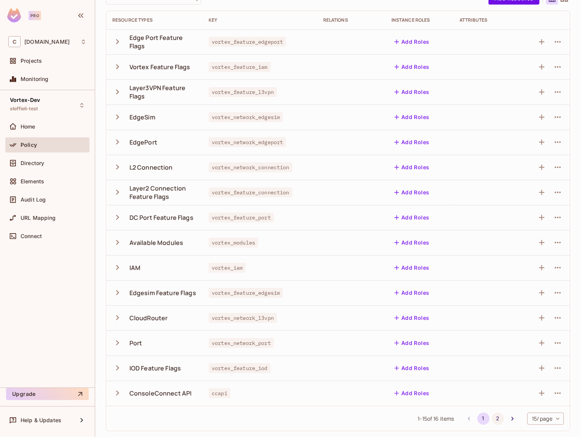
click at [493, 382] on button "2" at bounding box center [498, 419] width 12 height 12
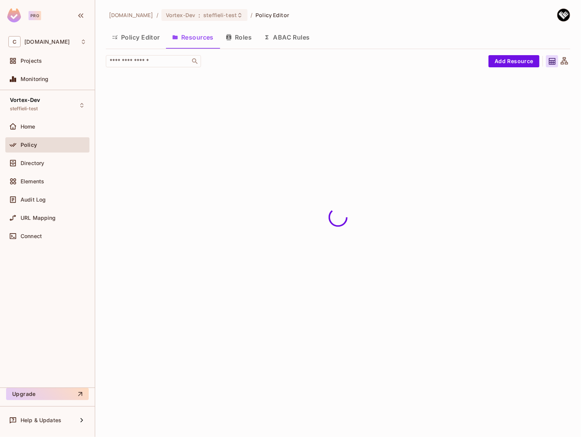
scroll to position [0, 0]
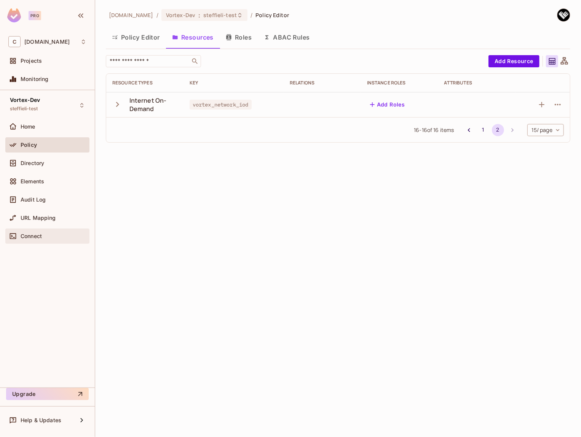
click at [24, 237] on span "Connect" at bounding box center [31, 236] width 21 height 6
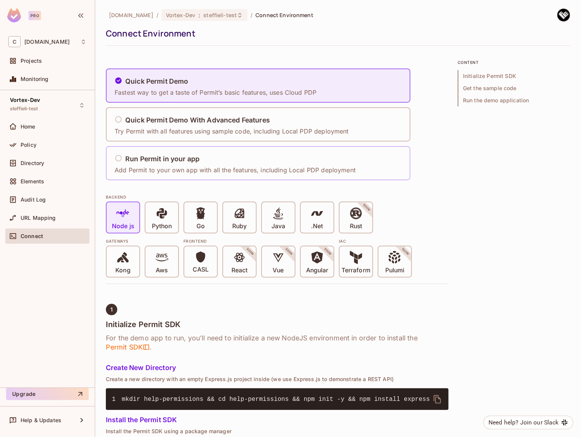
click at [205, 166] on p "Add Permit to your own app with all the features, including Local PDP deployment" at bounding box center [235, 170] width 241 height 8
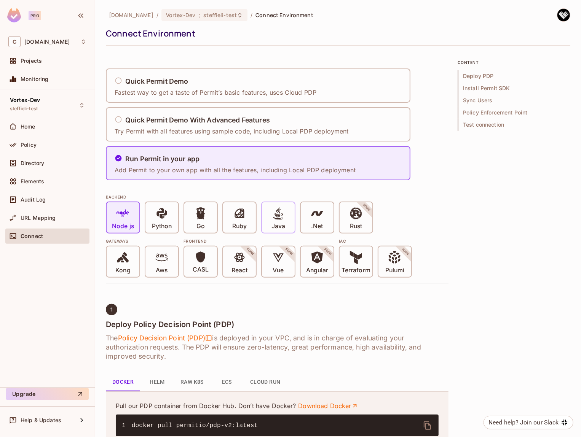
click at [271, 225] on p "Java" at bounding box center [278, 227] width 14 height 8
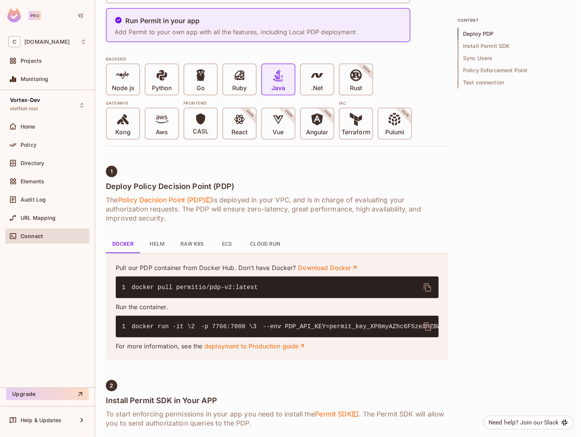
click at [187, 330] on code "1 docker run -it \ 2 -p 7766:7000 \ 3 --env PDP_API_KEY=permit_key_XP8myAZhc6F5…" at bounding box center [501, 327] width 758 height 7
copy code "PDP_DEBUG"
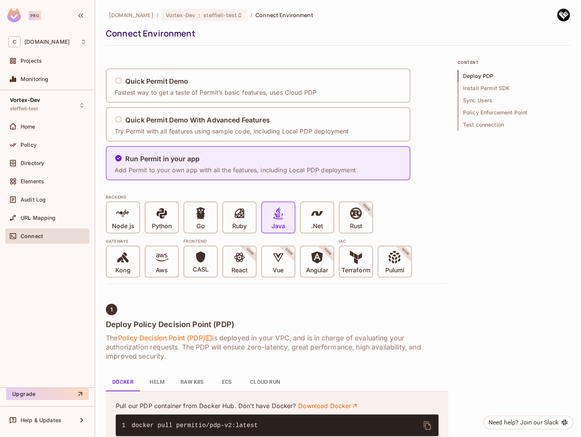
click at [479, 126] on span "Test connection" at bounding box center [514, 125] width 113 height 12
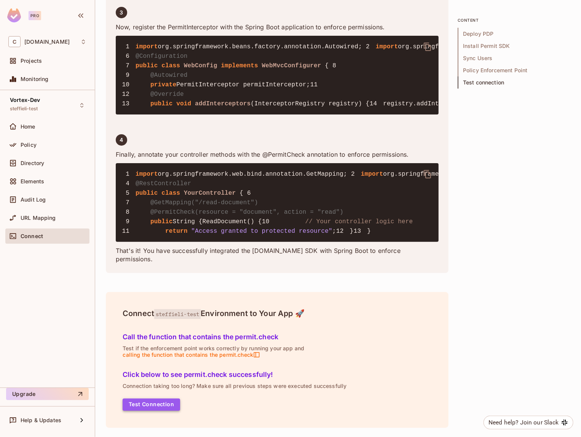
click at [163, 382] on button "Test Connection" at bounding box center [151, 405] width 57 height 12
click at [35, 162] on span "Directory" at bounding box center [33, 163] width 24 height 6
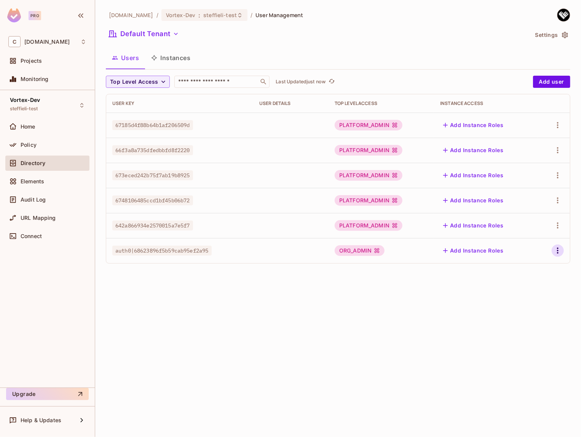
click at [561, 248] on icon "button" at bounding box center [557, 250] width 9 height 9
click at [528, 299] on div "Delete User" at bounding box center [527, 302] width 30 height 8
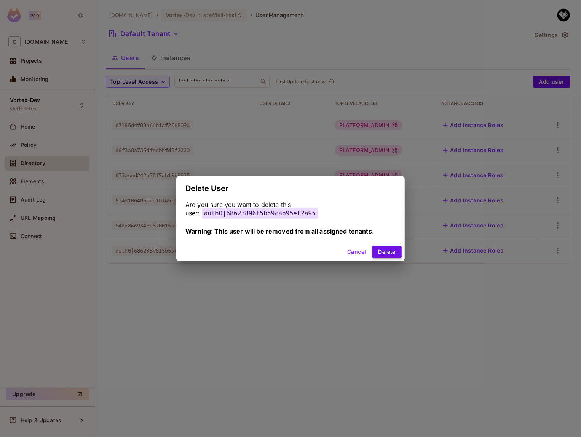
click at [378, 252] on button "Delete" at bounding box center [386, 252] width 29 height 12
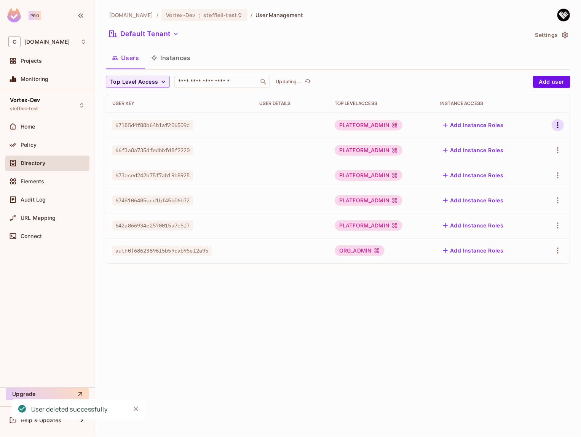
click at [560, 124] on icon "button" at bounding box center [557, 125] width 9 height 9
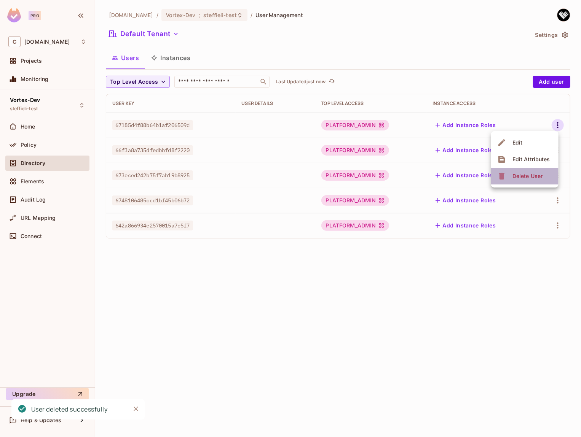
click at [534, 175] on div "Delete User" at bounding box center [527, 176] width 30 height 8
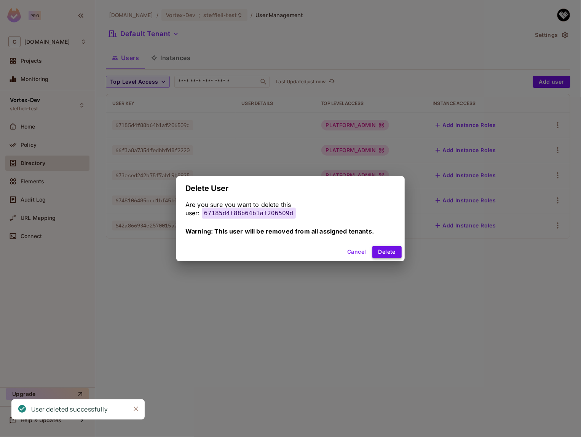
click at [383, 251] on button "Delete" at bounding box center [386, 252] width 29 height 12
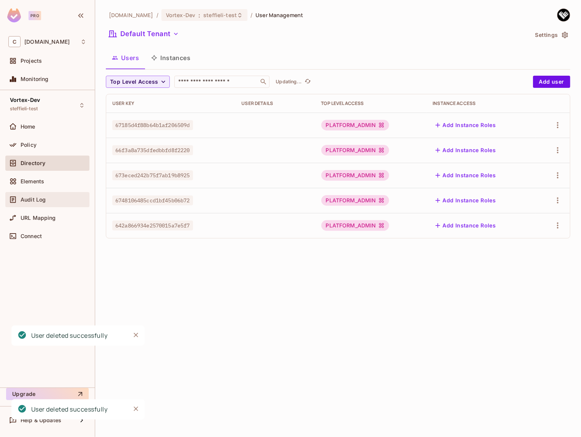
click at [30, 201] on span "Audit Log" at bounding box center [33, 200] width 25 height 6
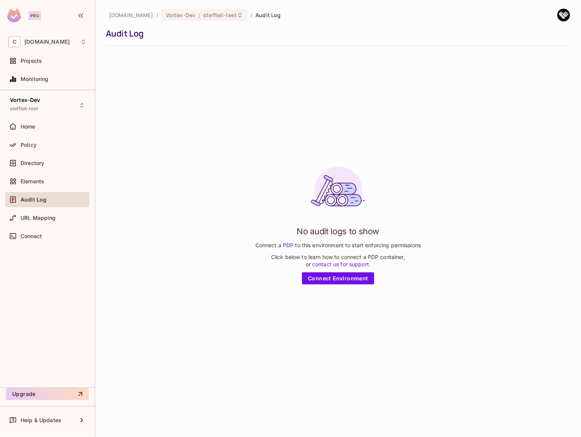
drag, startPoint x: 48, startPoint y: 151, endPoint x: 215, endPoint y: 148, distance: 167.9
click at [48, 151] on div "Policy" at bounding box center [47, 144] width 84 height 15
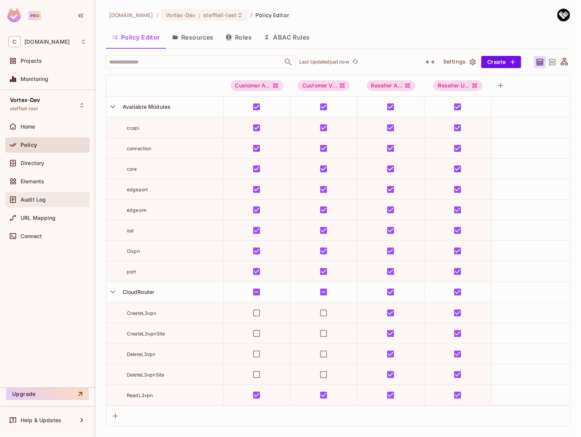
click at [41, 199] on span "Audit Log" at bounding box center [33, 200] width 25 height 6
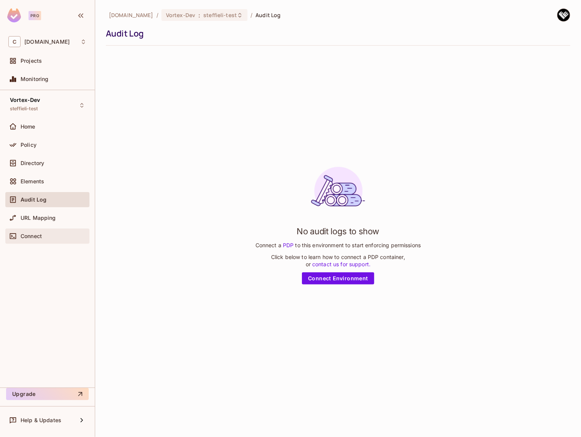
click at [43, 235] on div "Connect" at bounding box center [54, 236] width 66 height 6
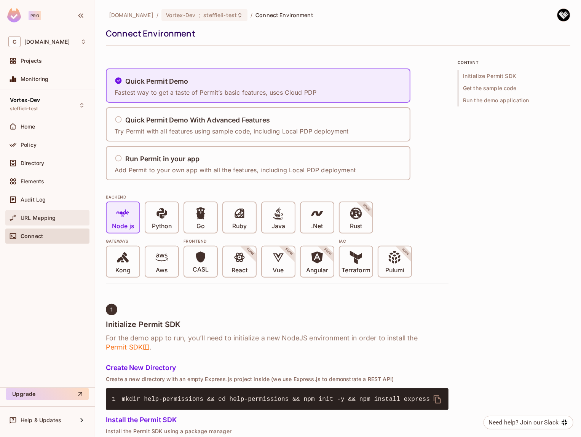
click at [46, 221] on div "URL Mapping" at bounding box center [47, 218] width 78 height 9
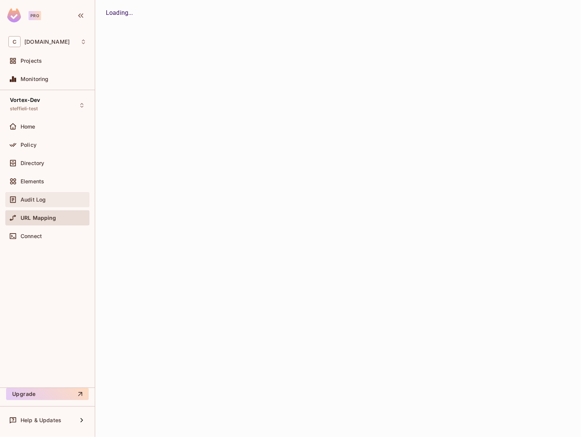
click at [41, 199] on span "Audit Log" at bounding box center [33, 200] width 25 height 6
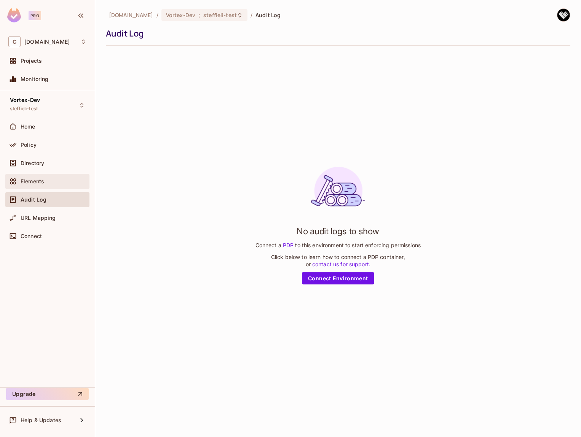
click at [49, 177] on div "Elements" at bounding box center [47, 181] width 78 height 9
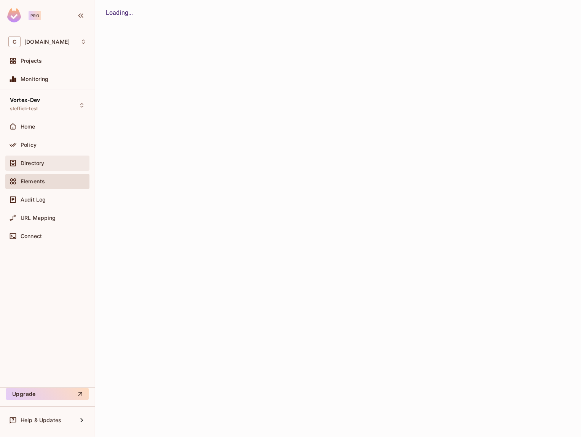
click at [48, 165] on div "Directory" at bounding box center [54, 163] width 66 height 6
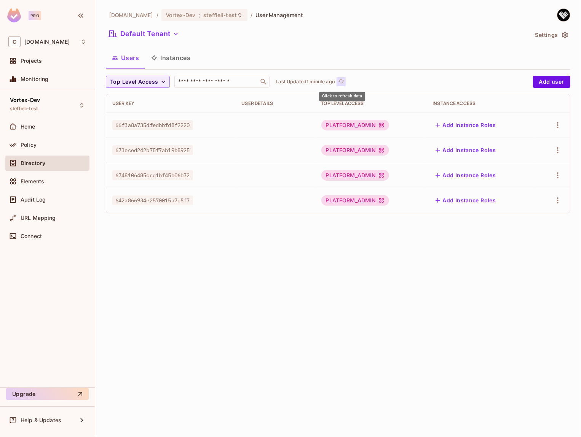
click at [340, 83] on icon "refresh" at bounding box center [341, 81] width 6 height 6
click at [171, 57] on button "Instances" at bounding box center [170, 57] width 51 height 19
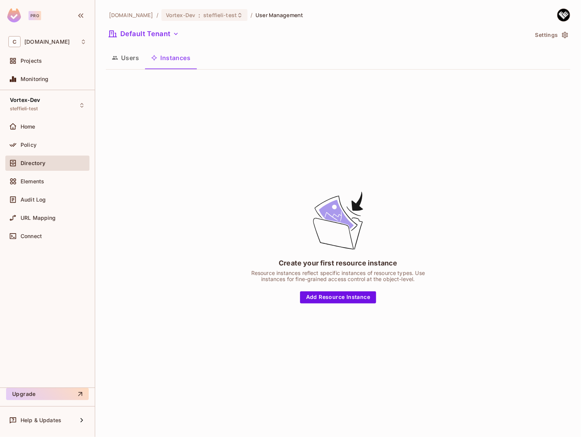
click at [122, 61] on button "Users" at bounding box center [125, 57] width 39 height 19
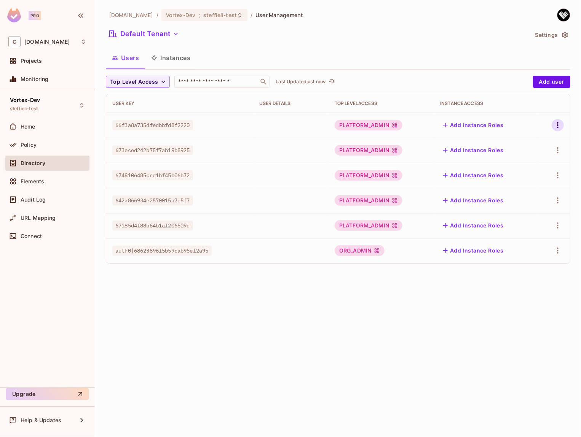
click at [559, 125] on icon "button" at bounding box center [557, 125] width 9 height 9
click at [539, 143] on li "Edit" at bounding box center [524, 142] width 67 height 17
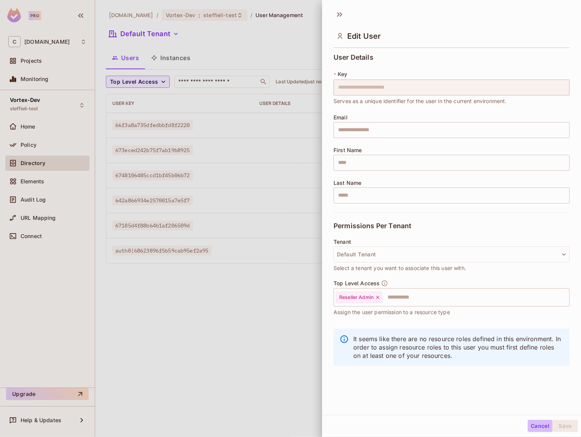
click at [542, 382] on button "Cancel" at bounding box center [540, 426] width 25 height 12
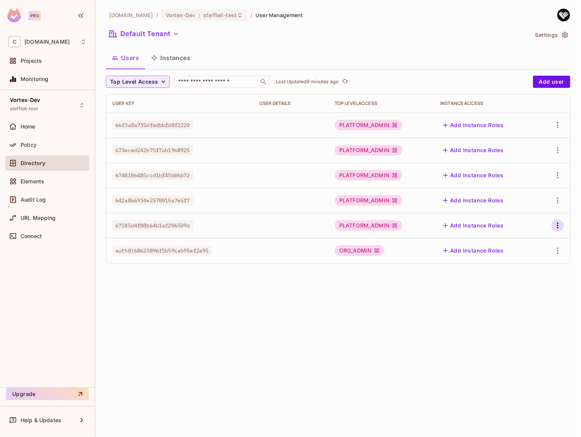
click at [558, 225] on icon "button" at bounding box center [557, 225] width 9 height 9
click at [536, 242] on li "Edit" at bounding box center [524, 243] width 67 height 17
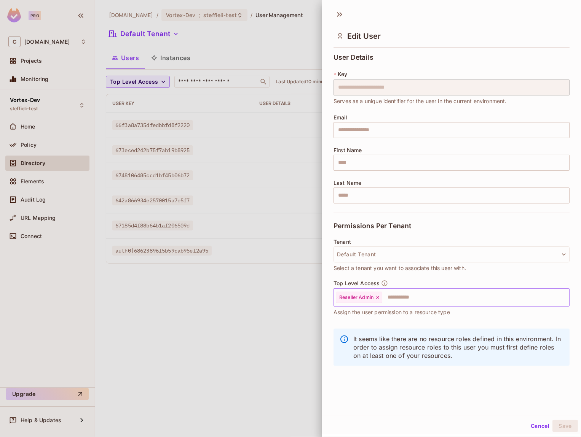
click at [379, 297] on icon at bounding box center [377, 297] width 5 height 5
click at [371, 300] on input "text" at bounding box center [445, 297] width 220 height 15
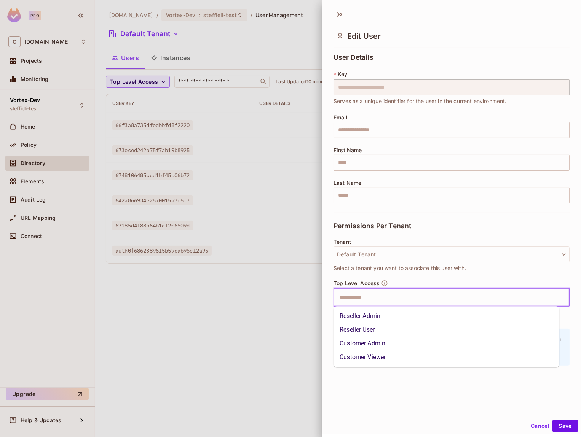
click at [370, 314] on li "Reseller Admin" at bounding box center [446, 317] width 226 height 14
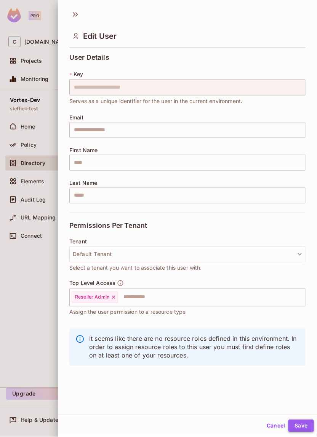
click at [303, 382] on button "Save" at bounding box center [301, 426] width 26 height 12
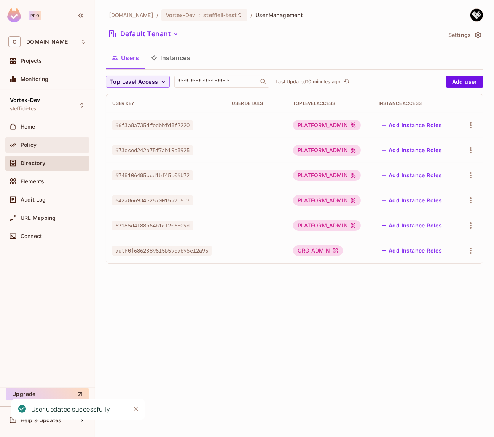
click at [54, 146] on div "Policy" at bounding box center [54, 145] width 66 height 6
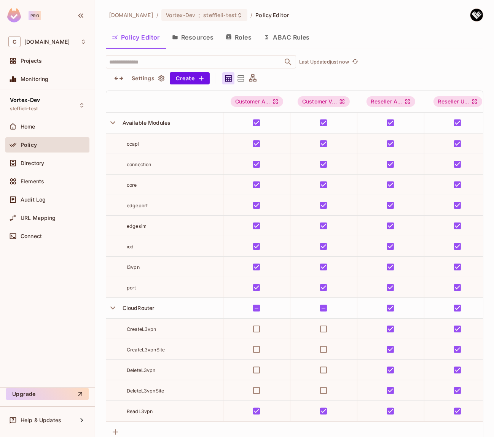
click at [190, 37] on button "Resources" at bounding box center [193, 37] width 54 height 19
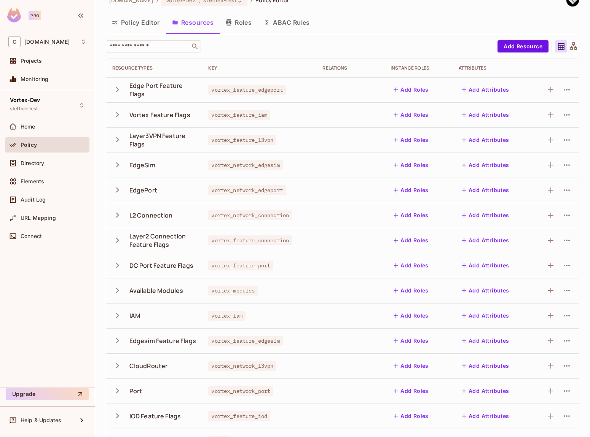
scroll to position [63, 0]
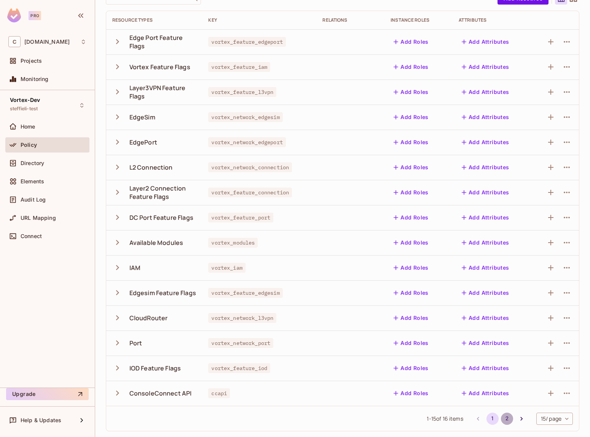
click at [501, 382] on button "2" at bounding box center [507, 419] width 12 height 12
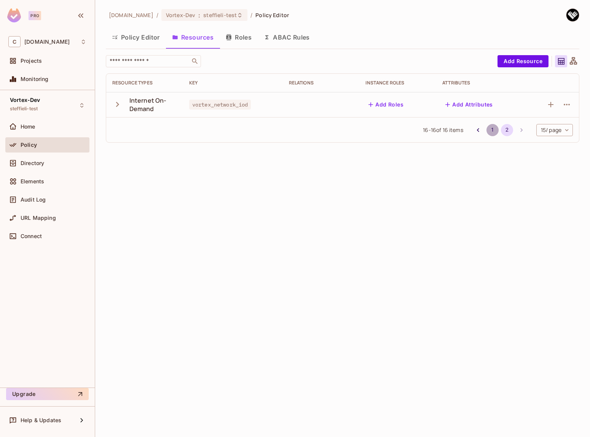
click at [492, 132] on button "1" at bounding box center [493, 130] width 12 height 12
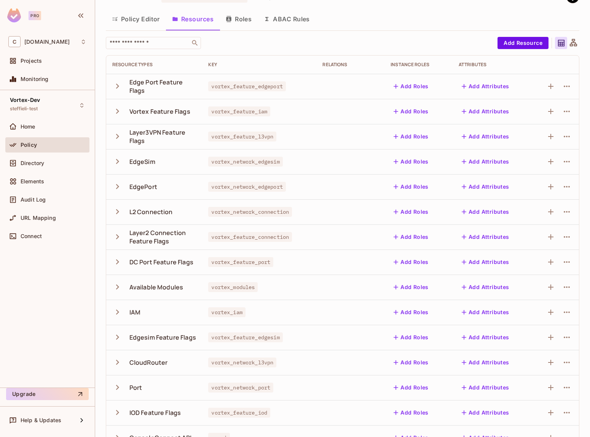
scroll to position [19, 0]
click at [118, 288] on icon "button" at bounding box center [117, 287] width 10 height 10
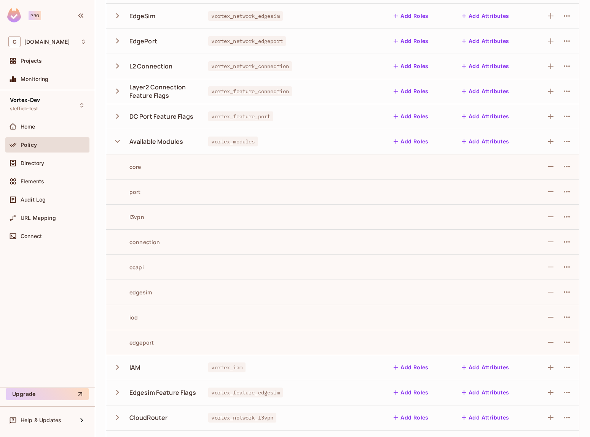
scroll to position [159, 0]
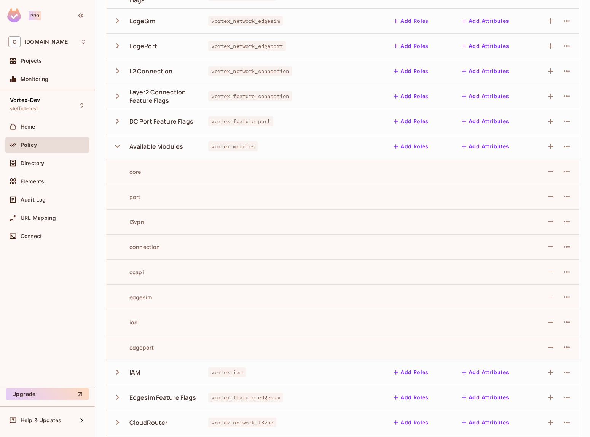
click at [187, 174] on div "core" at bounding box center [154, 171] width 84 height 7
click at [134, 174] on div "core" at bounding box center [126, 171] width 29 height 7
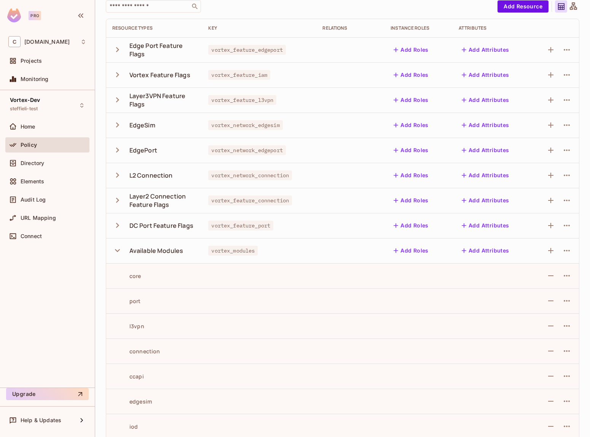
scroll to position [0, 0]
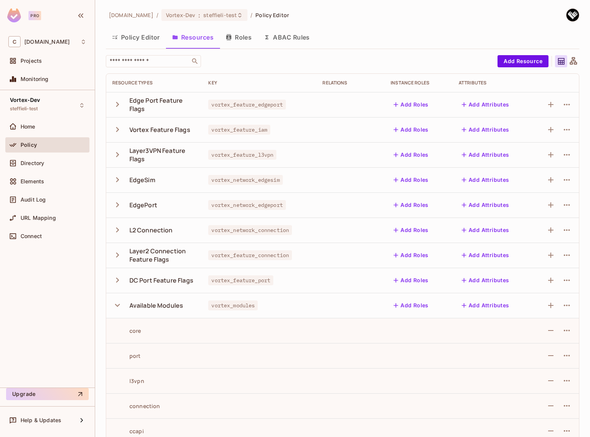
drag, startPoint x: 118, startPoint y: 308, endPoint x: 119, endPoint y: 312, distance: 4.6
click at [119, 312] on button "button" at bounding box center [118, 305] width 13 height 16
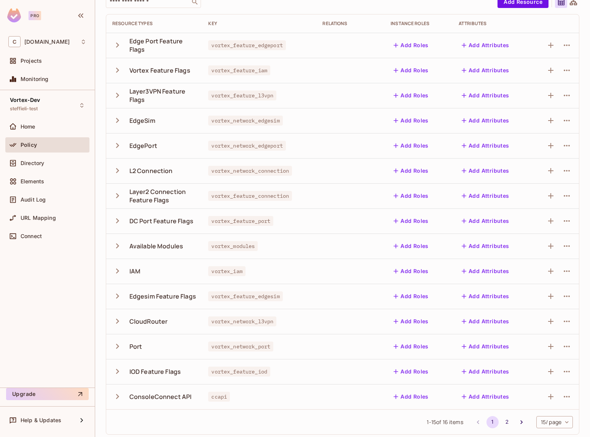
scroll to position [63, 0]
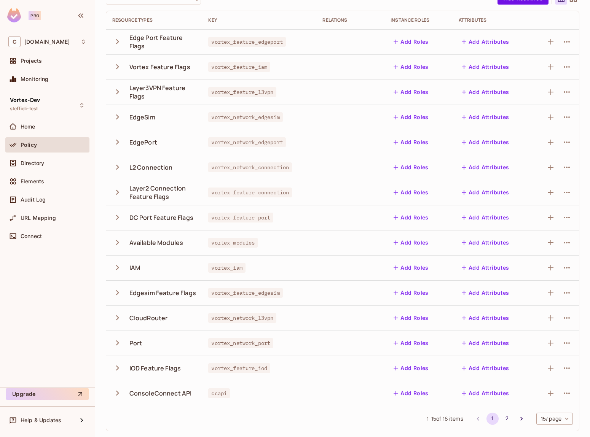
click at [118, 246] on icon "button" at bounding box center [117, 243] width 10 height 10
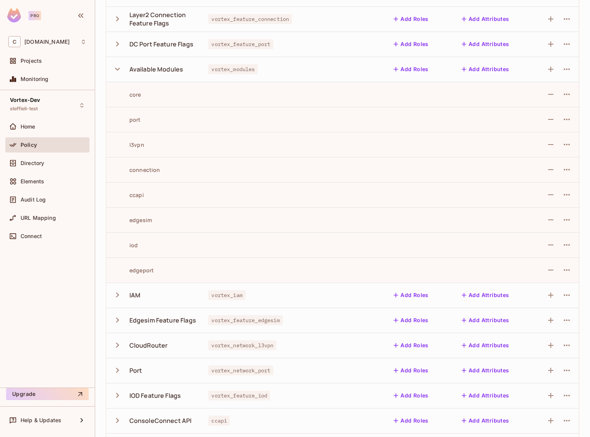
scroll to position [264, 0]
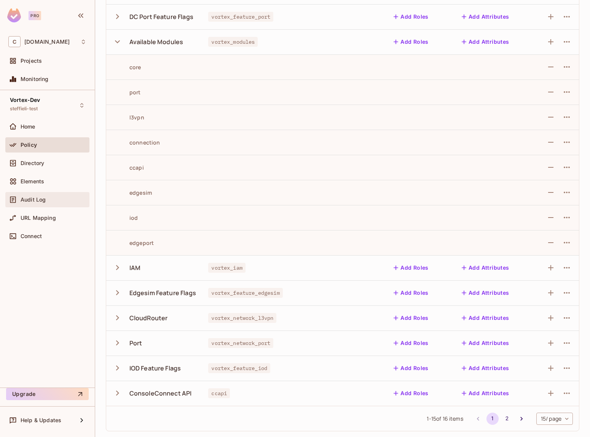
click at [37, 195] on div "Audit Log" at bounding box center [47, 199] width 78 height 9
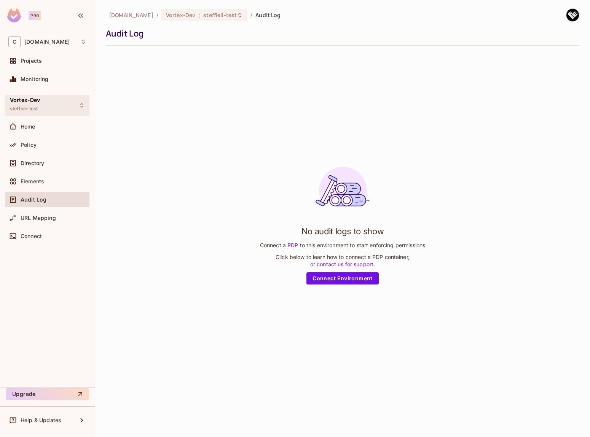
click at [61, 104] on div "Vortex-Dev steffieli-test" at bounding box center [47, 105] width 84 height 21
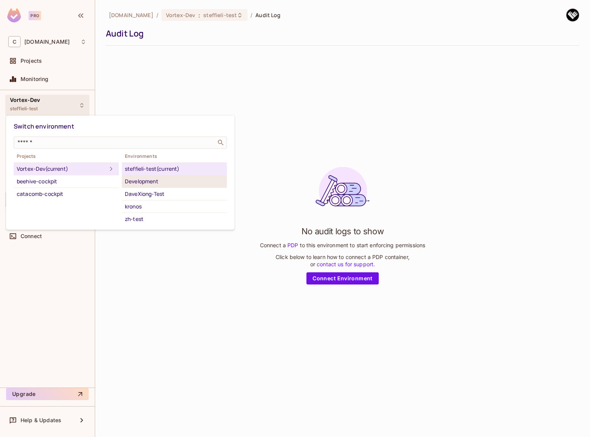
click at [158, 182] on div "Development" at bounding box center [174, 181] width 99 height 9
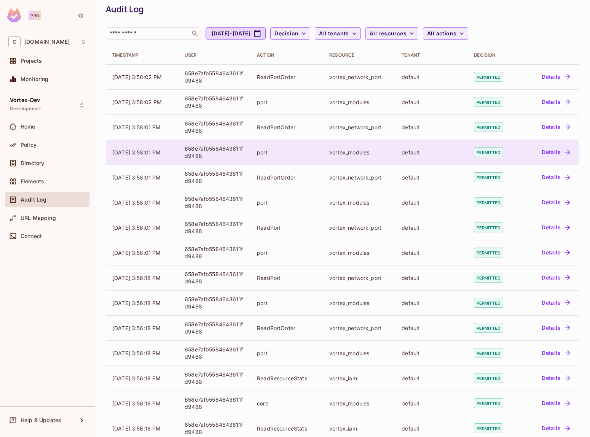
scroll to position [64, 0]
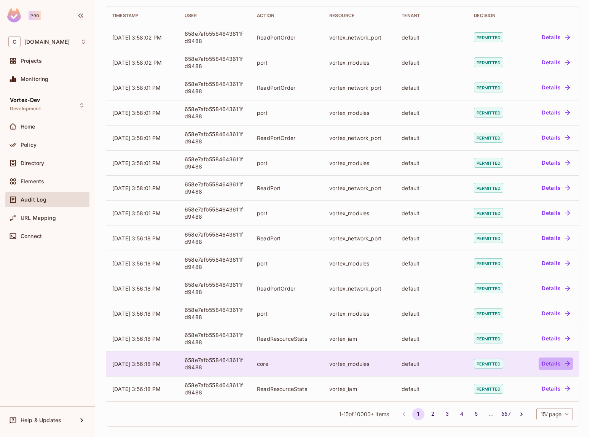
click at [551, 364] on button "Details" at bounding box center [556, 364] width 34 height 12
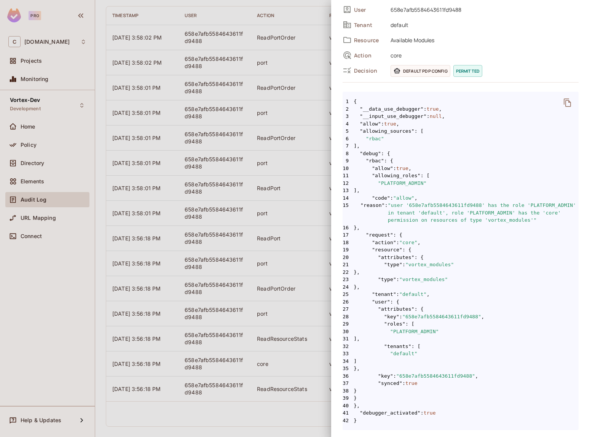
scroll to position [66, 0]
